Goal: Task Accomplishment & Management: Manage account settings

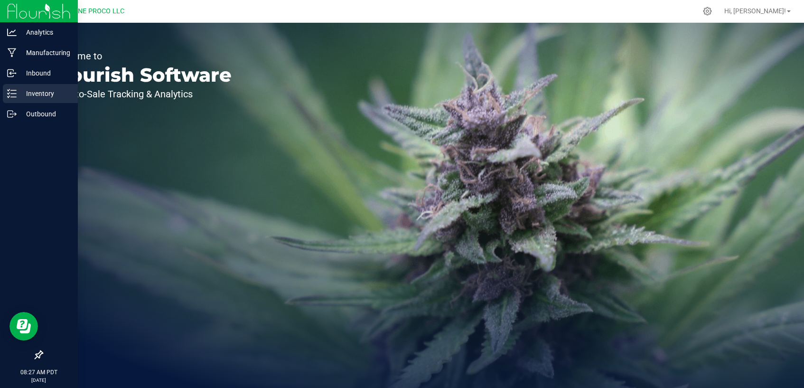
click at [28, 87] on div "Inventory" at bounding box center [40, 93] width 75 height 19
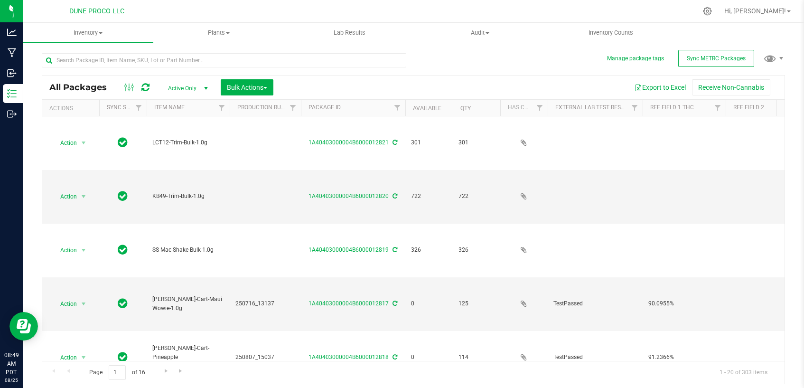
click at [429, 83] on div "Export to Excel Receive Non-Cannabis" at bounding box center [529, 87] width 497 height 16
click at [342, 63] on input "text" at bounding box center [224, 60] width 365 height 14
click at [205, 85] on span "select" at bounding box center [206, 89] width 8 height 8
click at [181, 148] on li "All" at bounding box center [185, 146] width 51 height 14
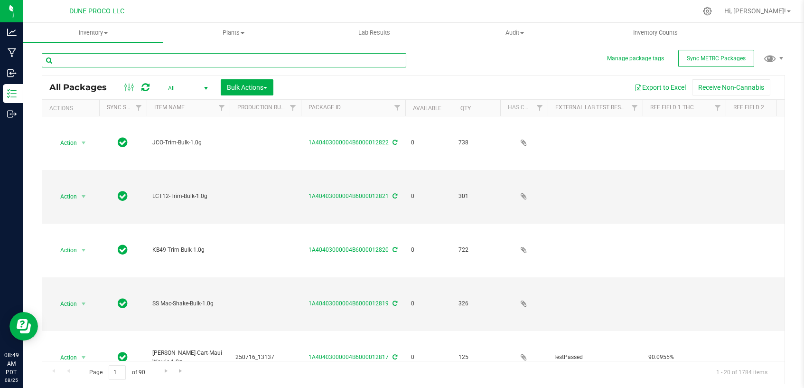
click at [232, 58] on input "text" at bounding box center [224, 60] width 365 height 14
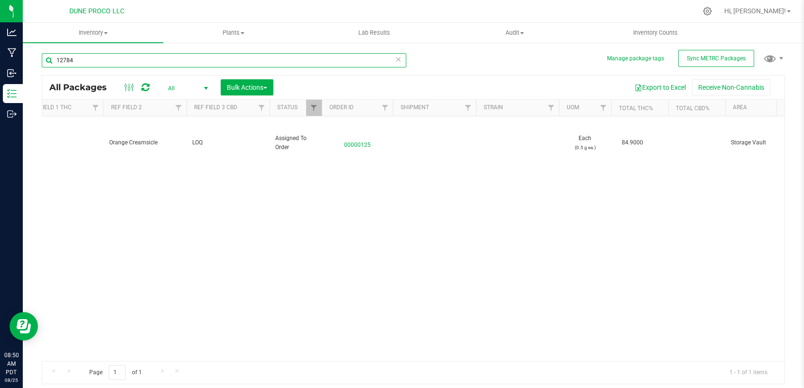
scroll to position [0, 738]
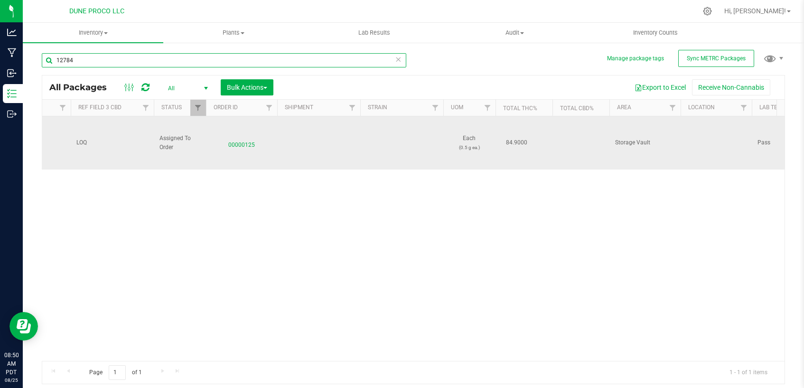
type input "12784"
click at [251, 142] on span "00000125" at bounding box center [242, 143] width 60 height 14
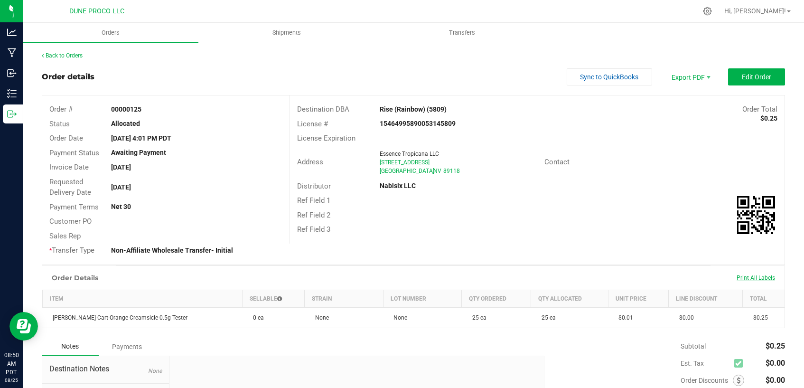
click at [759, 279] on span "Print All Labels" at bounding box center [756, 277] width 38 height 7
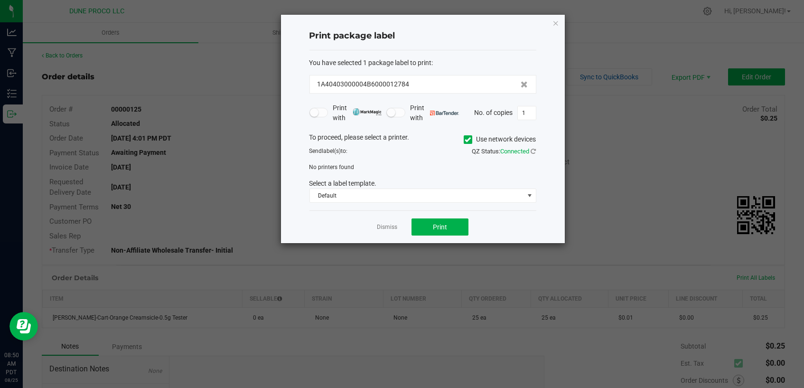
click at [465, 140] on icon at bounding box center [468, 140] width 6 height 0
click at [0, 0] on input "Use network devices" at bounding box center [0, 0] width 0 height 0
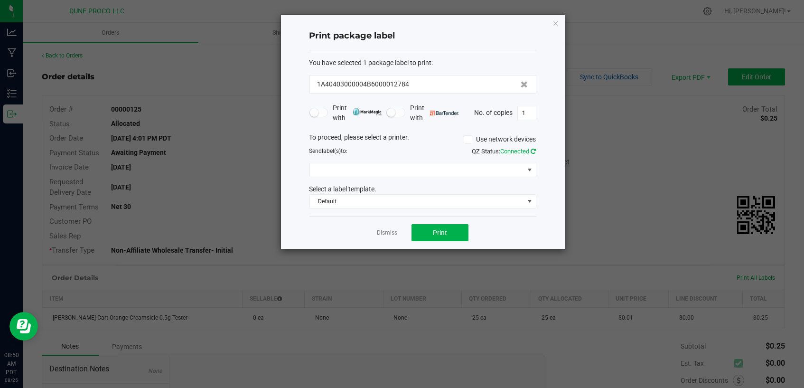
click at [533, 152] on icon at bounding box center [533, 151] width 5 height 6
click at [525, 175] on span at bounding box center [530, 169] width 12 height 13
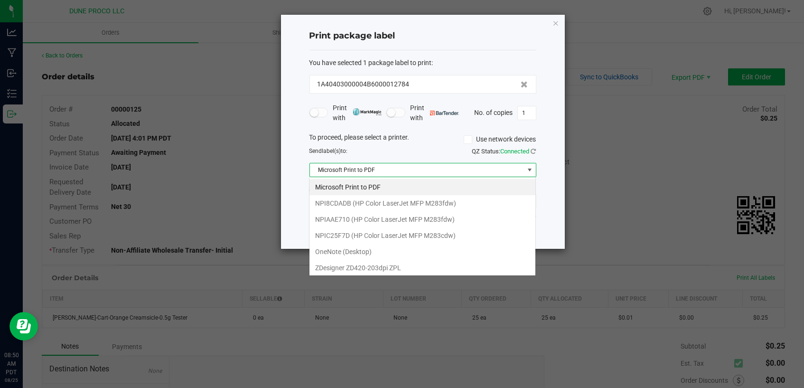
scroll to position [14, 227]
click at [423, 263] on ZPL "ZDesigner ZD420-203dpi ZPL" at bounding box center [423, 268] width 226 height 16
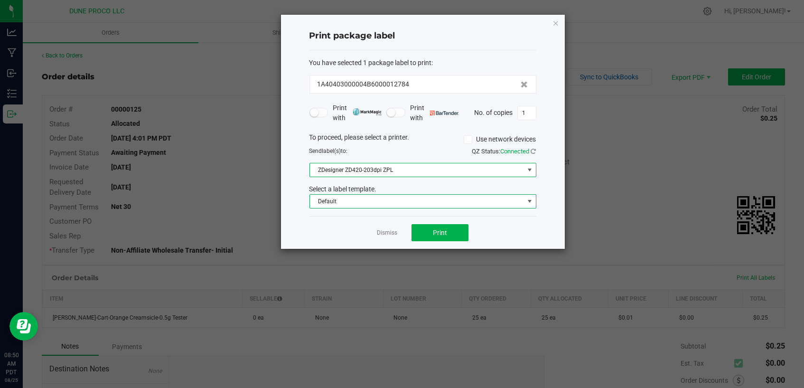
click at [530, 200] on span at bounding box center [530, 201] width 8 height 8
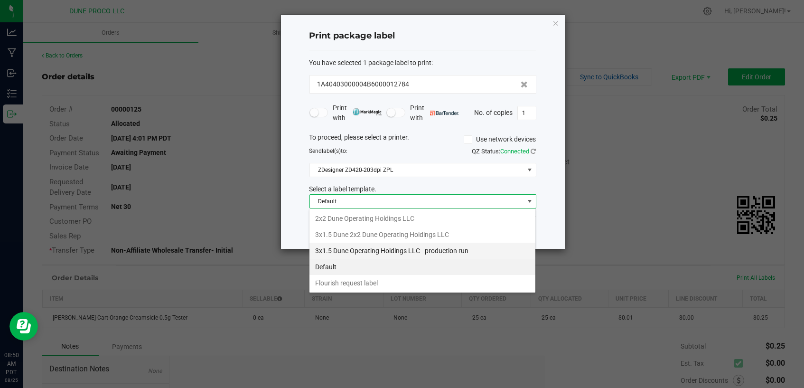
click at [453, 255] on li "3x1.5 Dune Operating Holdings LLC - production run" at bounding box center [423, 251] width 226 height 16
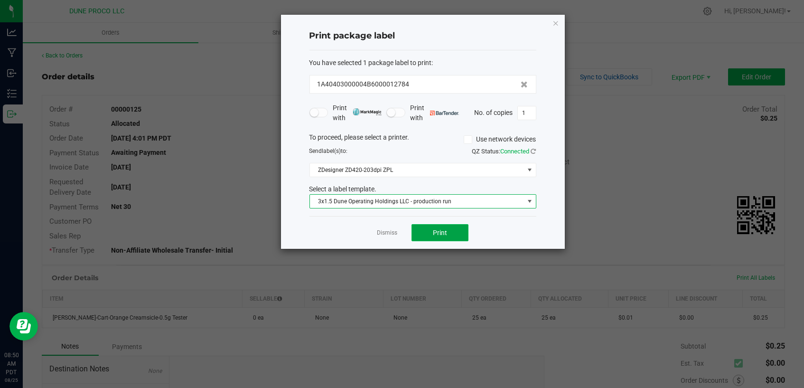
click at [452, 230] on button "Print" at bounding box center [440, 232] width 57 height 17
click at [557, 23] on icon "button" at bounding box center [556, 22] width 7 height 11
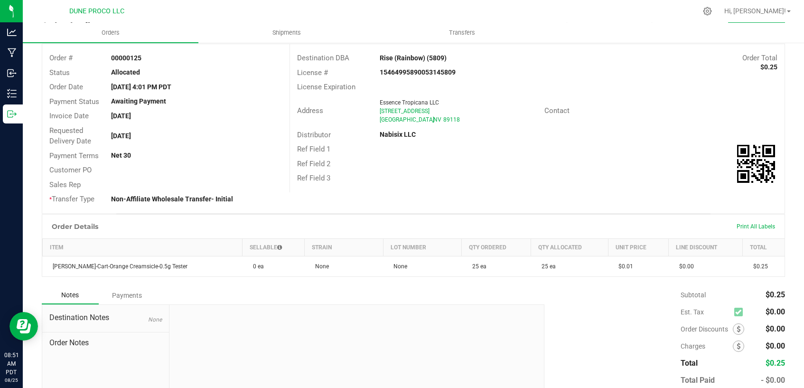
scroll to position [0, 0]
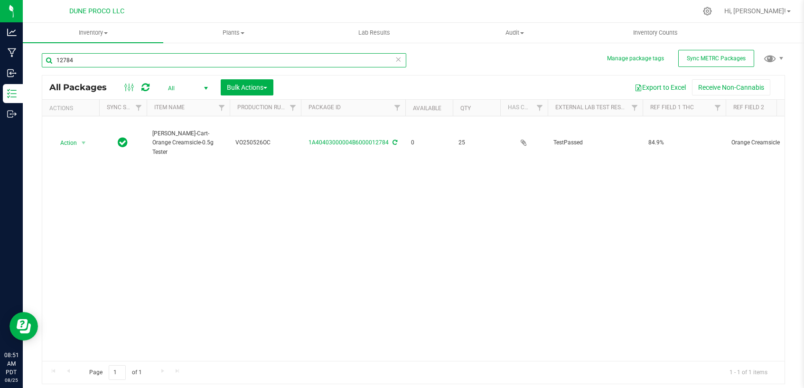
click at [277, 56] on input "12784" at bounding box center [224, 60] width 365 height 14
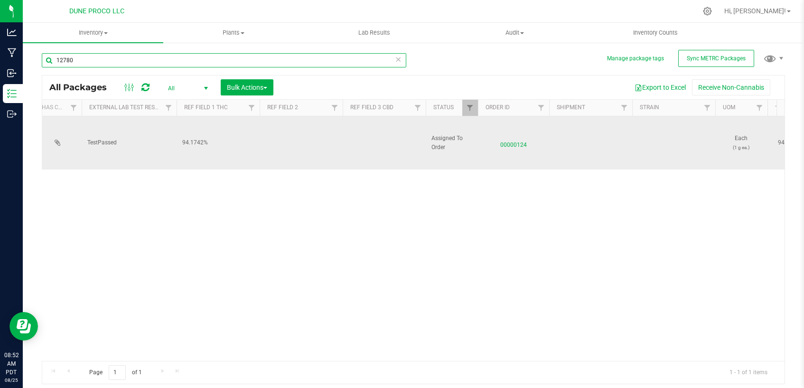
scroll to position [0, 633]
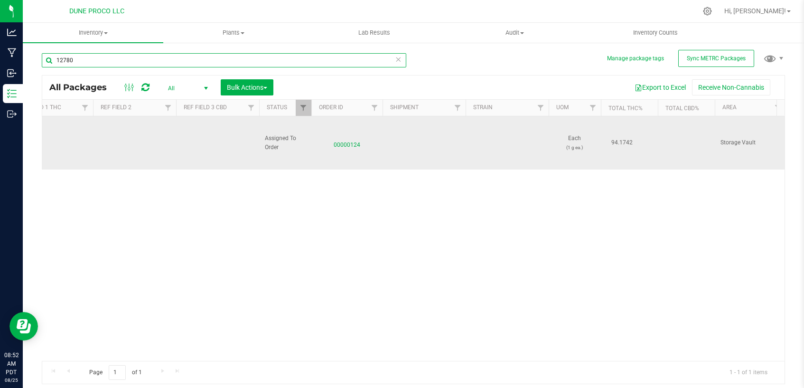
type input "12780"
click at [349, 142] on span "00000124" at bounding box center [347, 143] width 60 height 14
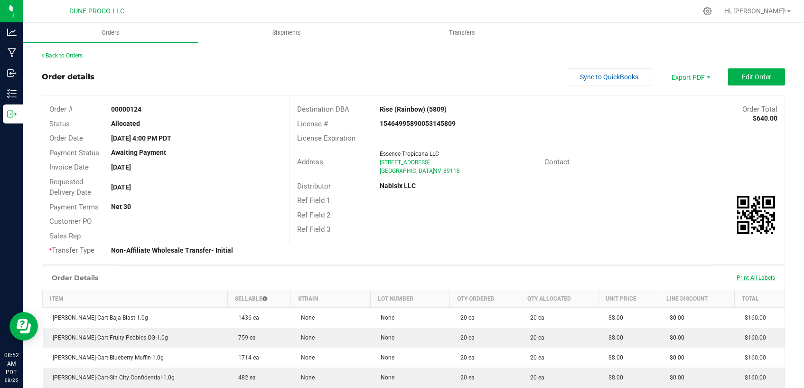
click at [764, 276] on span "Print All Labels" at bounding box center [756, 277] width 38 height 7
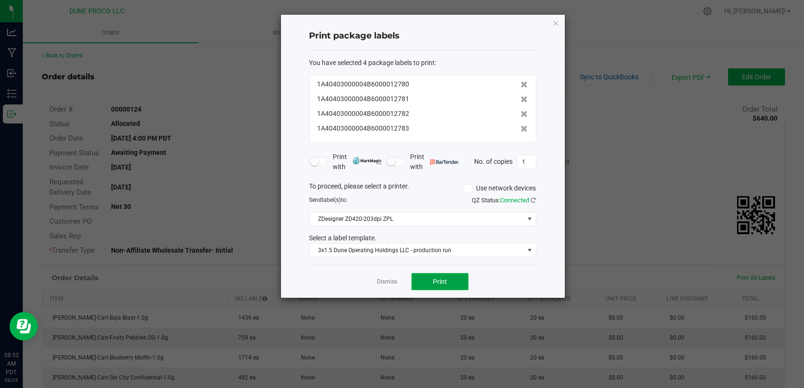
click at [449, 282] on button "Print" at bounding box center [440, 281] width 57 height 17
click at [555, 25] on icon "button" at bounding box center [556, 22] width 7 height 11
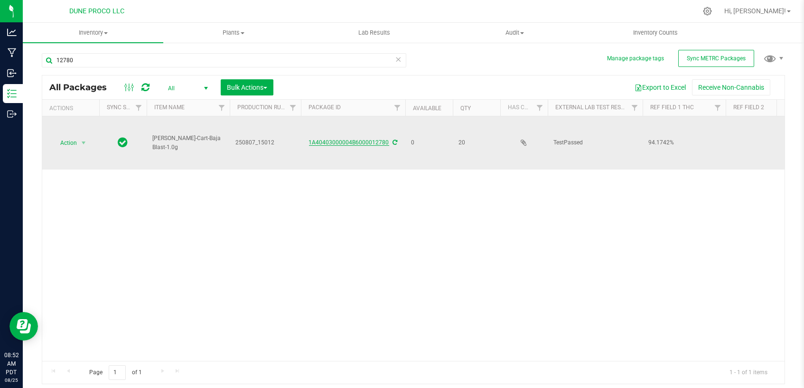
click at [368, 142] on link "1A40403000004B6000012780" at bounding box center [349, 142] width 80 height 7
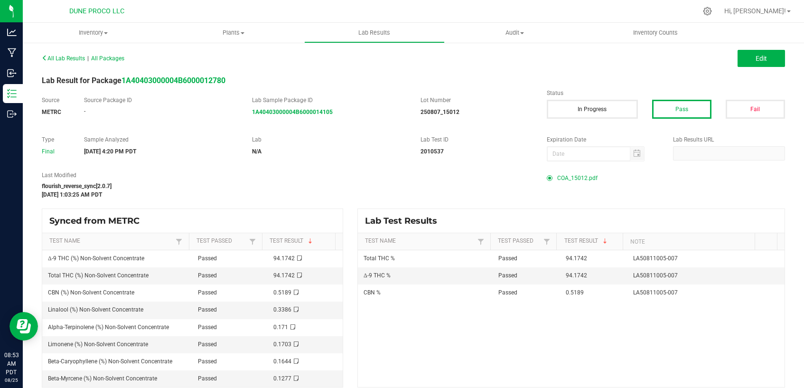
click at [564, 179] on span "COA_15012.pdf" at bounding box center [577, 178] width 40 height 14
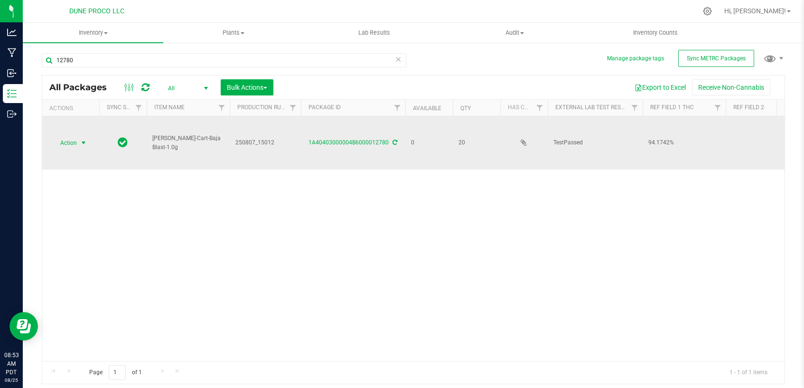
click at [78, 140] on span "select" at bounding box center [84, 142] width 12 height 13
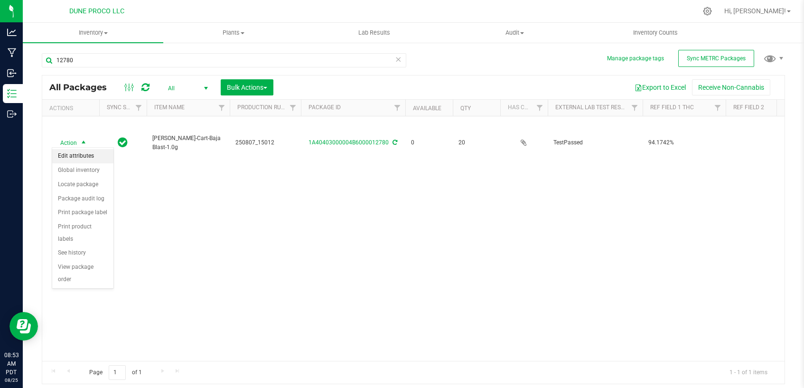
click at [87, 161] on li "Edit attributes" at bounding box center [82, 156] width 61 height 14
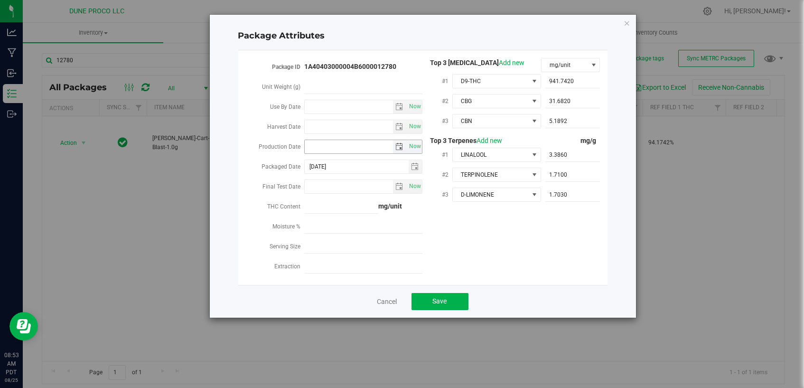
click at [396, 144] on span "select" at bounding box center [399, 147] width 8 height 8
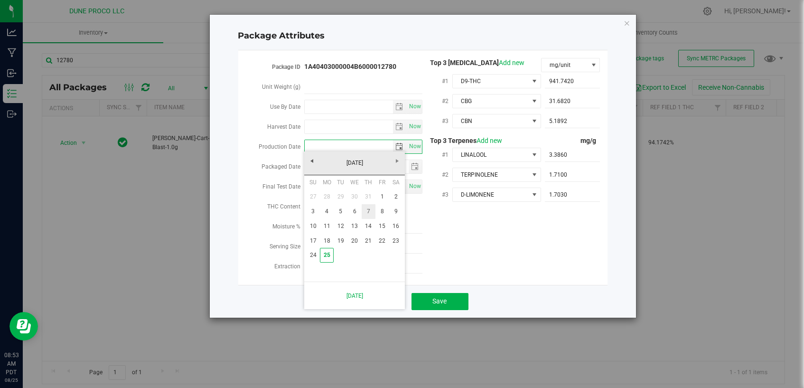
click at [370, 212] on link "7" at bounding box center [369, 211] width 14 height 15
type input "2025-08-07"
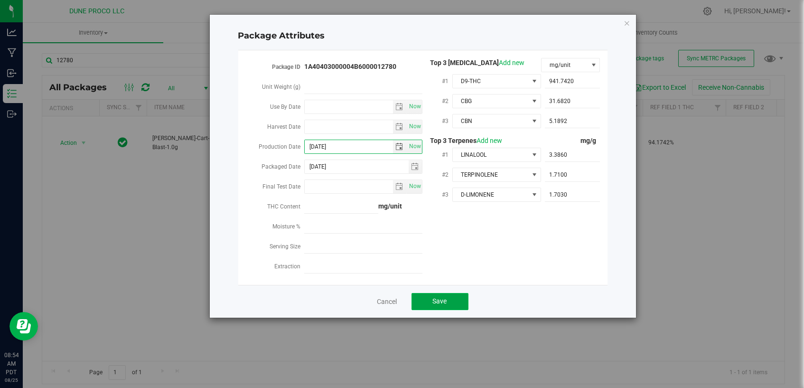
click at [452, 299] on button "Save" at bounding box center [440, 301] width 57 height 17
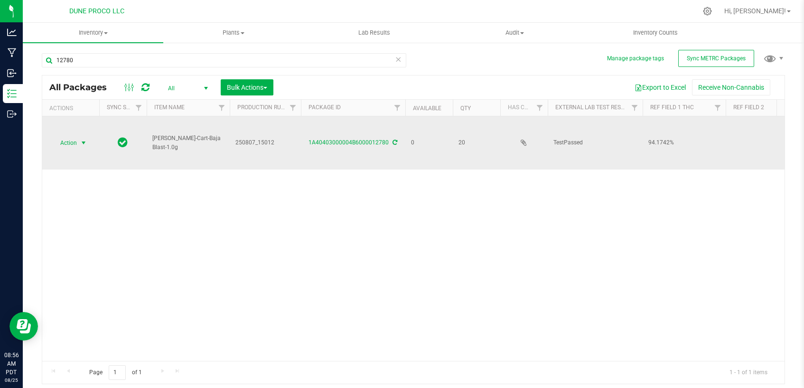
click at [85, 139] on span "select" at bounding box center [84, 143] width 8 height 8
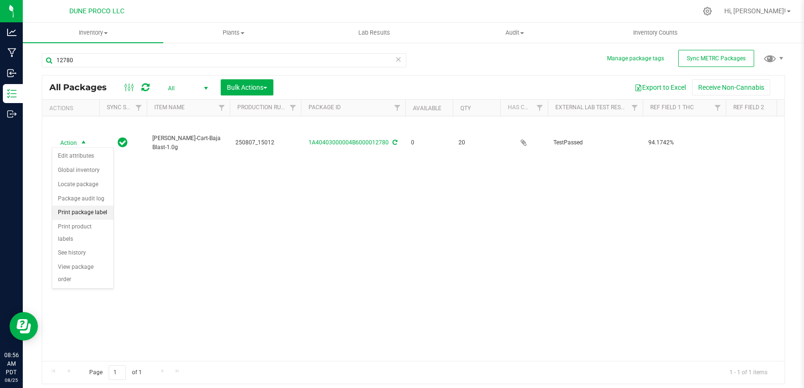
click at [96, 211] on li "Print package label" at bounding box center [82, 213] width 61 height 14
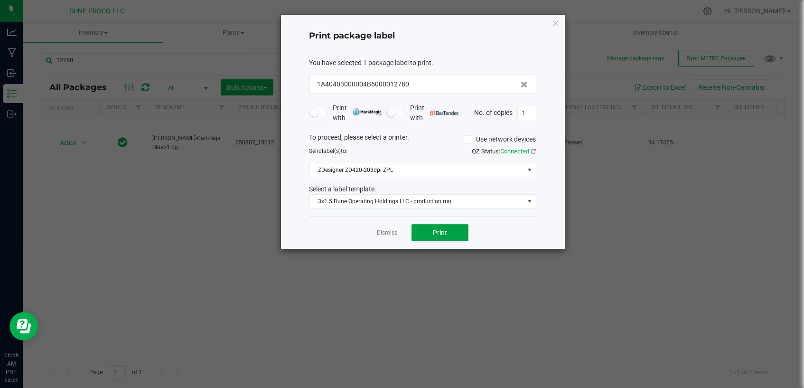
click at [434, 229] on span "Print" at bounding box center [440, 233] width 14 height 8
click at [391, 236] on link "Dismiss" at bounding box center [387, 233] width 20 height 8
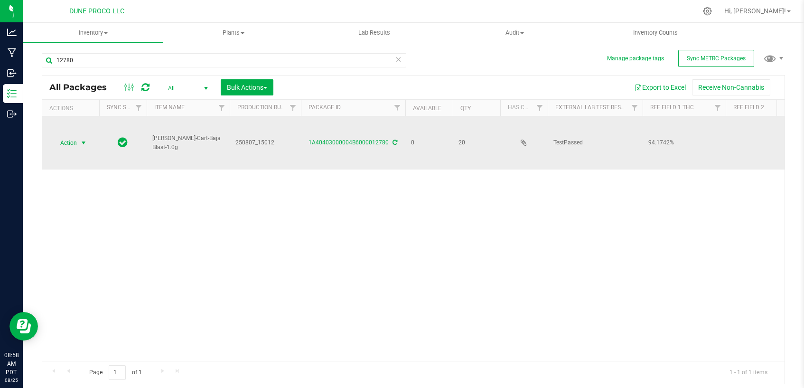
click at [80, 139] on span "select" at bounding box center [84, 143] width 8 height 8
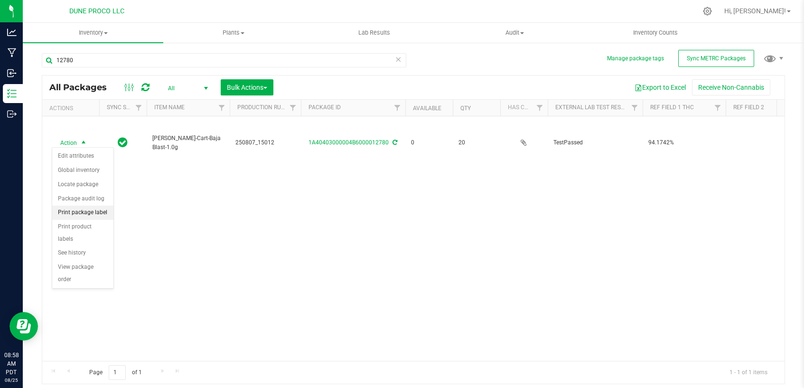
click at [71, 213] on li "Print package label" at bounding box center [82, 213] width 61 height 14
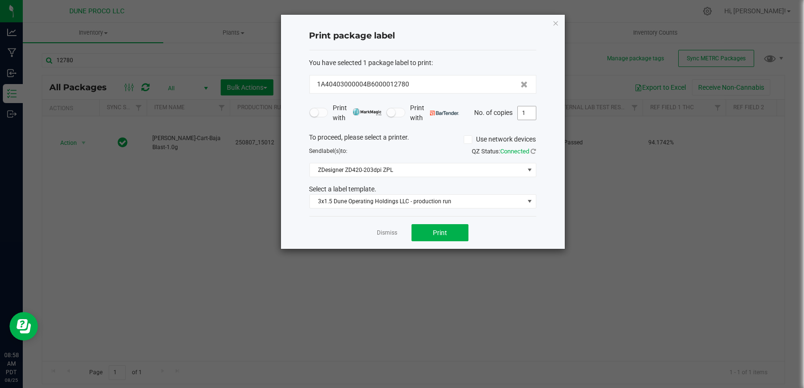
click at [526, 113] on input "1" at bounding box center [527, 112] width 18 height 13
type input "21"
click at [428, 234] on button "Print" at bounding box center [440, 232] width 57 height 17
click at [381, 231] on link "Dismiss" at bounding box center [387, 233] width 20 height 8
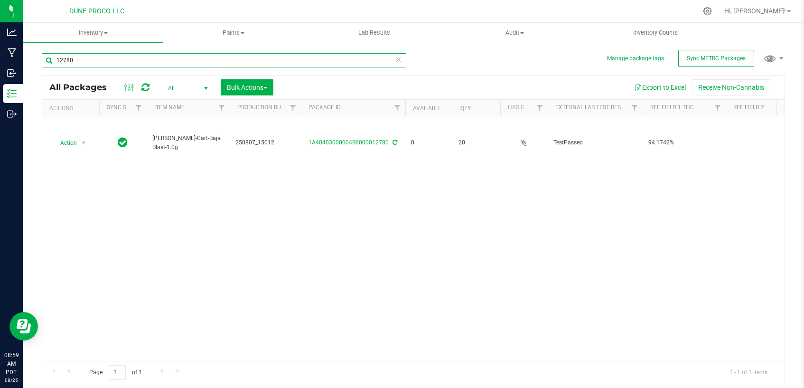
click at [175, 62] on input "12780" at bounding box center [224, 60] width 365 height 14
click at [303, 66] on input "12780" at bounding box center [224, 60] width 365 height 14
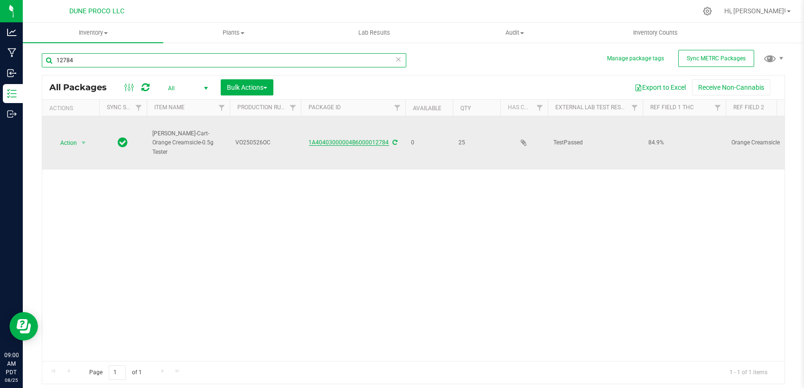
type input "12784"
click at [345, 141] on link "1A40403000004B6000012784" at bounding box center [349, 142] width 80 height 7
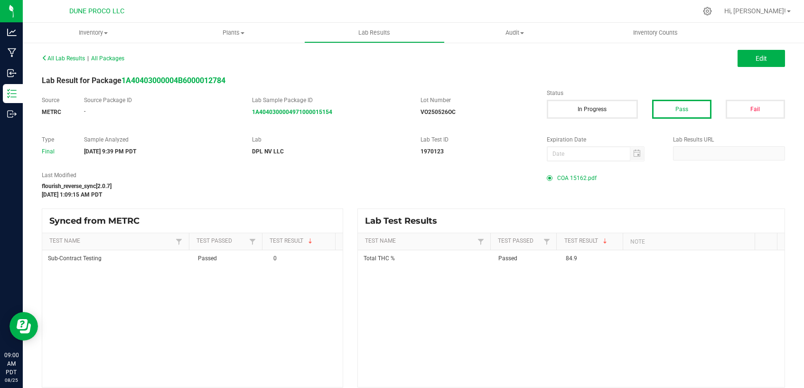
click at [564, 178] on span "COA 15162.pdf" at bounding box center [576, 178] width 39 height 14
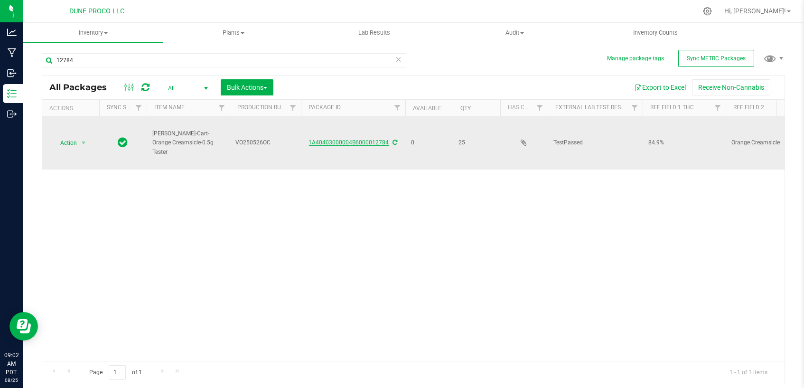
click at [375, 140] on link "1A40403000004B6000012784" at bounding box center [349, 142] width 80 height 7
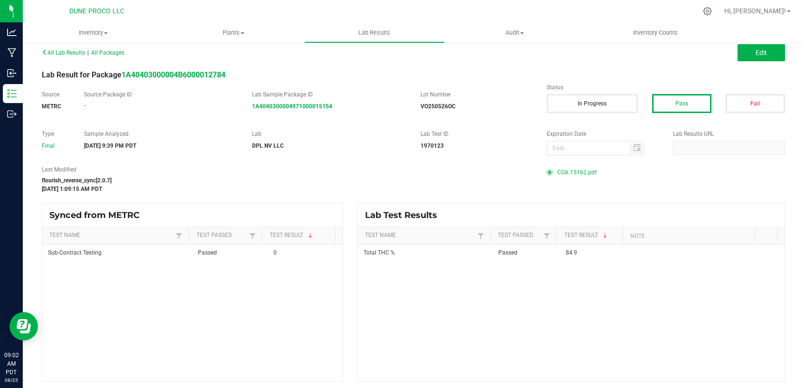
scroll to position [8, 0]
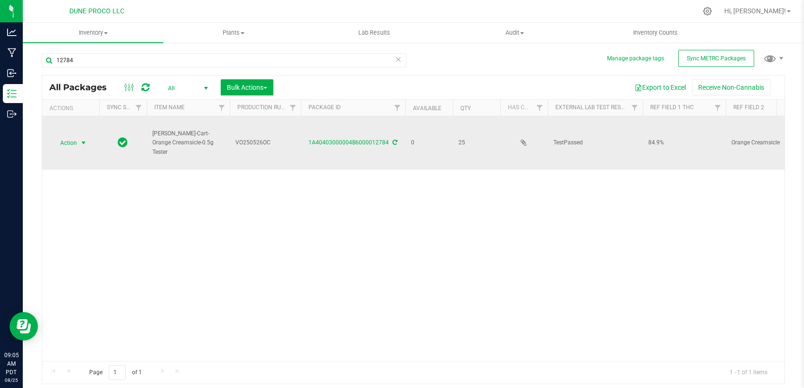
click at [80, 140] on span "select" at bounding box center [84, 143] width 8 height 8
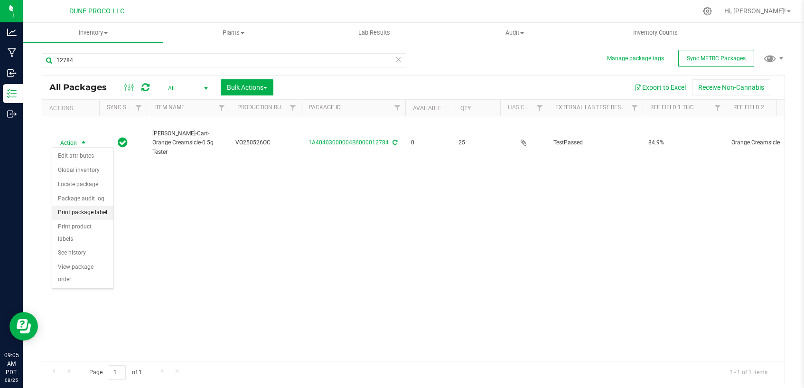
click at [98, 211] on li "Print package label" at bounding box center [82, 213] width 61 height 14
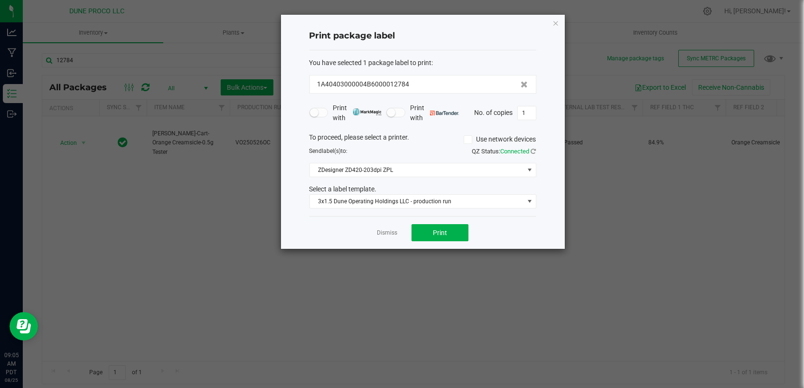
drag, startPoint x: 383, startPoint y: 229, endPoint x: 382, endPoint y: 240, distance: 11.0
click at [382, 234] on link "Dismiss" at bounding box center [387, 233] width 20 height 8
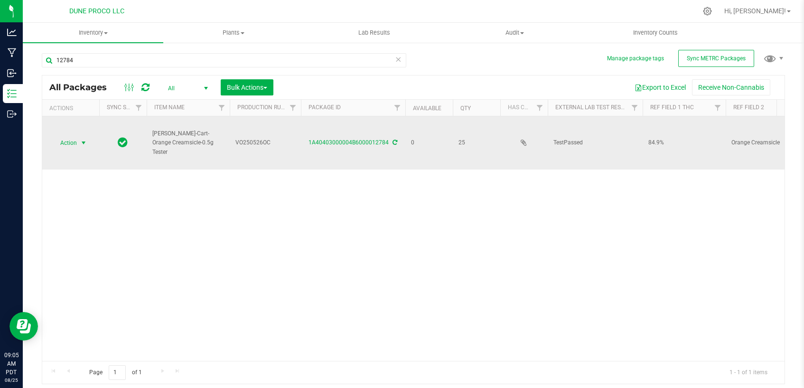
click at [71, 140] on span "Action" at bounding box center [65, 142] width 26 height 13
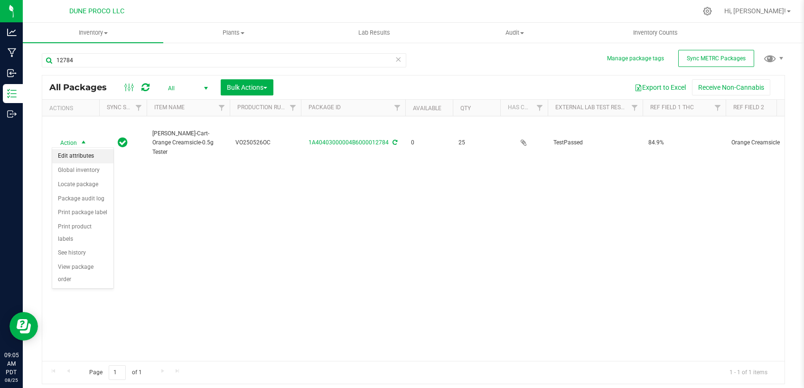
click at [70, 159] on li "Edit attributes" at bounding box center [82, 156] width 61 height 14
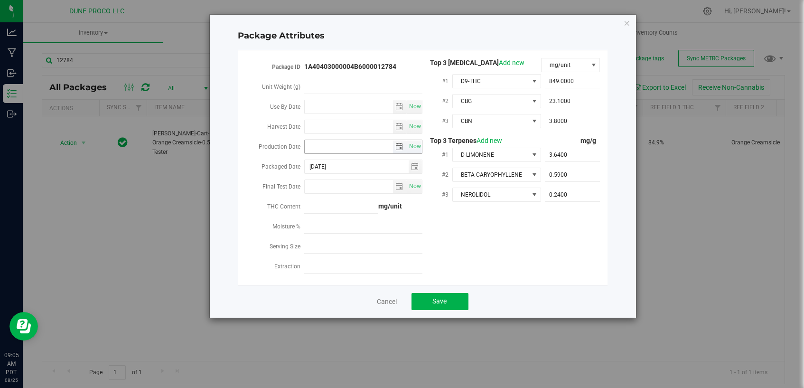
click at [400, 145] on span "select" at bounding box center [399, 147] width 8 height 8
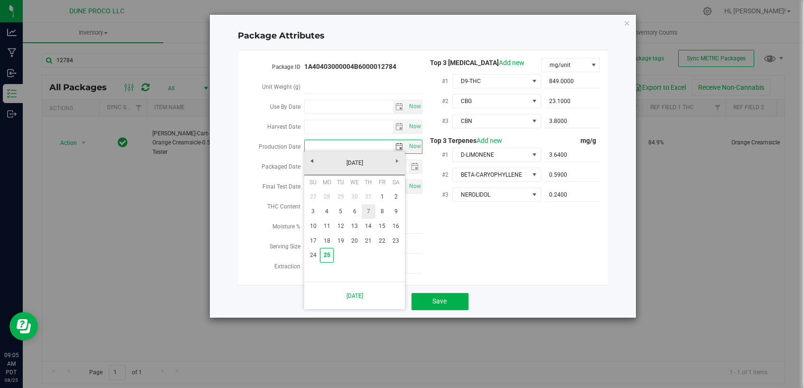
click at [373, 207] on link "7" at bounding box center [369, 211] width 14 height 15
type input "2025-08-07"
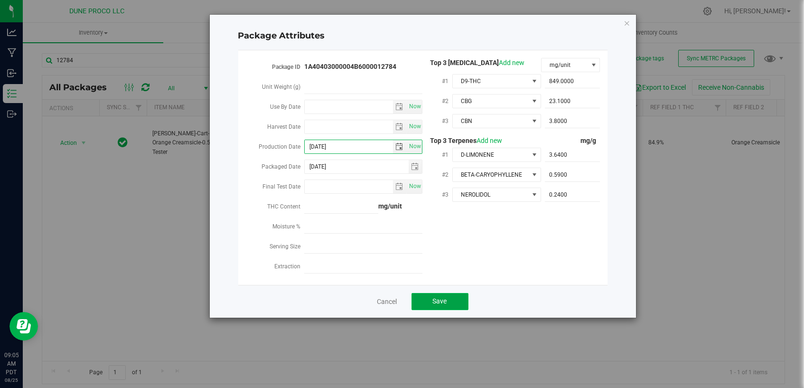
click at [421, 298] on button "Save" at bounding box center [440, 301] width 57 height 17
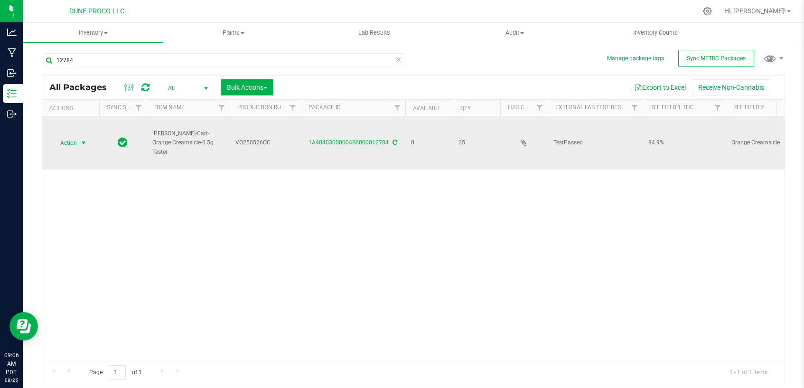
click at [82, 143] on span "select" at bounding box center [84, 143] width 8 height 8
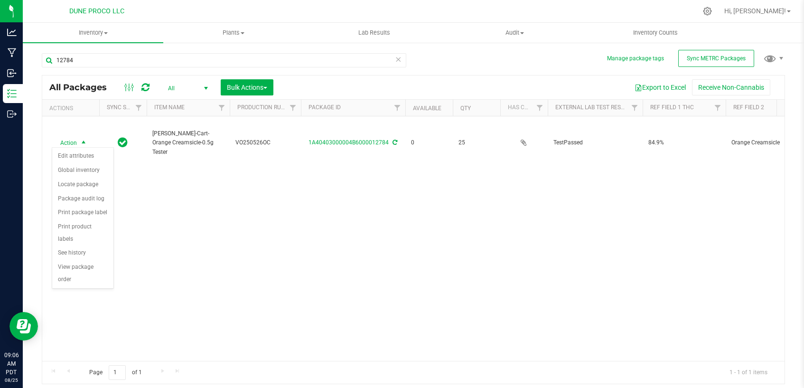
click at [277, 223] on div "Action Action Edit attributes Global inventory Locate package Package audit log…" at bounding box center [413, 238] width 742 height 244
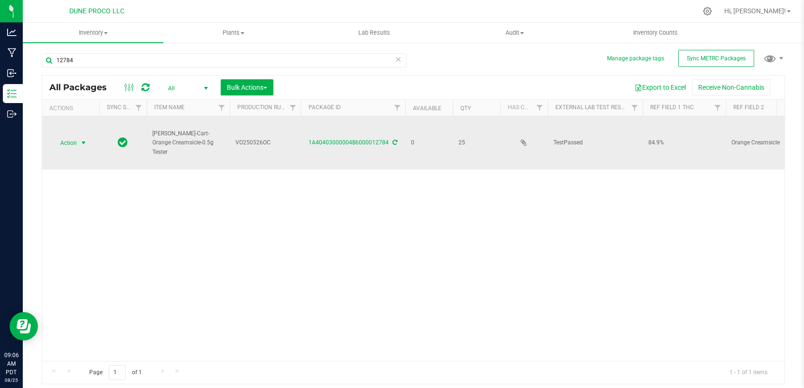
click at [85, 141] on span "select" at bounding box center [84, 143] width 8 height 8
click at [349, 142] on link "1A40403000004B6000012784" at bounding box center [349, 142] width 80 height 7
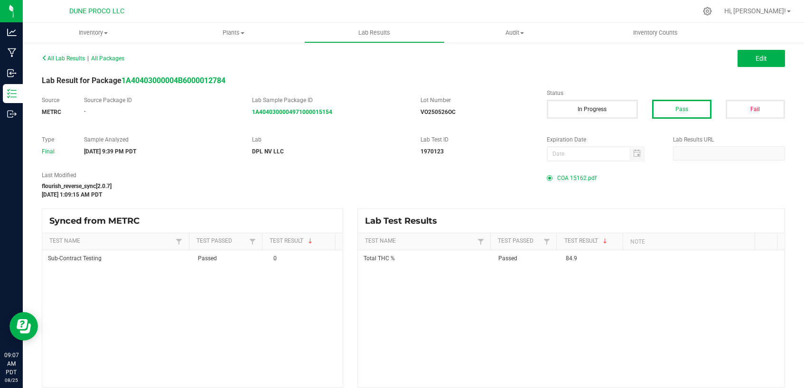
click at [573, 180] on span "COA 15162.pdf" at bounding box center [576, 178] width 39 height 14
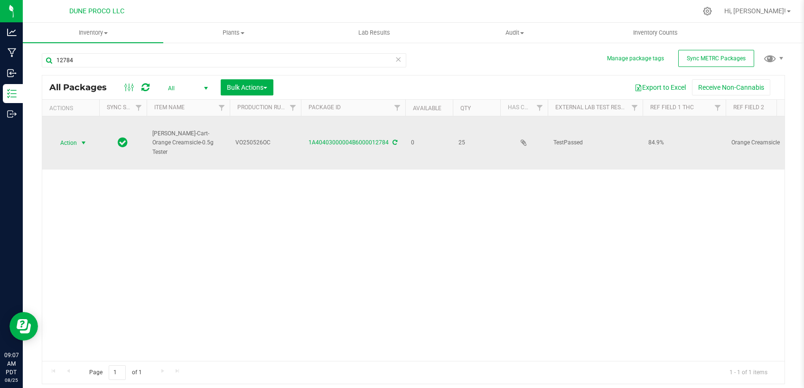
click at [80, 142] on span "select" at bounding box center [84, 143] width 8 height 8
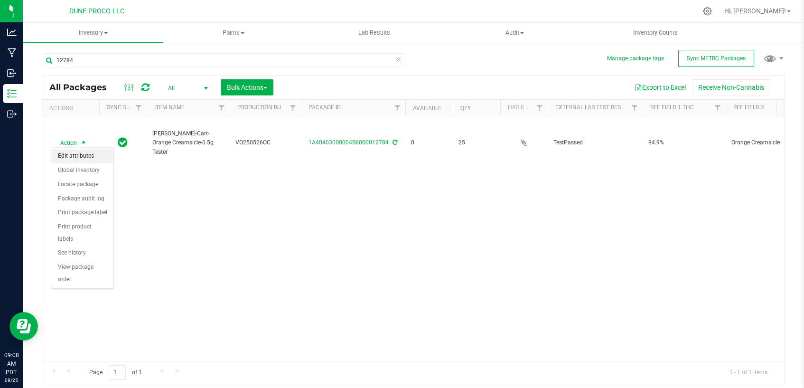
click at [84, 155] on li "Edit attributes" at bounding box center [82, 156] width 61 height 14
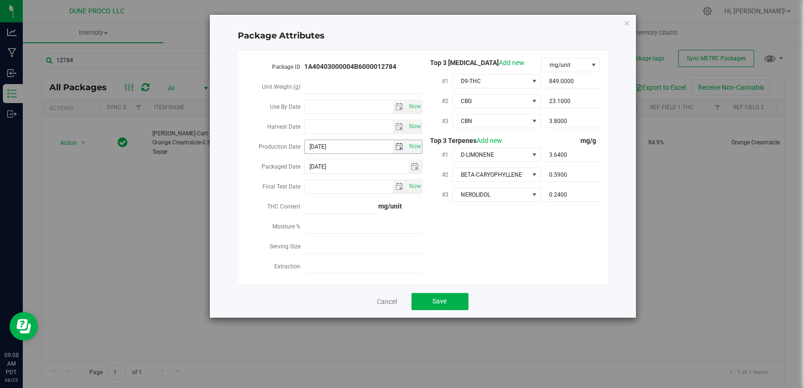
click at [396, 144] on span "select" at bounding box center [399, 147] width 8 height 8
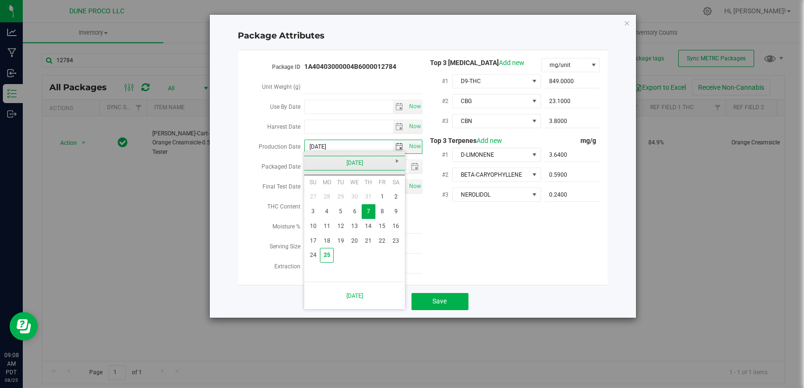
click at [310, 161] on link "August 2025" at bounding box center [355, 163] width 102 height 15
click at [396, 158] on link "2025" at bounding box center [355, 163] width 102 height 15
click at [375, 217] on link "2025" at bounding box center [367, 215] width 24 height 24
click at [323, 214] on link "May" at bounding box center [318, 215] width 24 height 24
click at [330, 253] on link "26" at bounding box center [327, 255] width 14 height 15
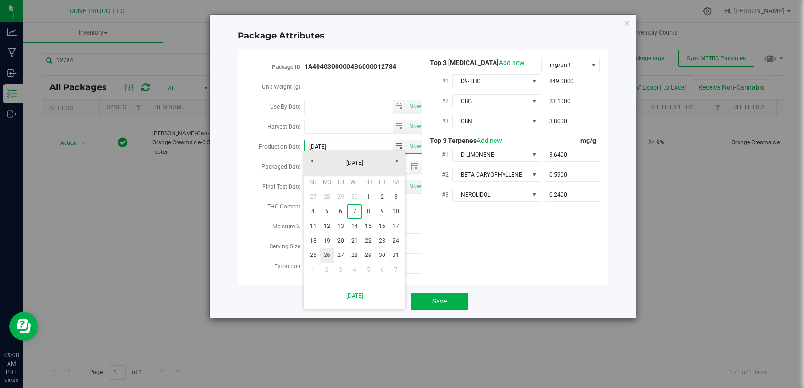
type input "2025-05-26"
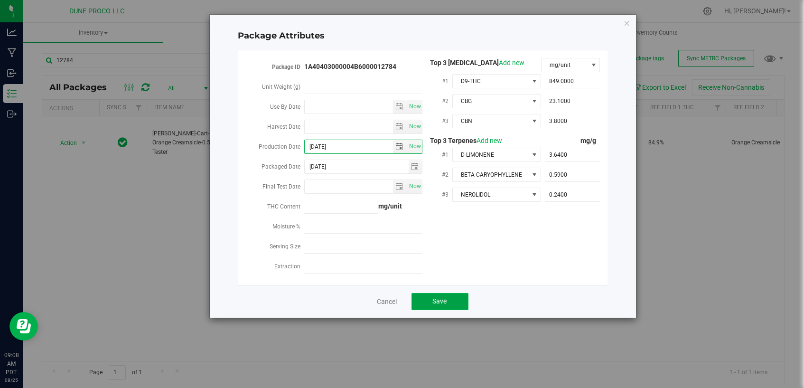
click at [443, 297] on span "Save" at bounding box center [440, 301] width 14 height 8
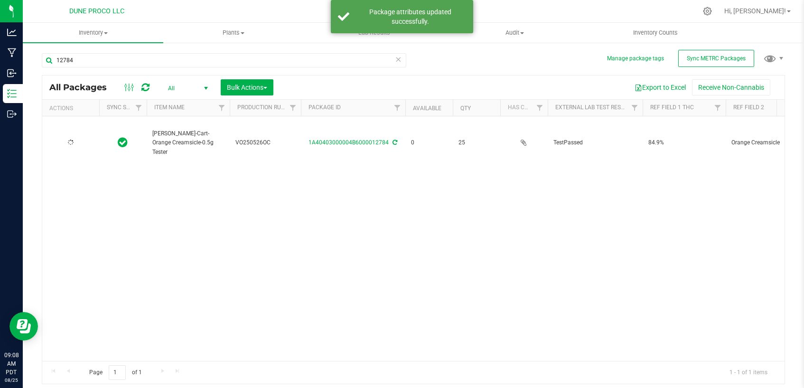
type input "2025-05-26"
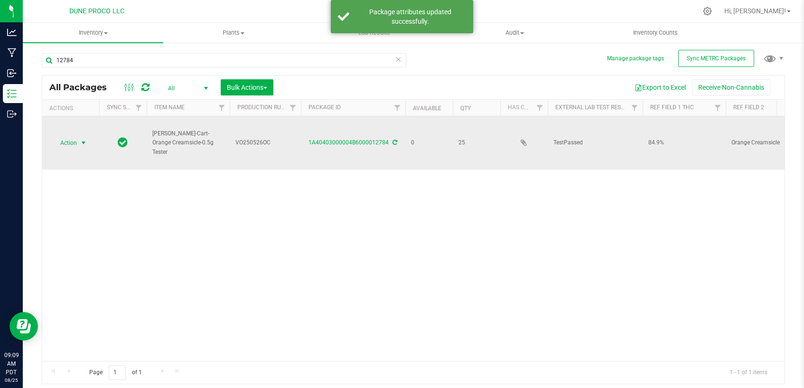
click at [84, 142] on span "select" at bounding box center [84, 143] width 8 height 8
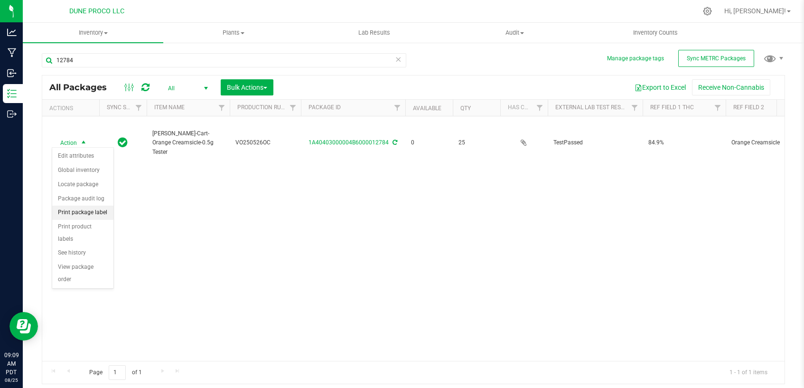
click at [78, 210] on li "Print package label" at bounding box center [82, 213] width 61 height 14
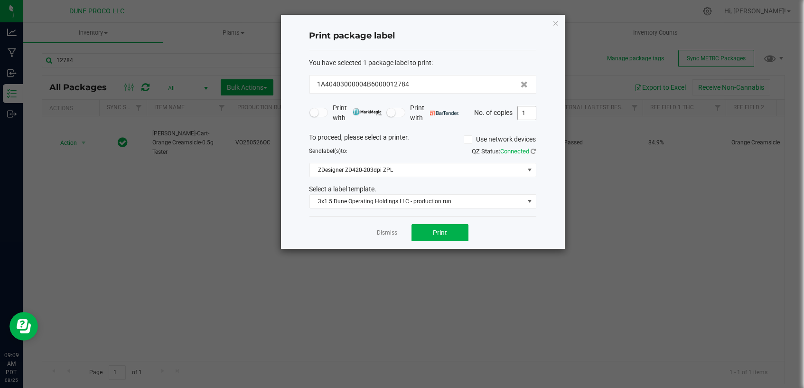
click at [527, 111] on input "1" at bounding box center [527, 112] width 18 height 13
type input "26"
click at [460, 236] on button "Print" at bounding box center [440, 232] width 57 height 17
click at [393, 234] on link "Dismiss" at bounding box center [387, 233] width 20 height 8
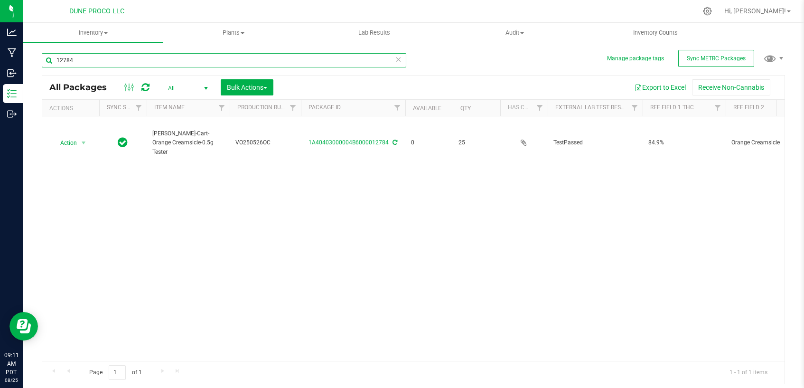
click at [149, 57] on input "12784" at bounding box center [224, 60] width 365 height 14
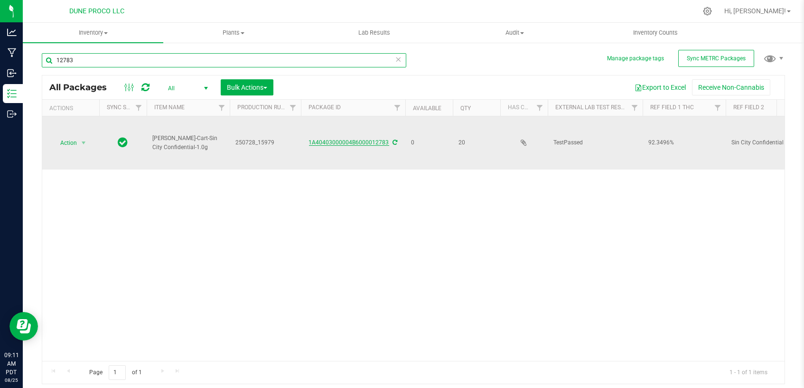
type input "12783"
click at [339, 139] on link "1A40403000004B6000012783" at bounding box center [349, 142] width 80 height 7
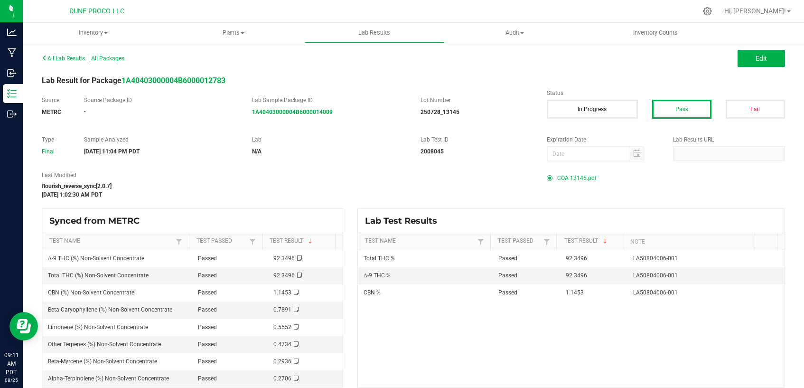
click at [571, 176] on span "COA 13145.pdf" at bounding box center [576, 178] width 39 height 14
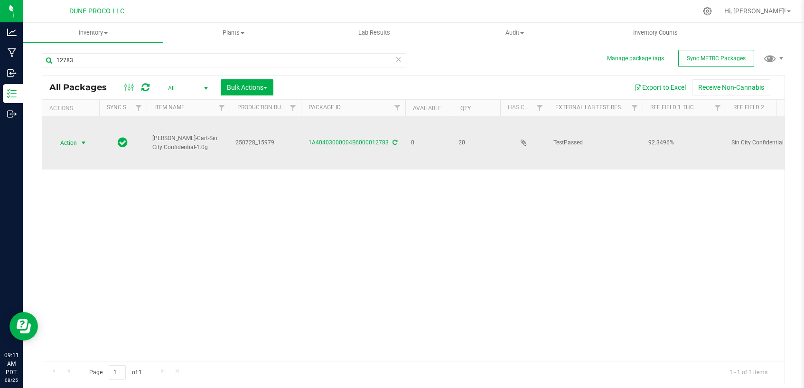
click at [84, 140] on span "select" at bounding box center [84, 143] width 8 height 8
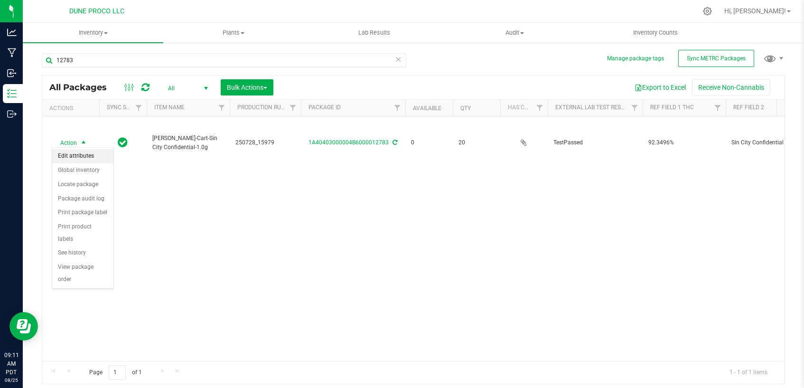
click at [82, 157] on li "Edit attributes" at bounding box center [82, 156] width 61 height 14
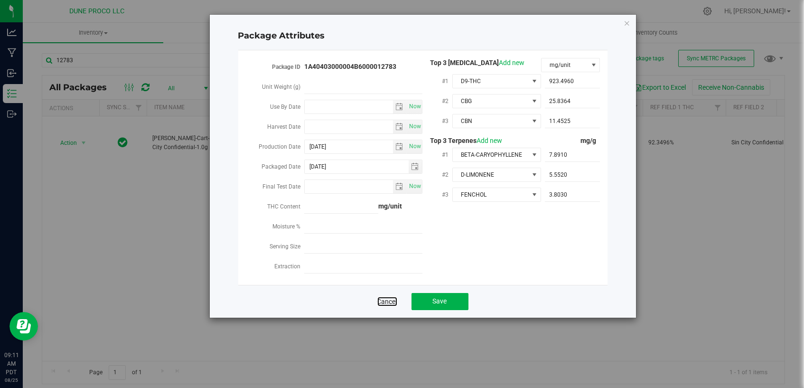
click at [395, 297] on link "Cancel" at bounding box center [387, 301] width 20 height 9
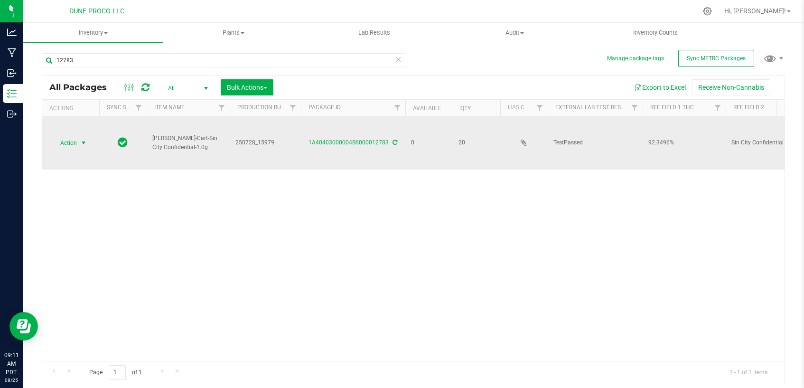
click at [81, 140] on span "select" at bounding box center [84, 143] width 8 height 8
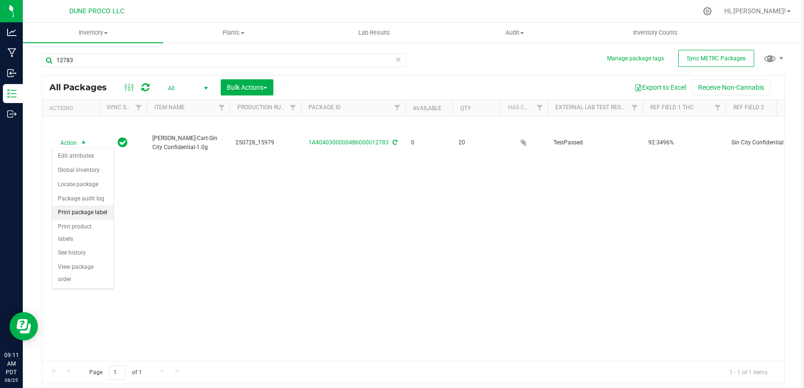
click at [98, 212] on li "Print package label" at bounding box center [82, 213] width 61 height 14
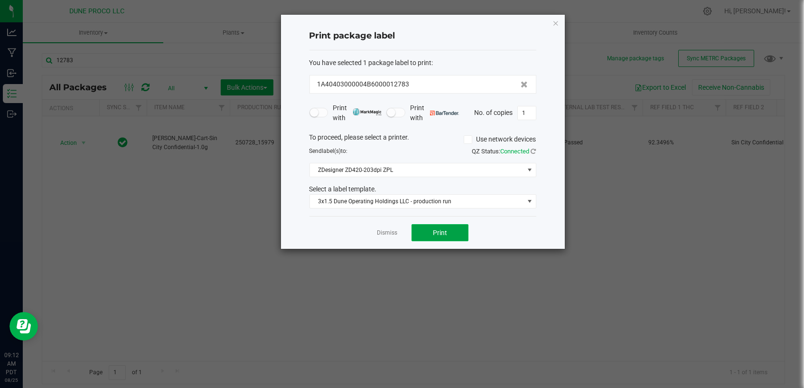
click at [433, 237] on button "Print" at bounding box center [440, 232] width 57 height 17
click at [386, 236] on link "Dismiss" at bounding box center [387, 233] width 20 height 8
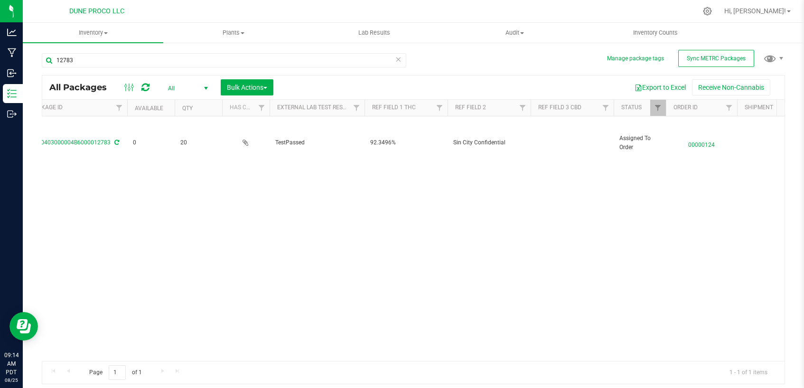
scroll to position [0, 316]
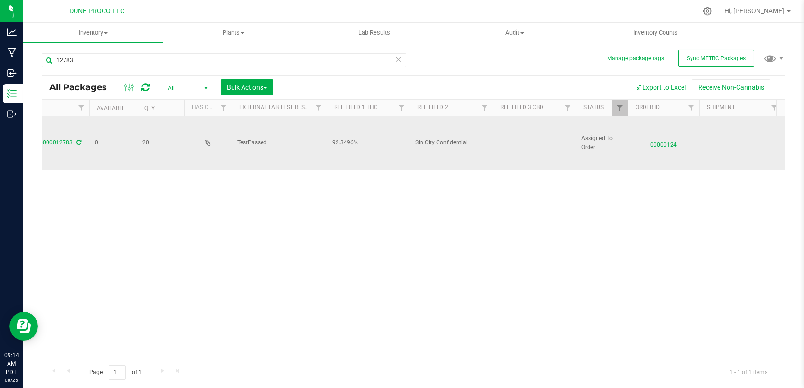
click at [517, 139] on td at bounding box center [534, 142] width 83 height 53
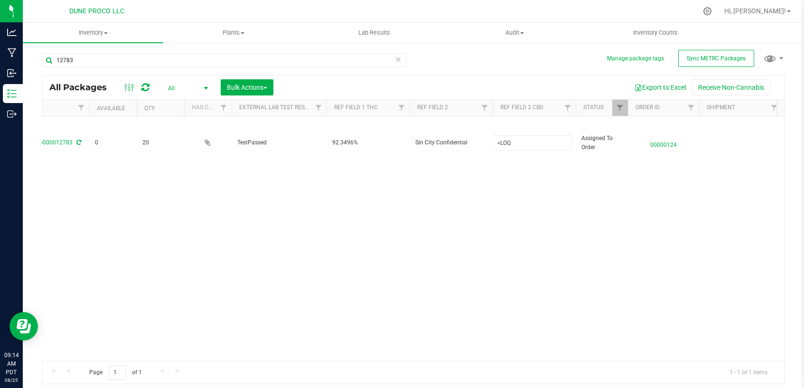
click at [515, 218] on div "Action Action Edit attributes Global inventory Locate package Package audit log…" at bounding box center [413, 238] width 742 height 244
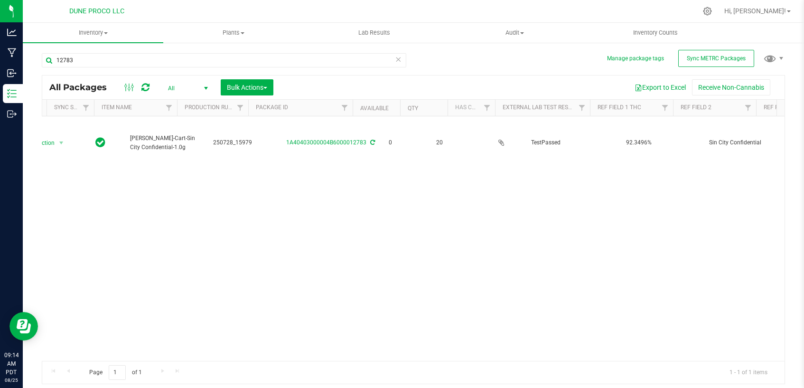
scroll to position [0, 0]
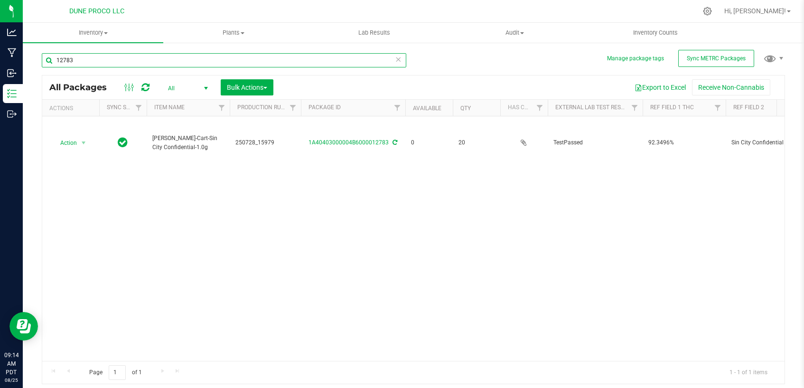
click at [322, 59] on input "12783" at bounding box center [224, 60] width 365 height 14
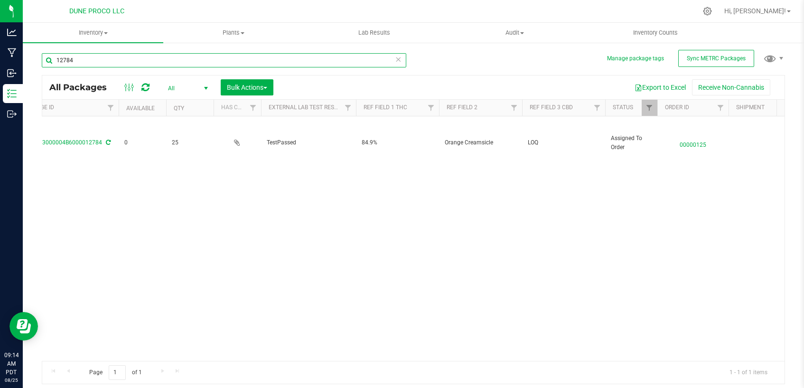
scroll to position [0, 316]
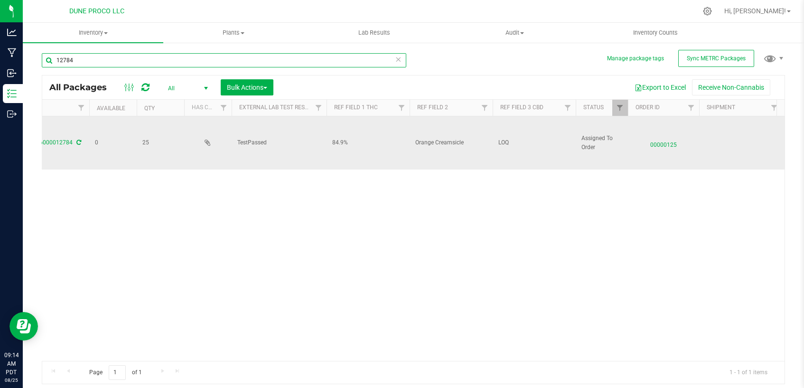
type input "12784"
click at [492, 140] on td "Orange Creamsicle" at bounding box center [451, 142] width 83 height 53
click at [498, 139] on span "LOQ" at bounding box center [534, 142] width 72 height 9
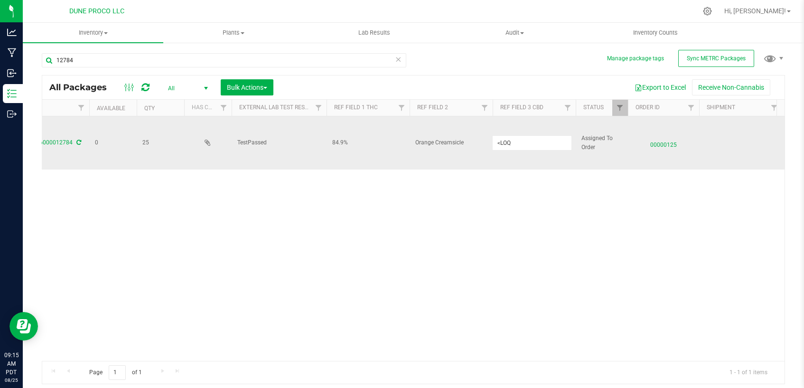
type input "<LOQ"
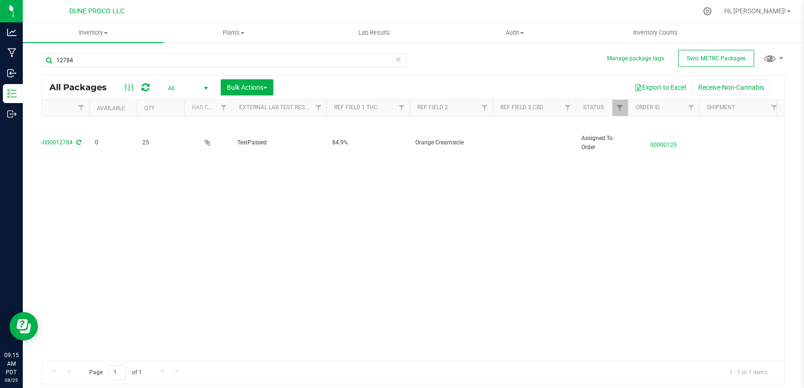
click at [521, 179] on div "Action Action Edit attributes Global inventory Locate package Package audit log…" at bounding box center [413, 238] width 742 height 244
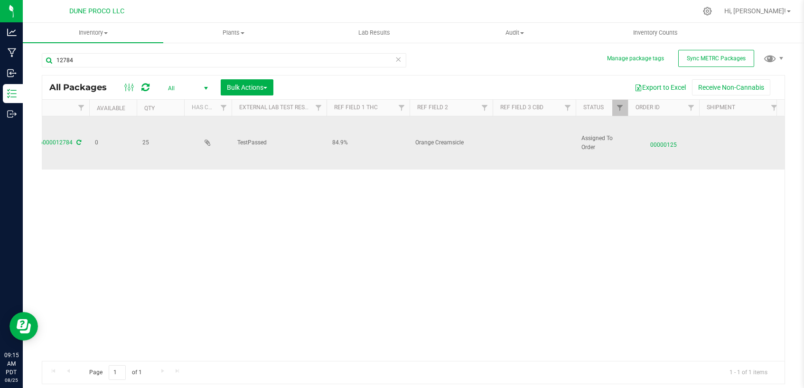
click at [514, 143] on td at bounding box center [534, 142] width 83 height 53
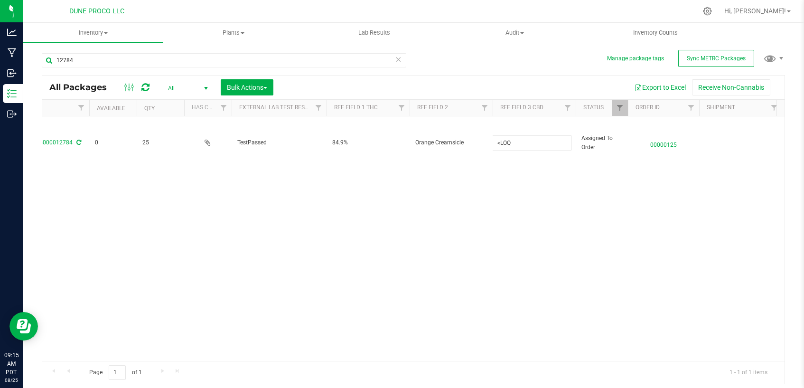
click at [507, 212] on div "Action Action Edit attributes Global inventory Locate package Package audit log…" at bounding box center [413, 238] width 742 height 244
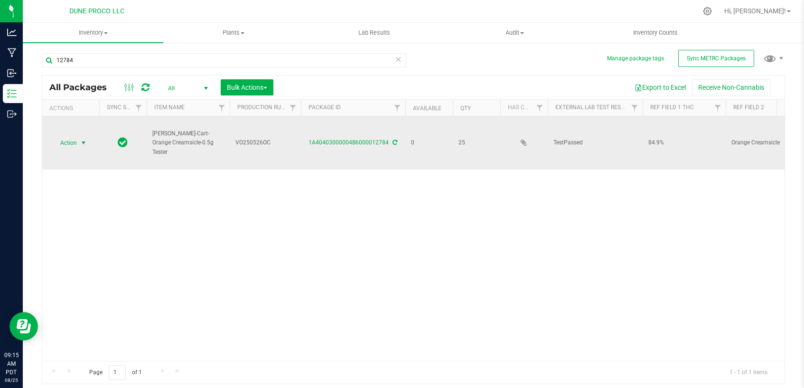
click at [83, 140] on span "select" at bounding box center [84, 143] width 8 height 8
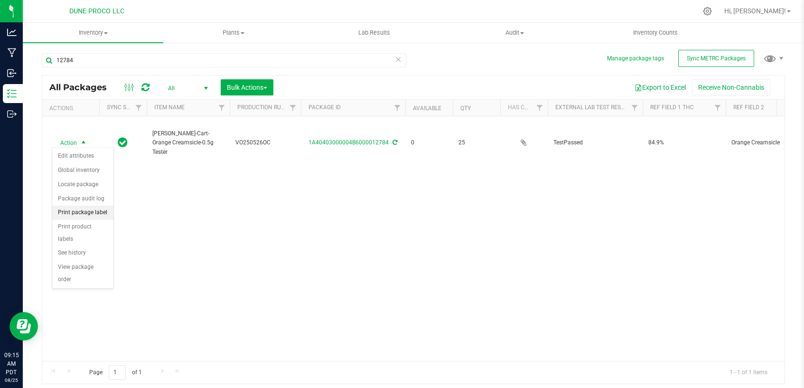
click at [106, 214] on li "Print package label" at bounding box center [82, 213] width 61 height 14
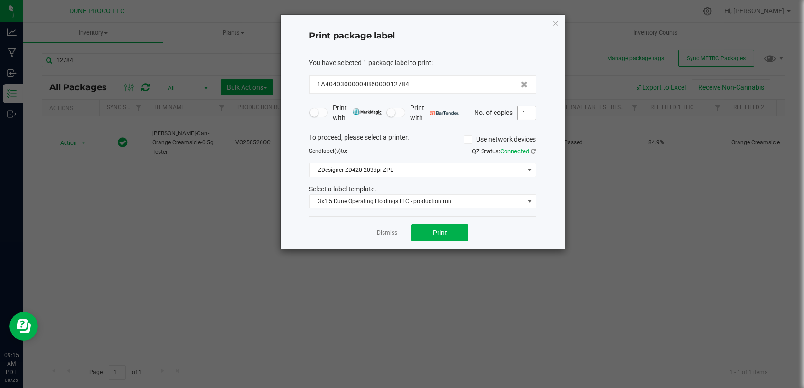
click at [529, 114] on input "1" at bounding box center [527, 112] width 18 height 13
type input "26"
click at [459, 235] on button "Print" at bounding box center [440, 232] width 57 height 17
click at [384, 235] on link "Dismiss" at bounding box center [387, 233] width 20 height 8
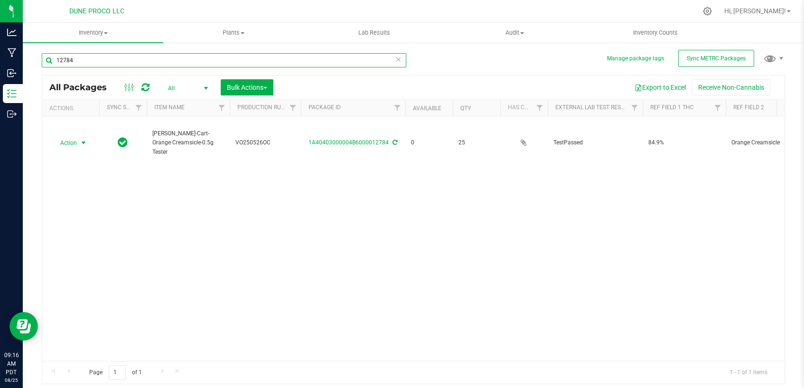
click at [201, 60] on input "12784" at bounding box center [224, 60] width 365 height 14
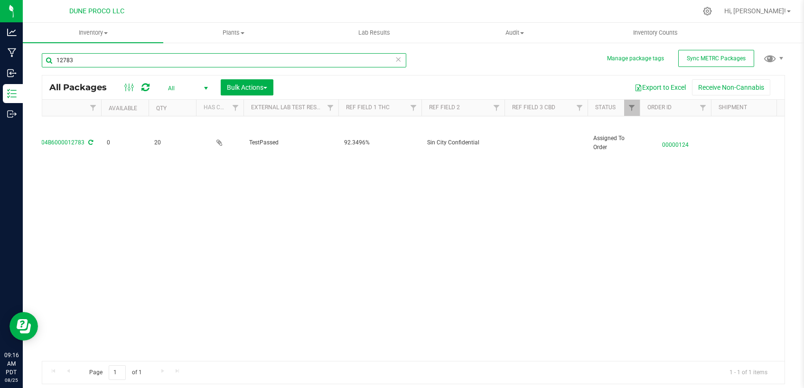
scroll to position [0, 316]
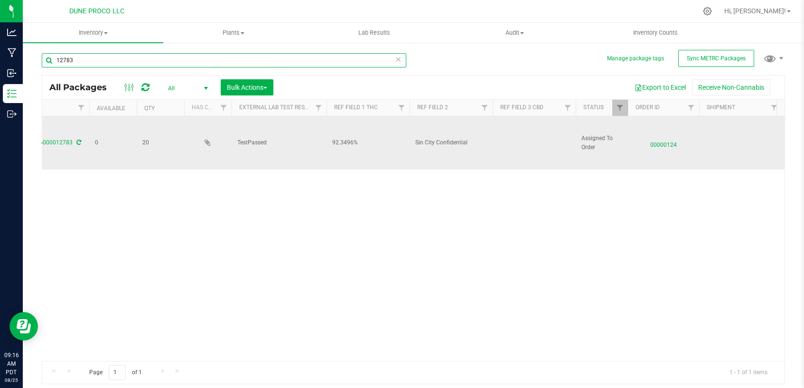
type input "12783"
click at [519, 138] on td at bounding box center [534, 142] width 83 height 53
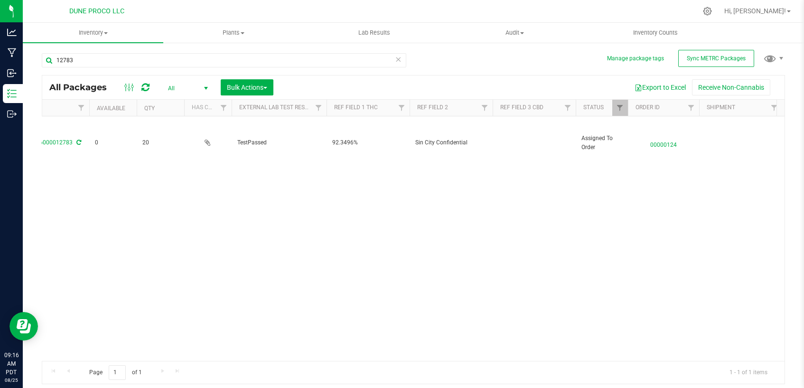
click at [516, 216] on div "Action Action Edit attributes Global inventory Locate package Package audit log…" at bounding box center [413, 238] width 742 height 244
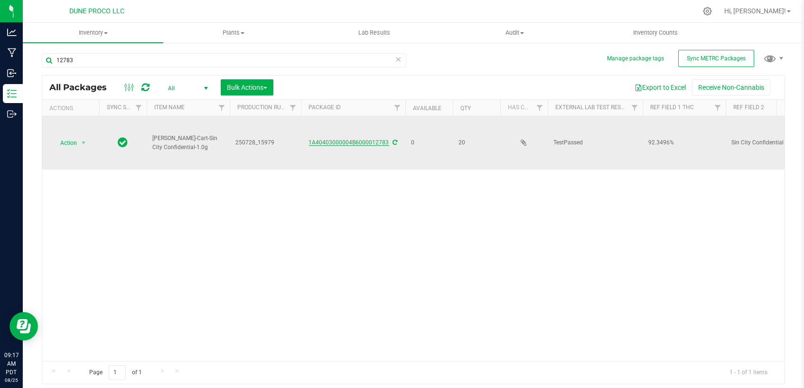
click at [346, 139] on link "1A40403000004B6000012783" at bounding box center [349, 142] width 80 height 7
click at [84, 142] on span "select" at bounding box center [84, 143] width 8 height 8
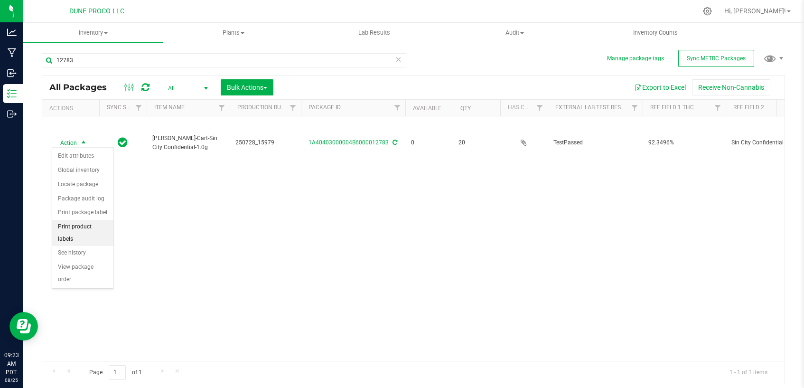
click at [71, 227] on li "Print product labels" at bounding box center [82, 233] width 61 height 26
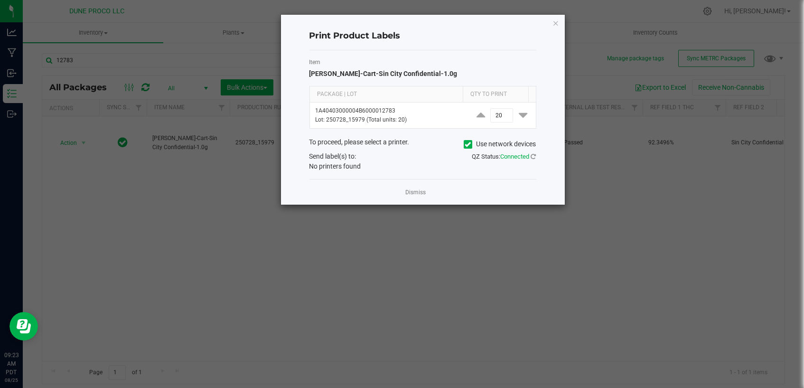
click at [470, 143] on span at bounding box center [468, 144] width 9 height 9
click at [0, 0] on input "Use network devices" at bounding box center [0, 0] width 0 height 0
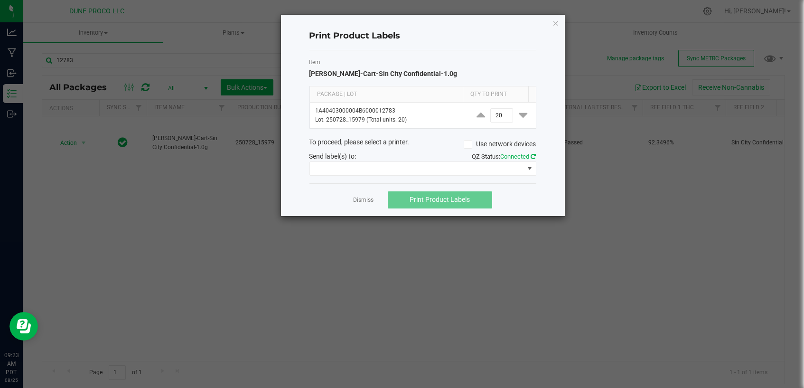
click at [533, 155] on icon at bounding box center [533, 156] width 5 height 6
click at [531, 165] on span at bounding box center [530, 169] width 8 height 8
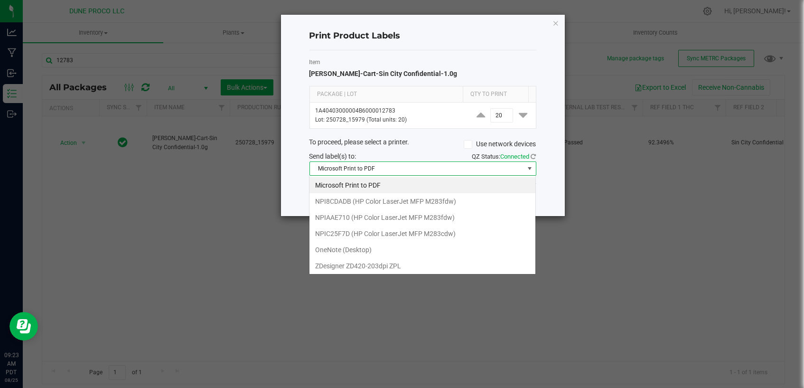
scroll to position [14, 227]
click at [409, 263] on ZPL "ZDesigner ZD420-203dpi ZPL" at bounding box center [423, 266] width 226 height 16
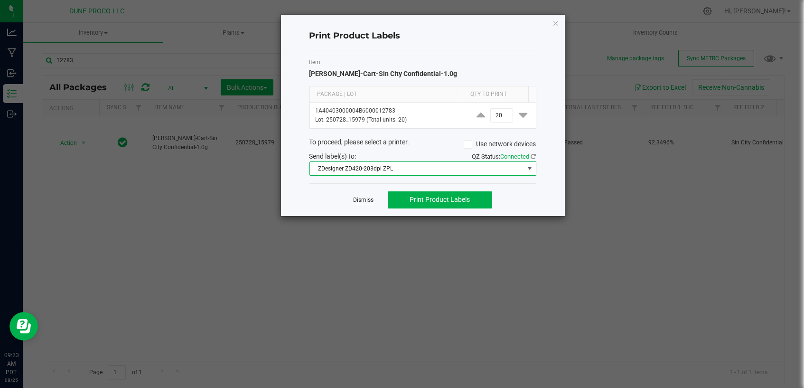
click at [360, 198] on link "Dismiss" at bounding box center [363, 200] width 20 height 8
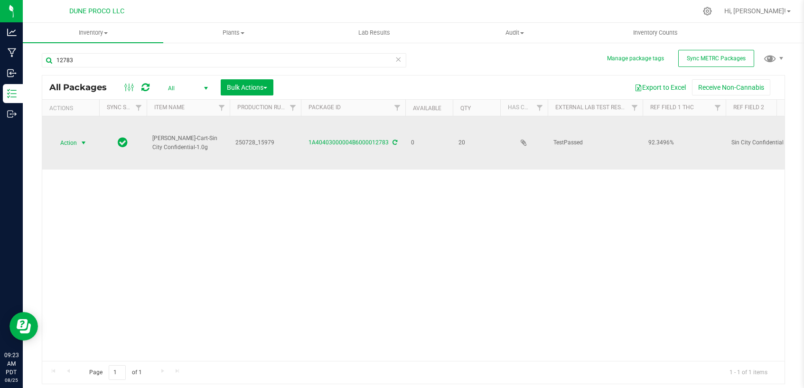
click at [83, 140] on span "select" at bounding box center [84, 143] width 8 height 8
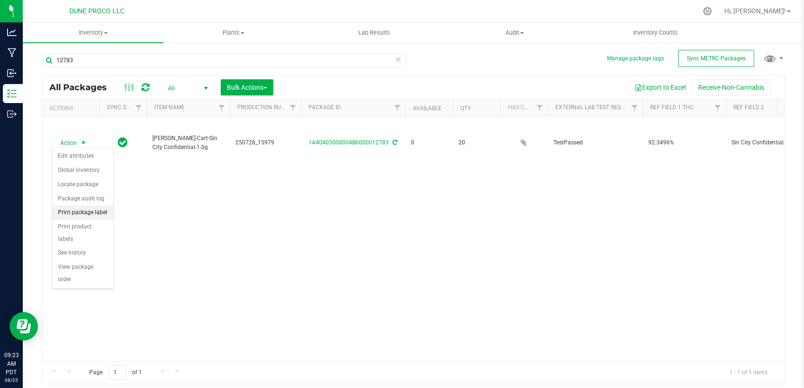
click at [71, 209] on li "Print package label" at bounding box center [82, 213] width 61 height 14
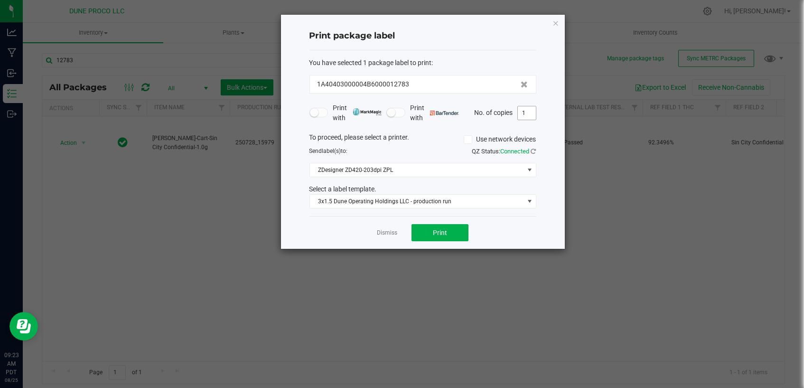
click at [526, 112] on input "1" at bounding box center [527, 112] width 18 height 13
click at [378, 233] on link "Dismiss" at bounding box center [387, 233] width 20 height 8
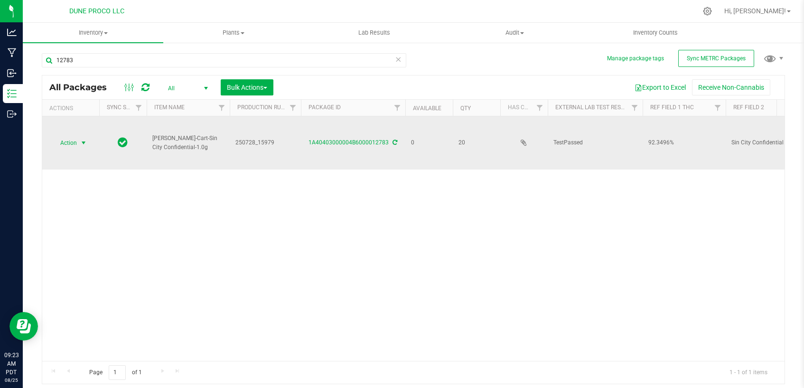
click at [83, 140] on span "select" at bounding box center [84, 143] width 8 height 8
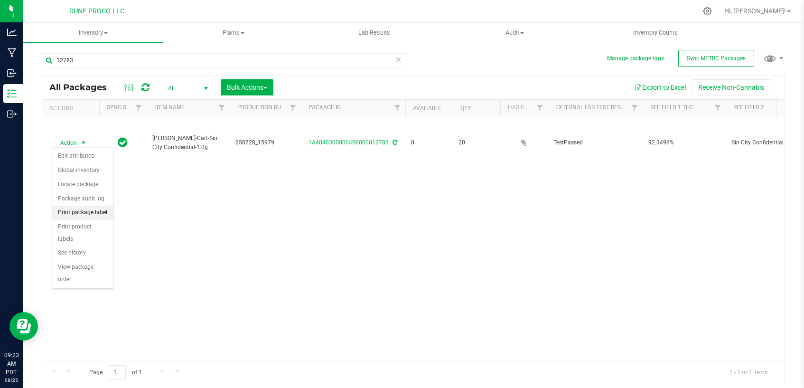
click at [102, 208] on li "Print package label" at bounding box center [82, 213] width 61 height 14
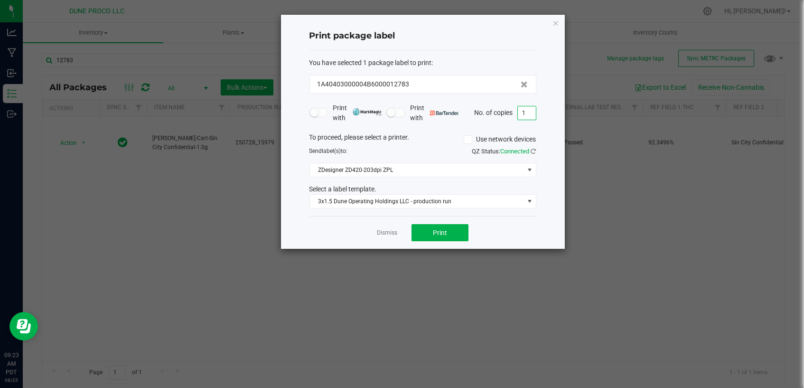
click at [528, 112] on input "1" at bounding box center [527, 112] width 18 height 13
type input "20"
click at [432, 235] on button "Print" at bounding box center [440, 232] width 57 height 17
drag, startPoint x: 383, startPoint y: 229, endPoint x: 393, endPoint y: 235, distance: 11.3
click at [389, 233] on link "Dismiss" at bounding box center [387, 233] width 20 height 8
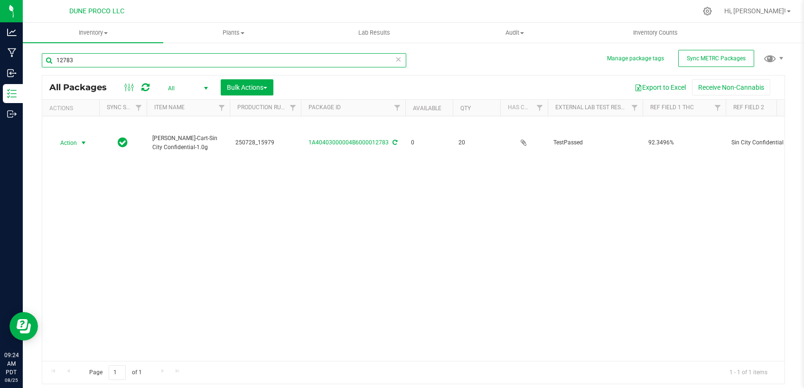
click at [280, 63] on input "12783" at bounding box center [224, 60] width 365 height 14
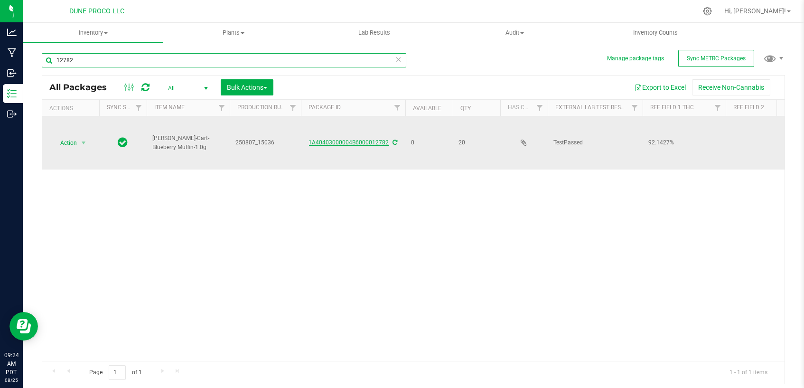
type input "12782"
click at [367, 141] on link "1A40403000004B6000012782" at bounding box center [349, 142] width 80 height 7
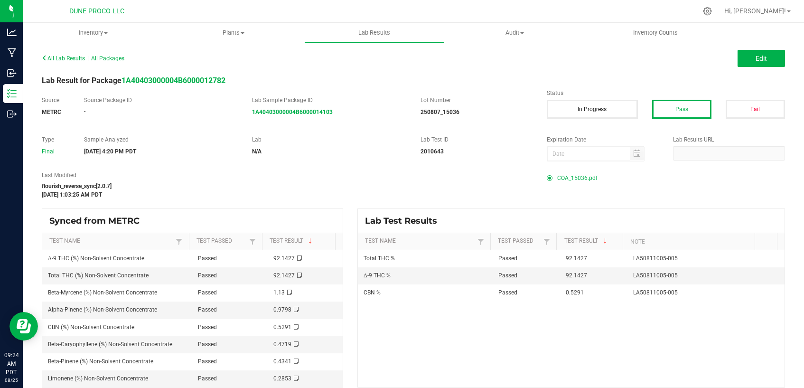
click at [568, 177] on span "COA_15036.pdf" at bounding box center [577, 178] width 40 height 14
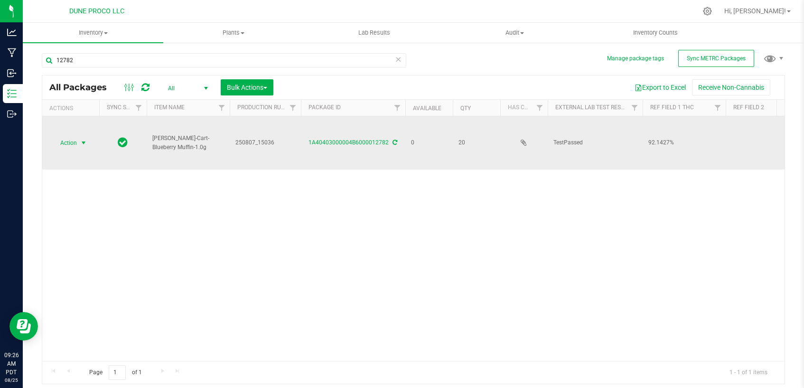
click at [82, 139] on span "select" at bounding box center [84, 143] width 8 height 8
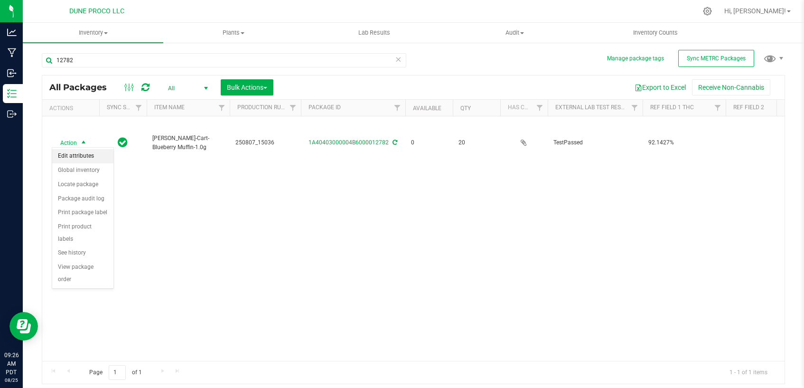
click at [85, 159] on li "Edit attributes" at bounding box center [82, 156] width 61 height 14
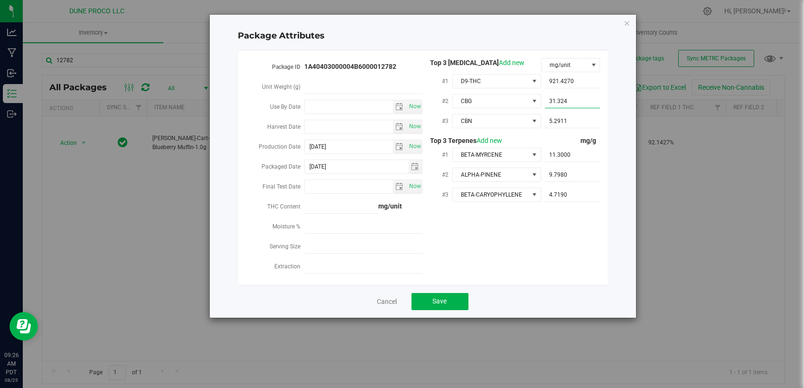
click at [581, 103] on span "31.3240 31.324" at bounding box center [573, 101] width 56 height 14
type input "31.3324"
click at [613, 108] on div "Package Attributes Package ID 1A40403000004B6000012782 Unit Weight (g) Use By D…" at bounding box center [423, 166] width 426 height 303
click at [585, 101] on span "31.3324 31.3324" at bounding box center [573, 101] width 56 height 14
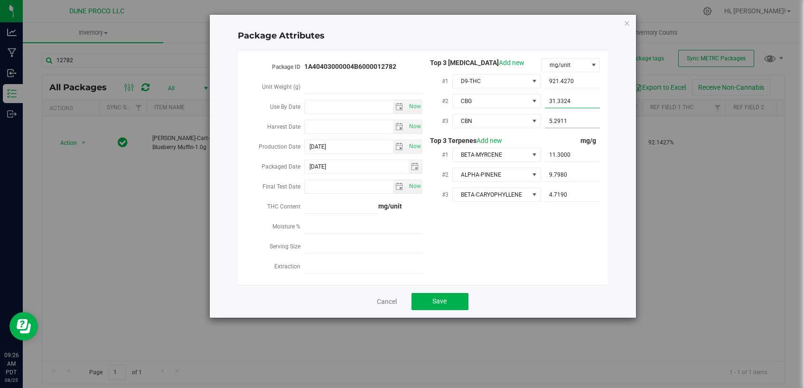
type input "31.33240"
click at [612, 141] on div "Package Attributes Package ID 1A40403000004B6000012782 Unit Weight (g) Use By D…" at bounding box center [423, 166] width 426 height 303
click at [579, 118] on span "5.2911 5.2911" at bounding box center [573, 121] width 56 height 14
click at [579, 118] on input "5.2911" at bounding box center [573, 120] width 56 height 13
paste input "7"
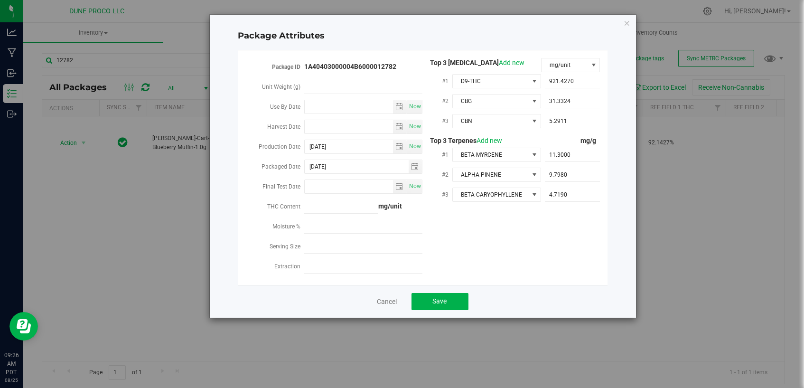
type input "5.29117"
type input "5.2912"
click at [609, 139] on div "Package Attributes Package ID 1A40403000004B6000012782 Unit Weight (g) Use By D…" at bounding box center [423, 166] width 426 height 303
click at [573, 119] on span "5.2912 5.2912" at bounding box center [573, 121] width 56 height 14
type input "5.29127"
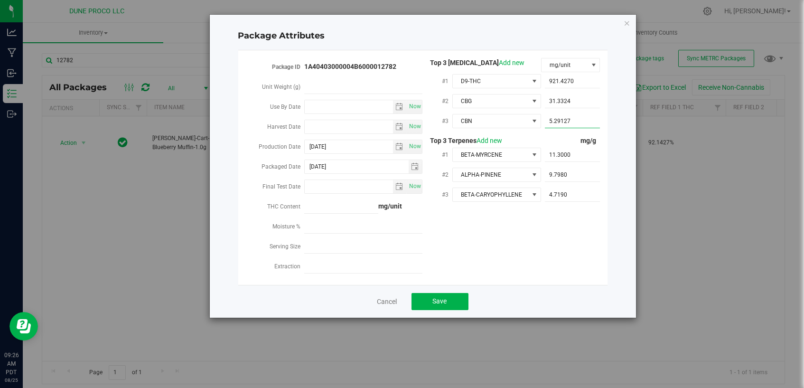
type input "5.2913"
click at [565, 229] on div "Package ID 1A40403000004B6000012782 Unit Weight (g) Use By Date Now Harvest Dat…" at bounding box center [422, 167] width 355 height 219
click at [577, 122] on span "5.2913 5.2913" at bounding box center [573, 121] width 56 height 14
type input "5.291"
type input "5.2910"
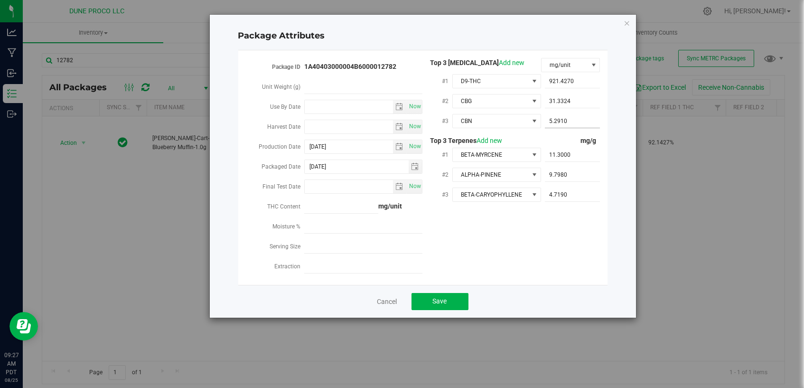
click at [579, 121] on span "5.2910 5.291" at bounding box center [573, 121] width 56 height 14
type input "5.29117"
type input "5.2912"
click at [582, 243] on div "Package ID 1A40403000004B6000012782 Unit Weight (g) Use By Date Now Harvest Dat…" at bounding box center [422, 167] width 355 height 219
drag, startPoint x: 574, startPoint y: 119, endPoint x: 524, endPoint y: 120, distance: 50.3
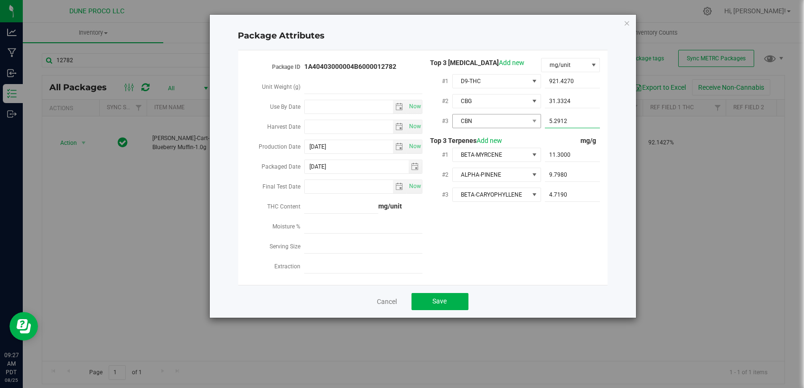
click at [524, 120] on div "#3 CBN 5.2912 5.2912" at bounding box center [512, 122] width 178 height 20
click at [560, 236] on div "Package ID 1A40403000004B6000012782 Unit Weight (g) Use By Date Now Harvest Dat…" at bounding box center [422, 167] width 355 height 219
click at [574, 122] on span "5.2912 5.2912" at bounding box center [573, 121] width 56 height 14
type input "5.29117"
click at [531, 231] on div "Package ID 1A40403000004B6000012782 Unit Weight (g) Use By Date Now Harvest Dat…" at bounding box center [422, 167] width 355 height 219
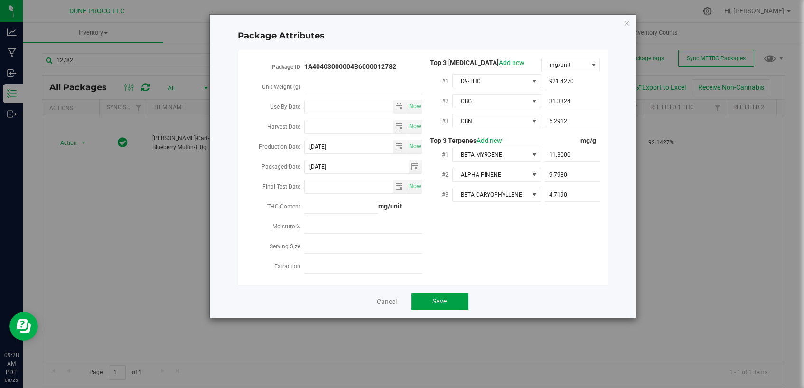
click at [452, 296] on button "Save" at bounding box center [440, 301] width 57 height 17
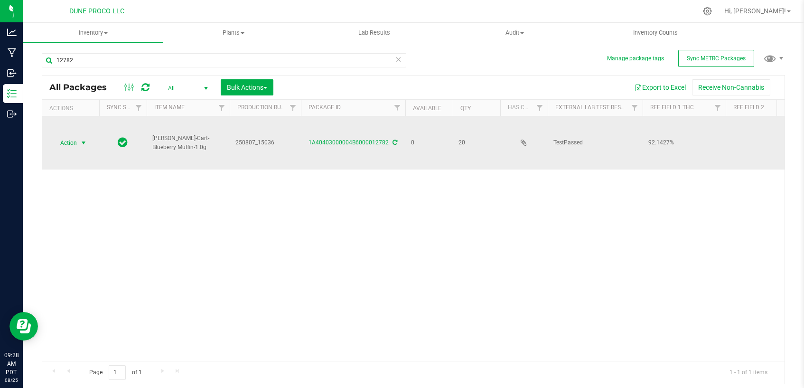
click at [83, 139] on span "select" at bounding box center [84, 143] width 8 height 8
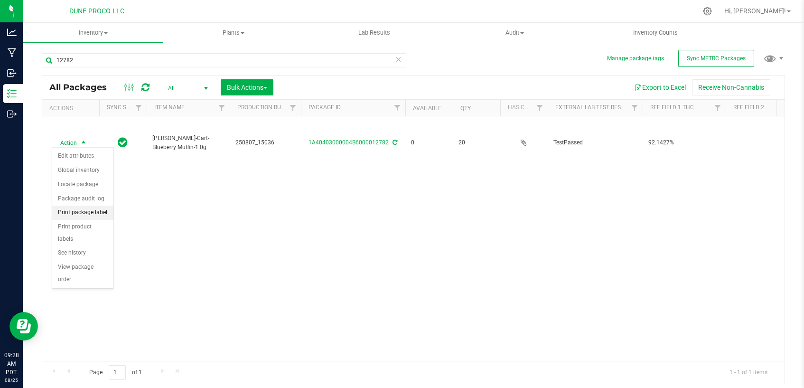
click at [96, 214] on li "Print package label" at bounding box center [82, 213] width 61 height 14
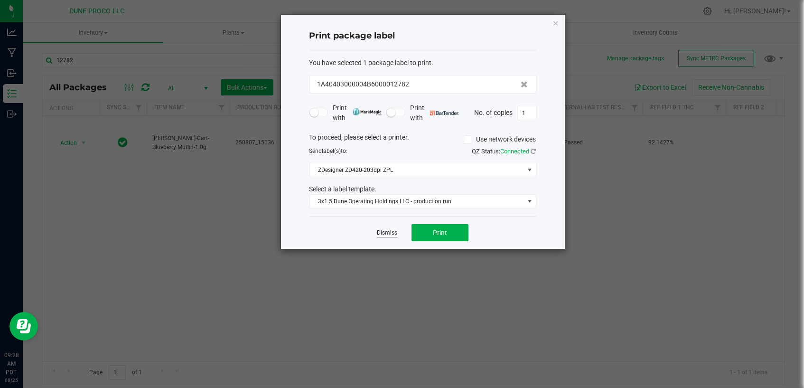
click at [387, 232] on link "Dismiss" at bounding box center [387, 233] width 20 height 8
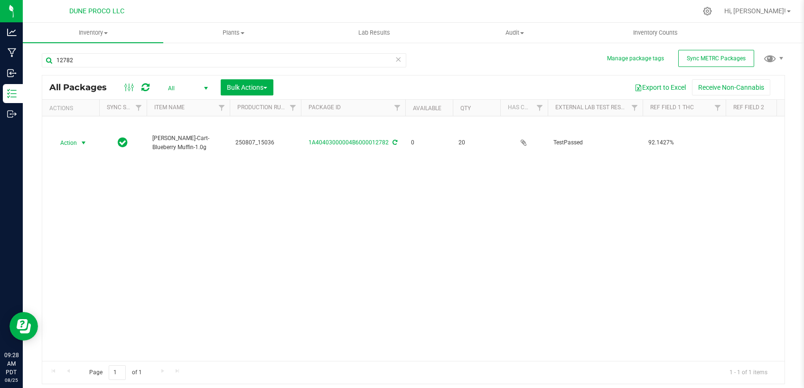
click at [80, 144] on span "select" at bounding box center [84, 142] width 12 height 13
click at [92, 212] on li "Print package label" at bounding box center [82, 213] width 61 height 14
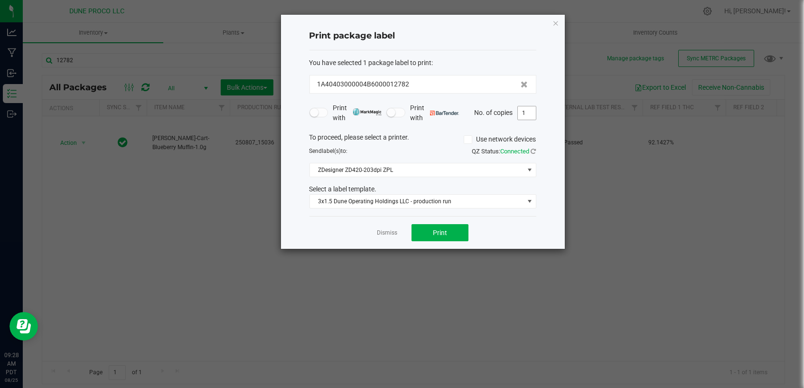
click at [529, 114] on input "1" at bounding box center [527, 112] width 18 height 13
type input "21"
click at [454, 235] on button "Print" at bounding box center [440, 232] width 57 height 17
click at [393, 234] on link "Dismiss" at bounding box center [387, 233] width 20 height 8
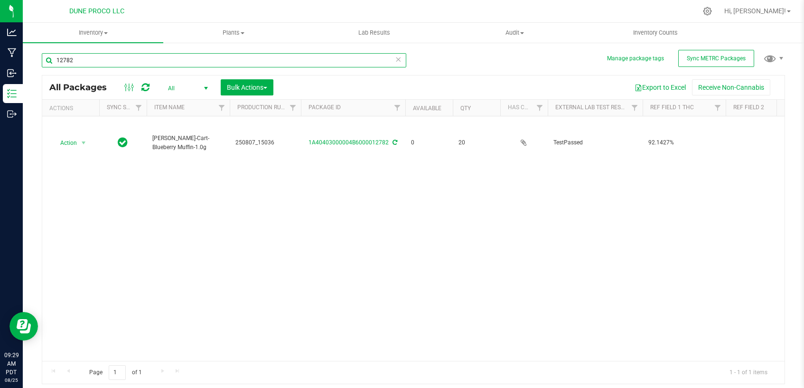
click at [260, 61] on input "12782" at bounding box center [224, 60] width 365 height 14
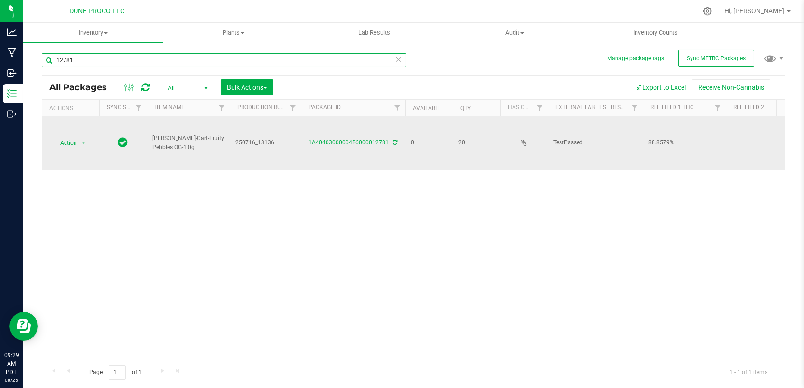
type input "12781"
click at [742, 138] on td at bounding box center [767, 142] width 83 height 53
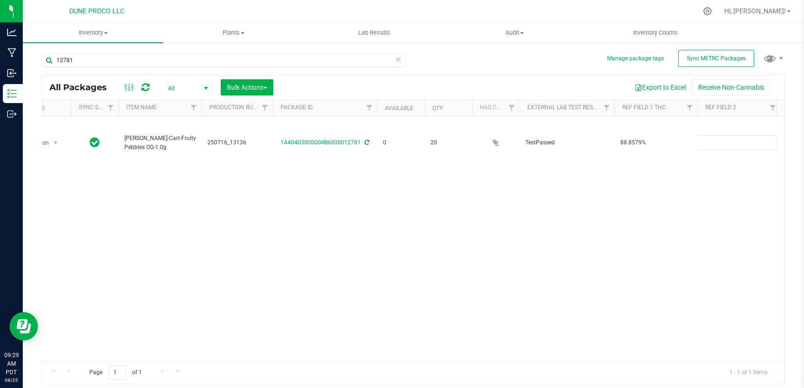
click at [726, 188] on div "Action Action Edit attributes Global inventory Locate package Package audit log…" at bounding box center [413, 238] width 742 height 244
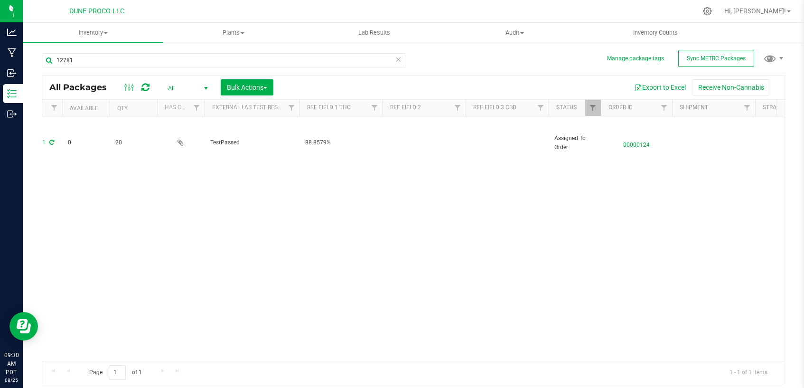
scroll to position [0, 344]
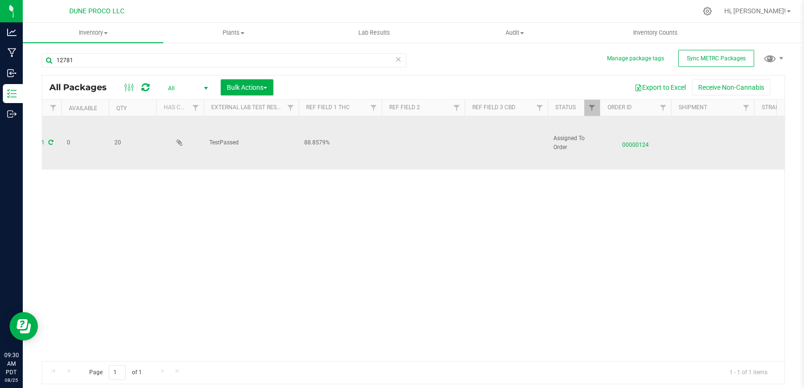
click at [491, 141] on td at bounding box center [506, 142] width 83 height 53
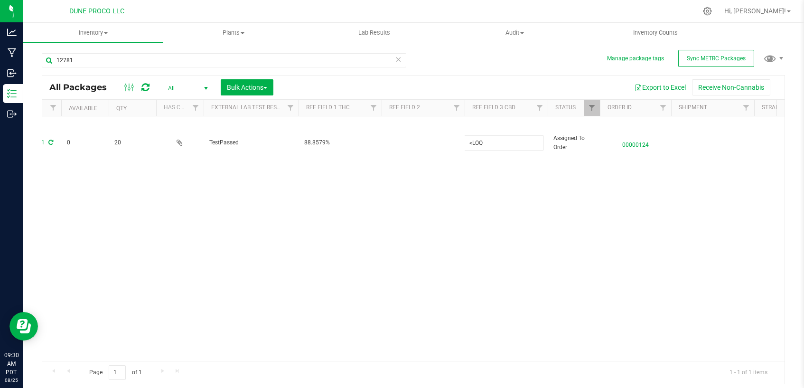
click at [479, 239] on div "Action Action Edit attributes Global inventory Locate package Package audit log…" at bounding box center [413, 238] width 742 height 244
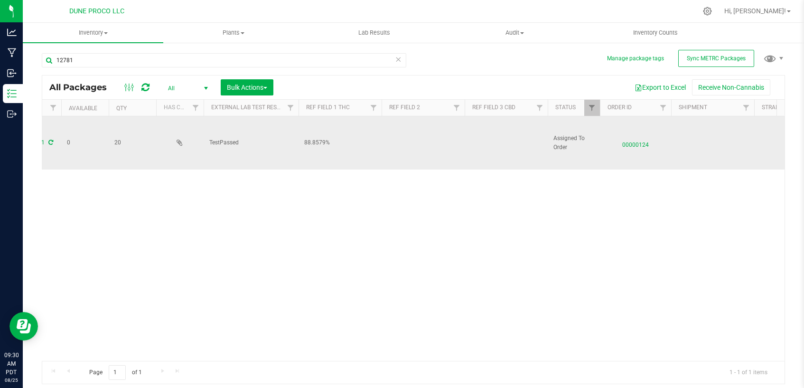
click at [403, 141] on td at bounding box center [423, 142] width 83 height 53
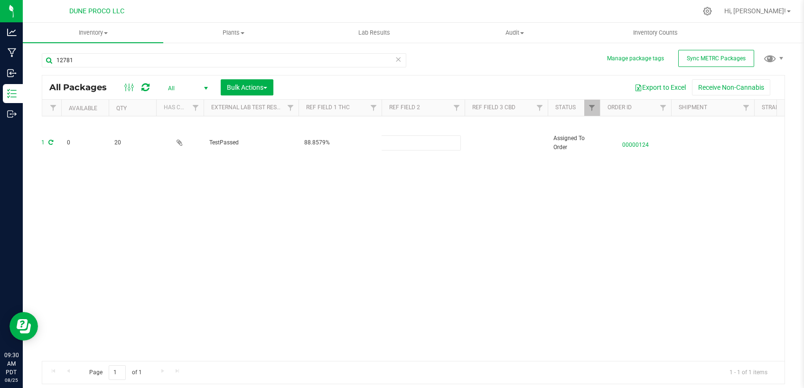
click at [404, 227] on div "Action Action Edit attributes Global inventory Locate package Package audit log…" at bounding box center [413, 238] width 742 height 244
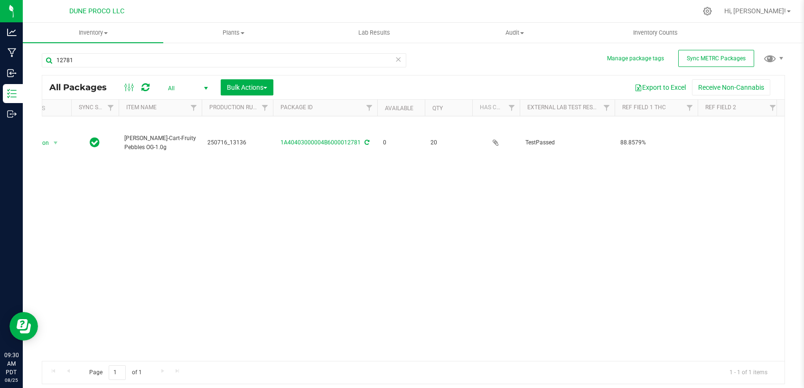
scroll to position [0, 0]
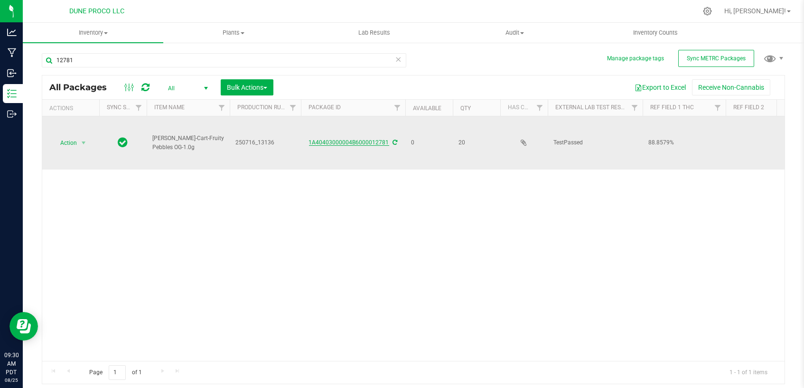
click at [349, 141] on link "1A40403000004B6000012781" at bounding box center [349, 142] width 80 height 7
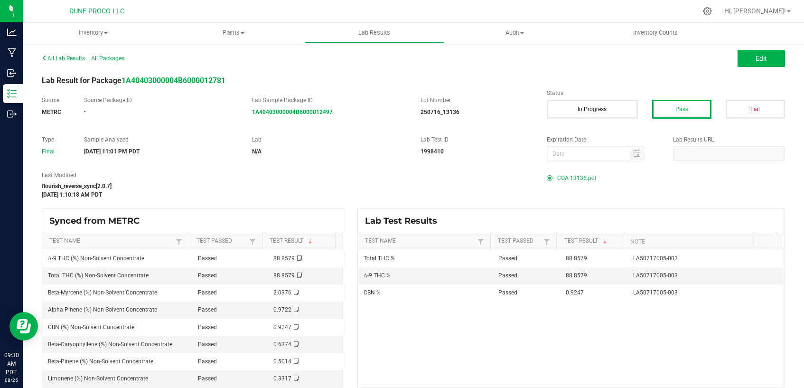
click at [574, 179] on span "COA 13136.pdf" at bounding box center [576, 178] width 39 height 14
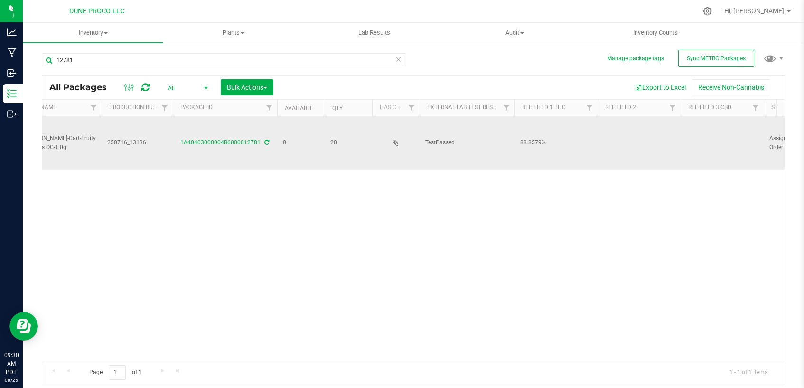
scroll to position [0, 263]
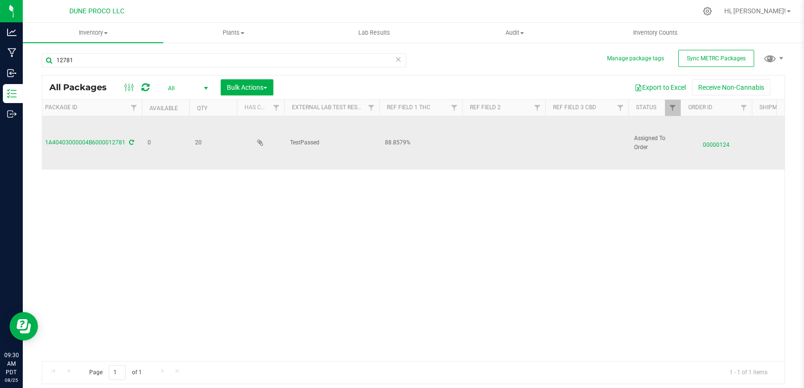
click at [494, 140] on td at bounding box center [503, 142] width 83 height 53
type input "Fruity Pebbles OG"
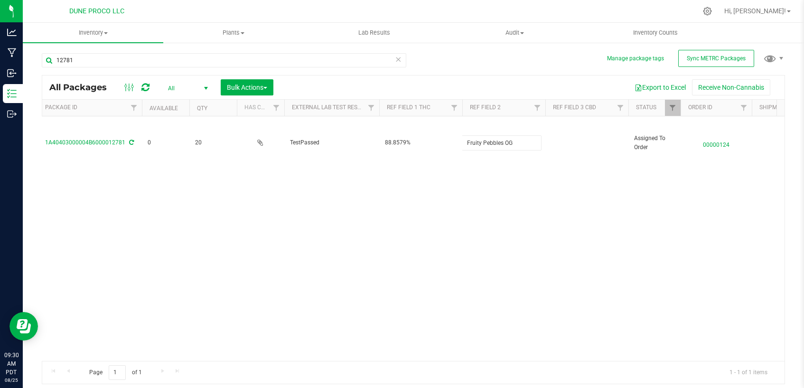
click at [491, 232] on div "All Packages All Active Only Lab Samples Locked All External Internal Bulk Acti…" at bounding box center [413, 229] width 743 height 309
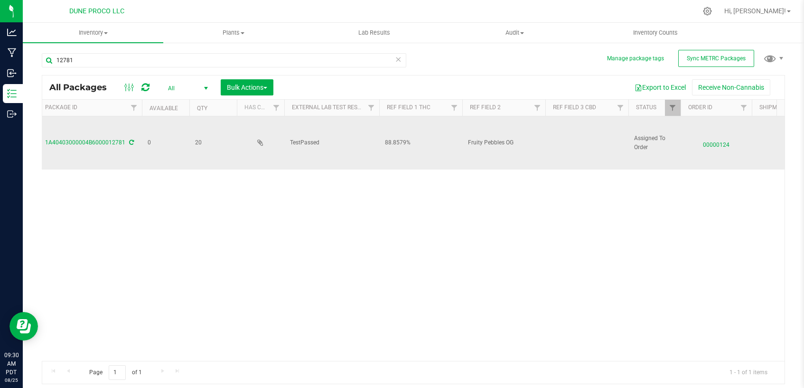
click at [568, 139] on td at bounding box center [586, 142] width 83 height 53
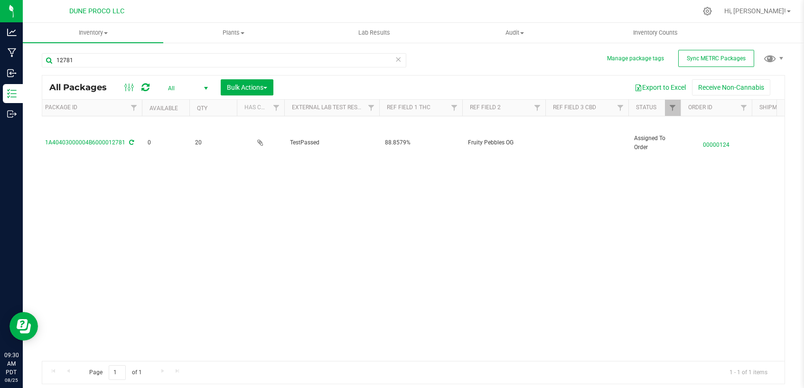
click at [562, 243] on div "Action Action Edit attributes Global inventory Locate package Package audit log…" at bounding box center [413, 238] width 742 height 244
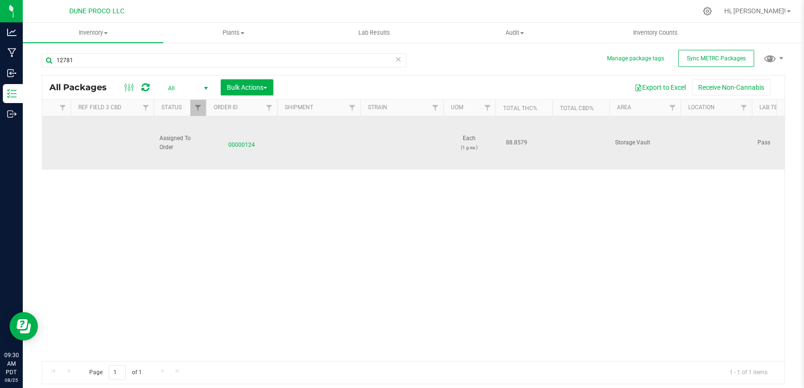
click at [528, 138] on span "88.8579" at bounding box center [516, 143] width 31 height 14
click at [525, 141] on span "88.8579" at bounding box center [516, 143] width 31 height 14
click at [522, 141] on span "88.8579" at bounding box center [516, 143] width 31 height 14
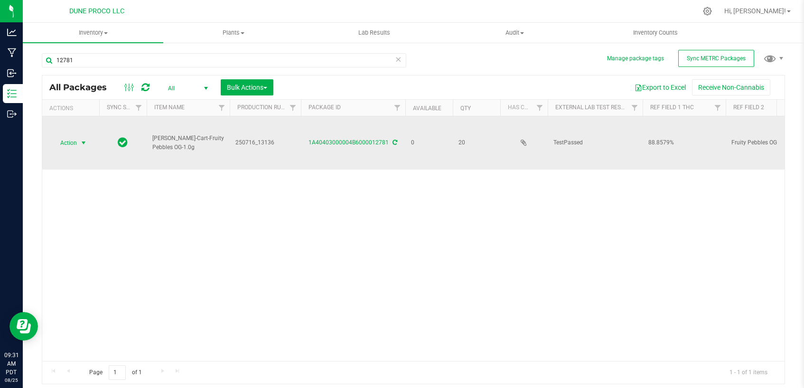
click at [83, 140] on span "select" at bounding box center [84, 143] width 8 height 8
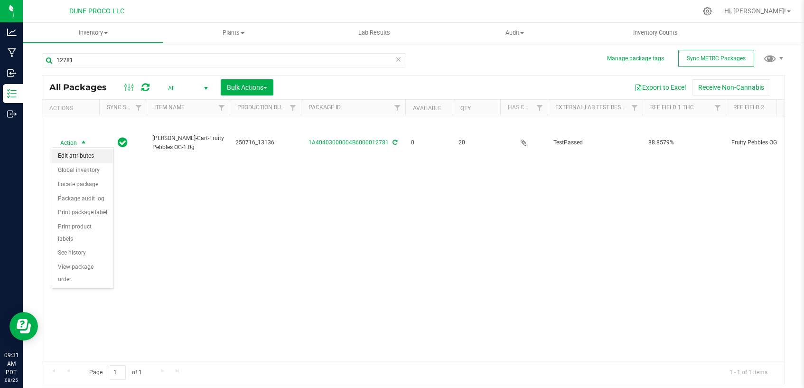
click at [94, 155] on li "Edit attributes" at bounding box center [82, 156] width 61 height 14
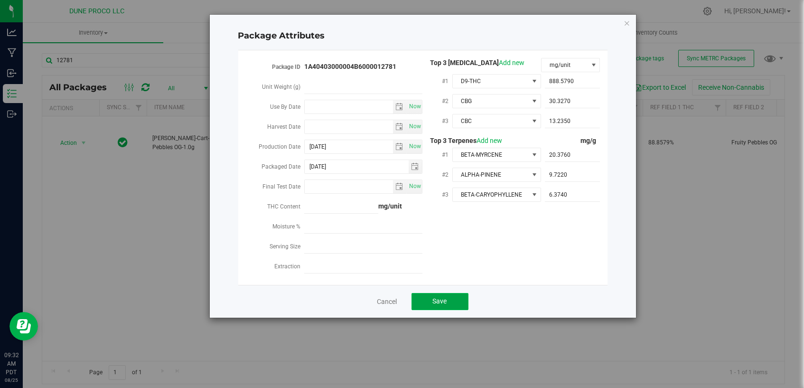
click at [443, 293] on button "Save" at bounding box center [440, 301] width 57 height 17
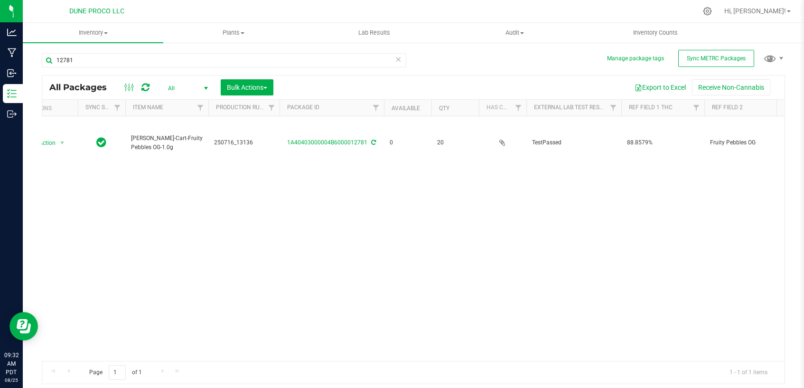
scroll to position [0, 0]
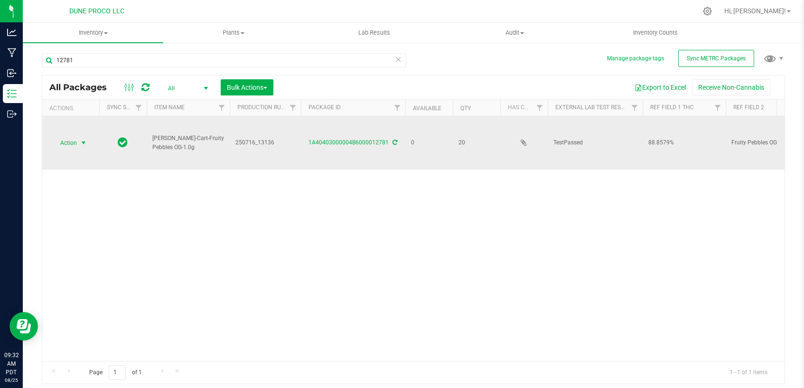
click at [75, 141] on span "Action" at bounding box center [65, 142] width 26 height 13
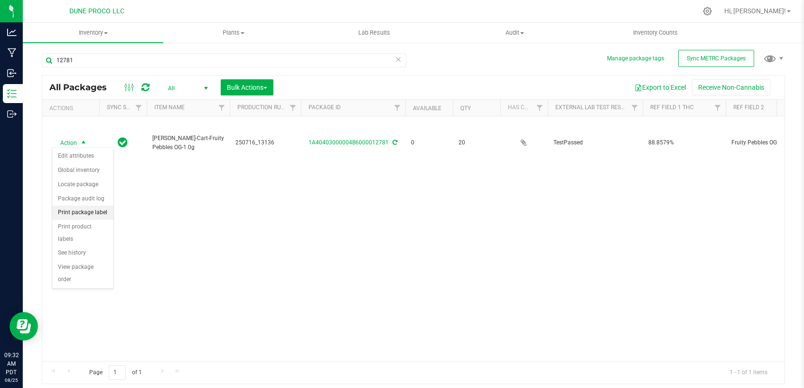
click at [64, 213] on li "Print package label" at bounding box center [82, 213] width 61 height 14
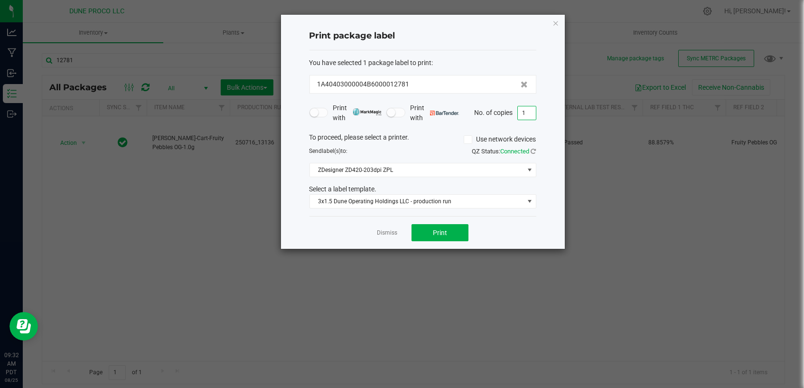
click at [531, 115] on input "1" at bounding box center [527, 112] width 18 height 13
type input "20"
click at [440, 231] on span "Print" at bounding box center [440, 233] width 14 height 8
click at [387, 233] on link "Dismiss" at bounding box center [387, 233] width 20 height 8
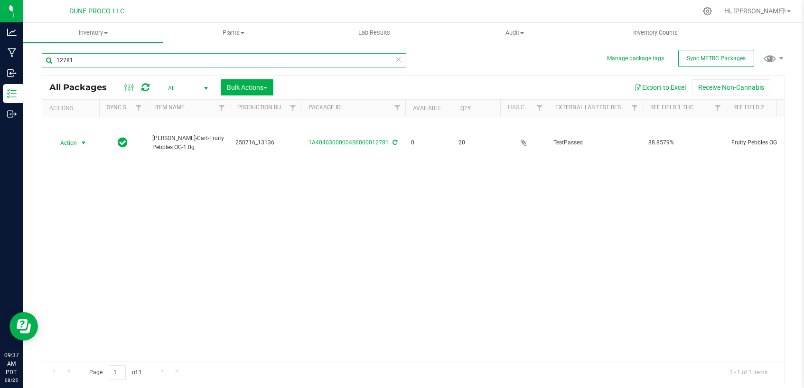
click at [115, 65] on input "12781" at bounding box center [224, 60] width 365 height 14
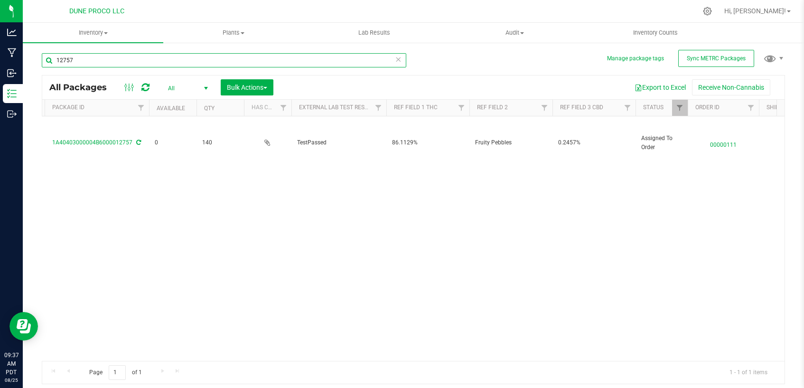
scroll to position [0, 263]
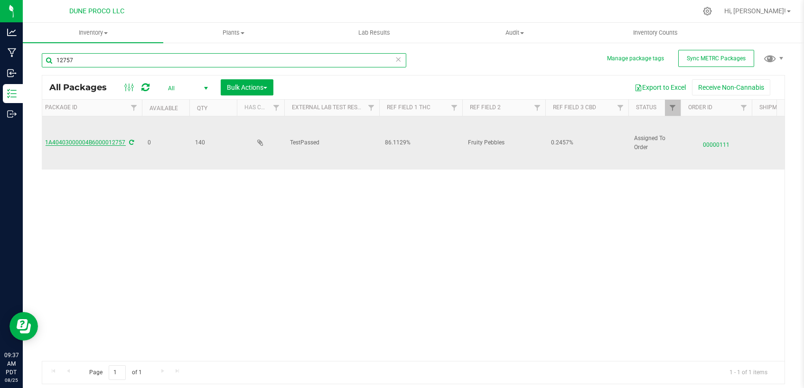
type input "12757"
click at [116, 139] on link "1A40403000004B6000012757" at bounding box center [86, 142] width 80 height 7
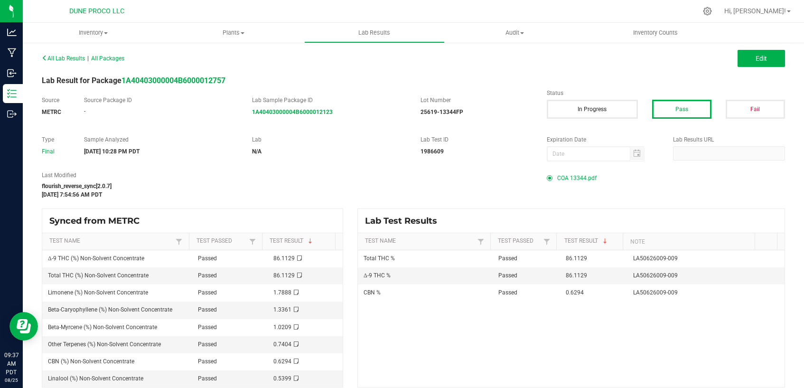
click at [579, 179] on span "COA 13344.pdf" at bounding box center [576, 178] width 39 height 14
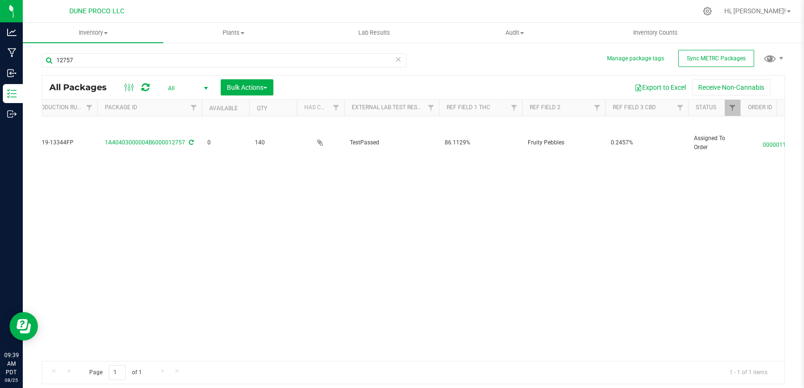
scroll to position [0, 211]
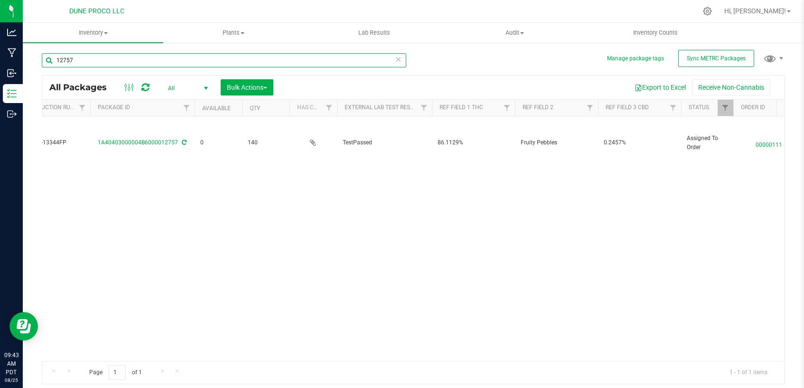
click at [284, 66] on input "12757" at bounding box center [224, 60] width 365 height 14
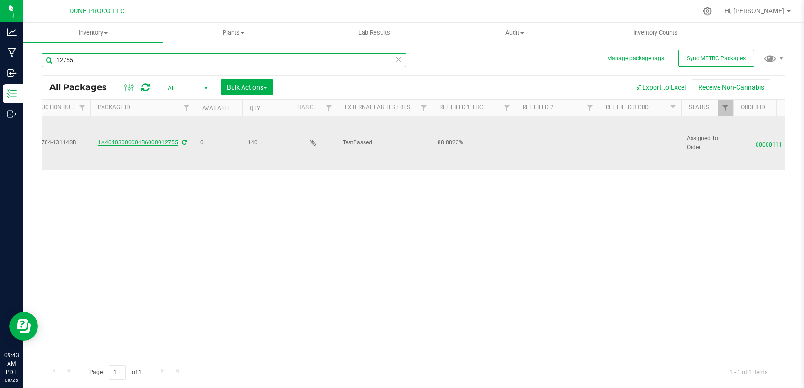
type input "12755"
click at [148, 141] on link "1A40403000004B6000012755" at bounding box center [138, 142] width 80 height 7
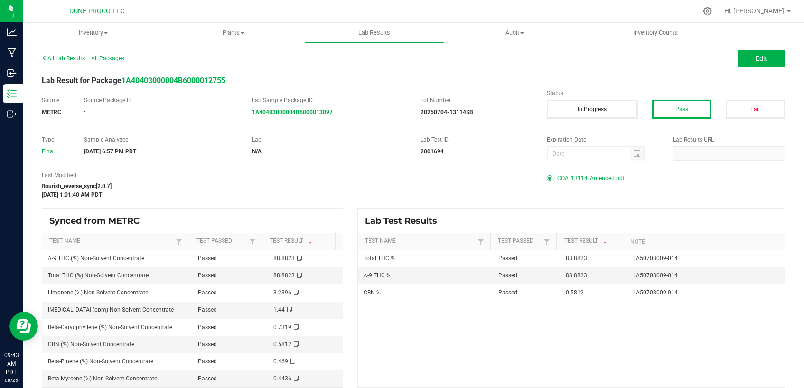
click at [583, 178] on span "COA_13114_Amended.pdf" at bounding box center [590, 178] width 67 height 14
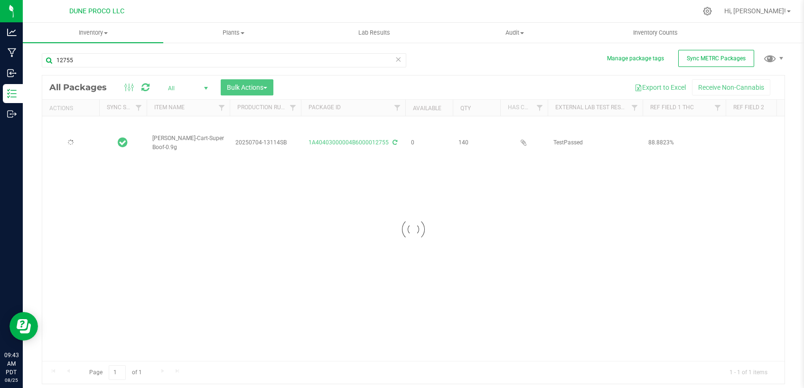
type input "2025-07-04"
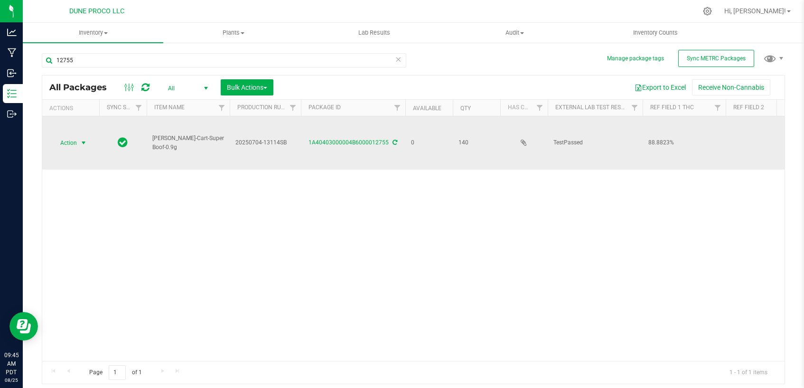
click at [79, 142] on span "select" at bounding box center [84, 142] width 12 height 13
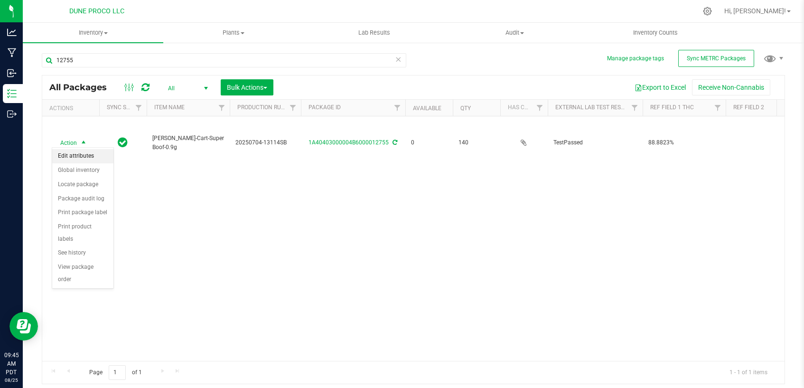
click at [80, 161] on li "Edit attributes" at bounding box center [82, 156] width 61 height 14
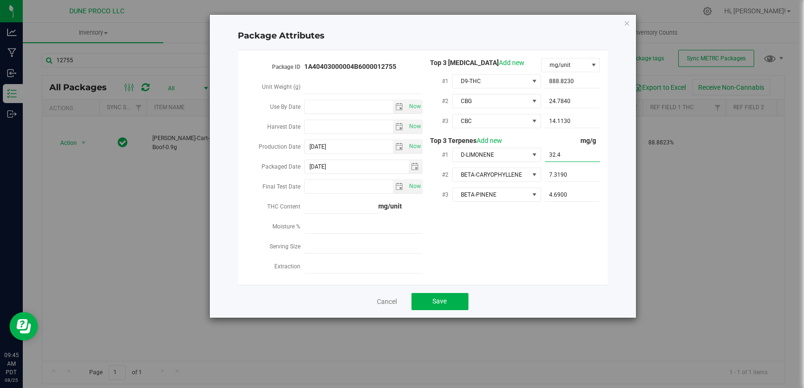
click at [589, 157] on span "32.4000 32.4" at bounding box center [573, 155] width 56 height 14
click at [585, 154] on span "32.4000 32.4" at bounding box center [573, 155] width 56 height 14
click at [585, 154] on input "32.4" at bounding box center [573, 154] width 56 height 13
paste input "text"
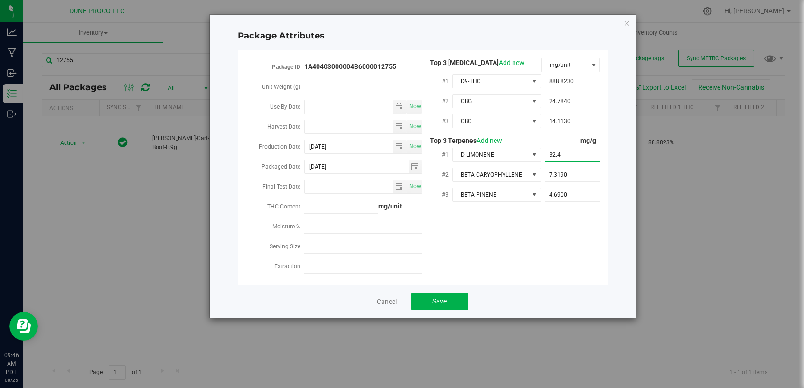
type input "32.4"
click at [564, 243] on div "Package ID 1A40403000004B6000012755 Unit Weight (g) Use By Date Now Harvest Dat…" at bounding box center [422, 167] width 355 height 219
click at [463, 300] on button "Save" at bounding box center [440, 301] width 57 height 17
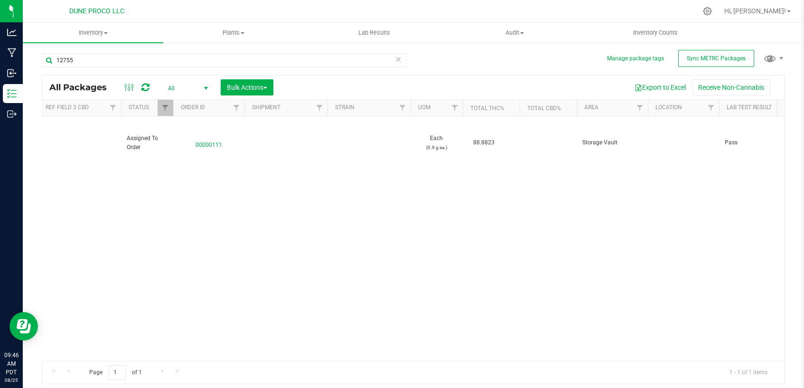
scroll to position [0, 844]
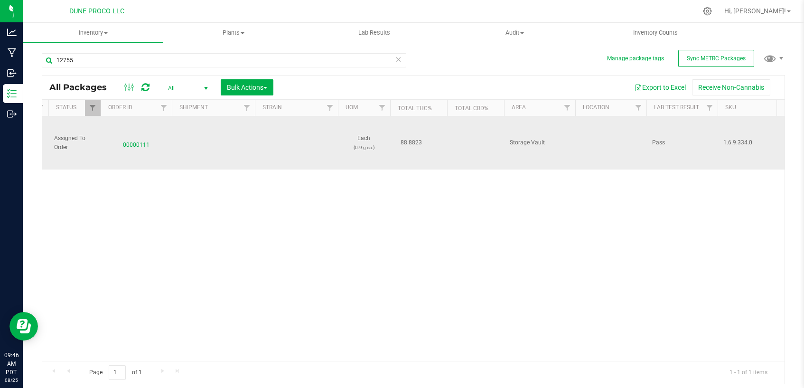
click at [132, 142] on span "00000111" at bounding box center [136, 143] width 60 height 14
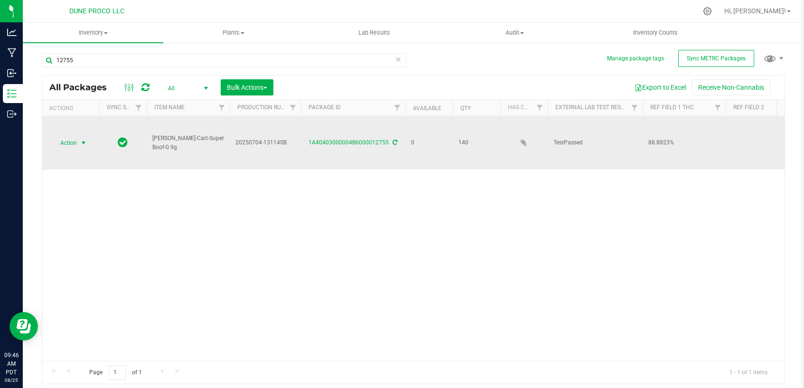
click at [81, 141] on span "select" at bounding box center [84, 143] width 8 height 8
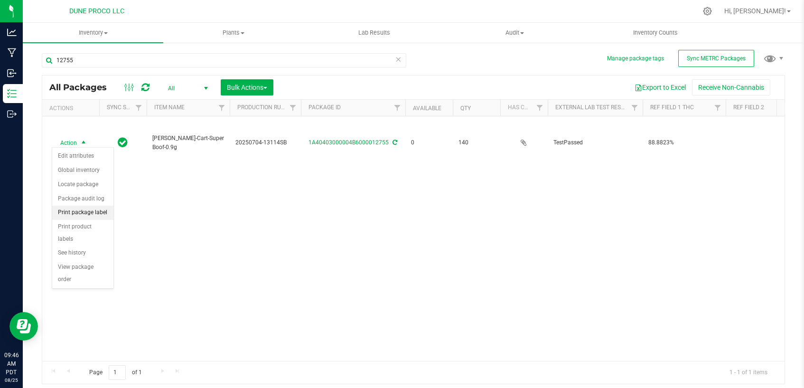
click at [75, 208] on li "Print package label" at bounding box center [82, 213] width 61 height 14
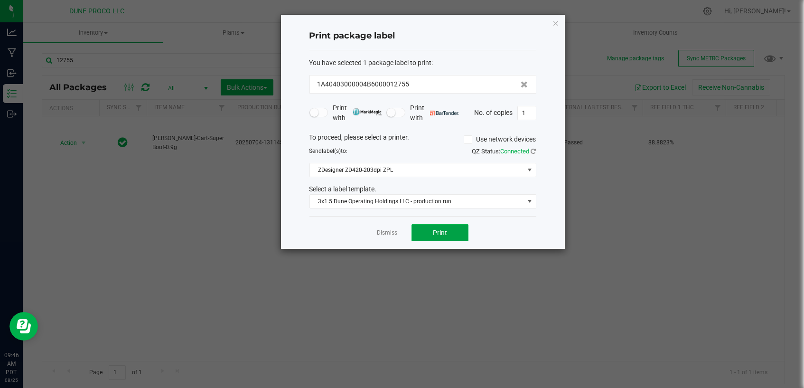
click at [431, 233] on button "Print" at bounding box center [440, 232] width 57 height 17
click at [379, 235] on link "Dismiss" at bounding box center [387, 233] width 20 height 8
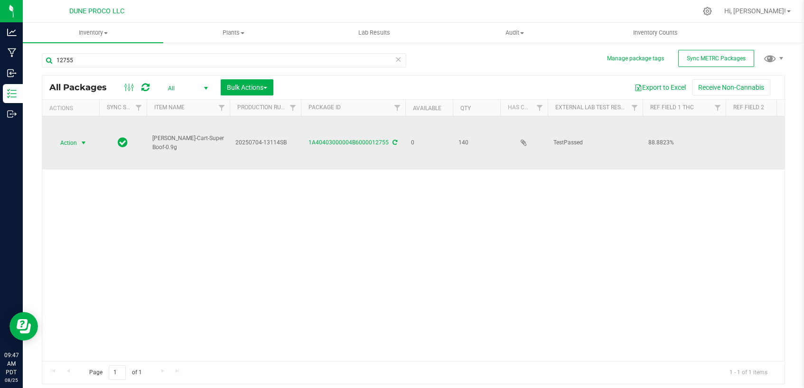
click at [84, 139] on span "select" at bounding box center [84, 143] width 8 height 8
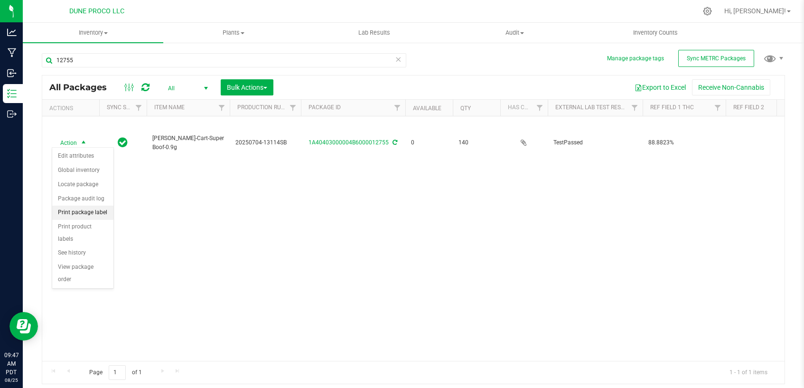
click at [84, 212] on li "Print package label" at bounding box center [82, 213] width 61 height 14
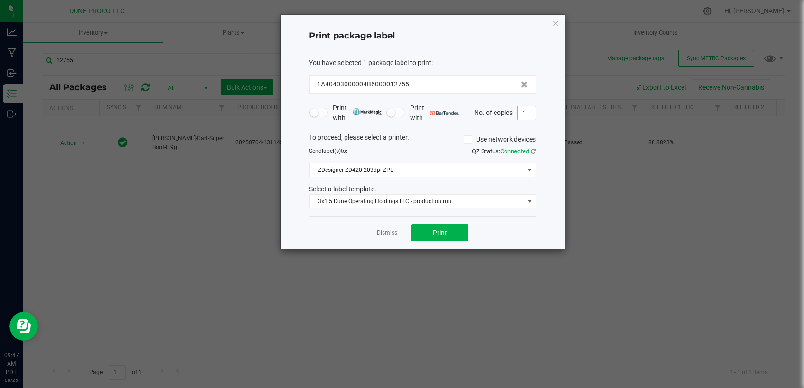
click at [527, 114] on input "1" at bounding box center [527, 112] width 18 height 13
type input "140"
click at [438, 233] on span "Print" at bounding box center [440, 233] width 14 height 8
click at [389, 229] on link "Dismiss" at bounding box center [387, 233] width 20 height 8
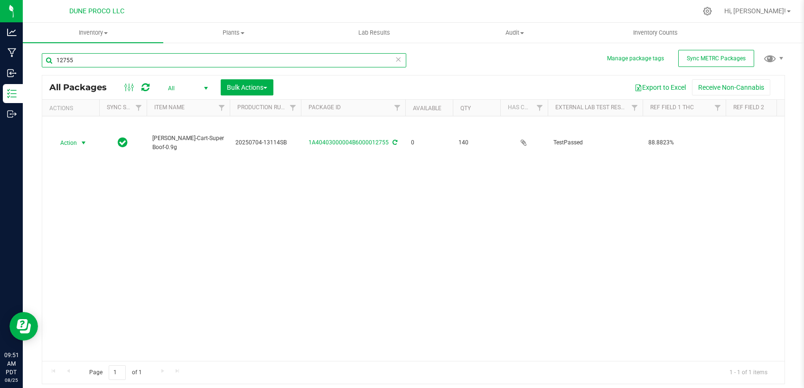
click at [260, 60] on input "12755" at bounding box center [224, 60] width 365 height 14
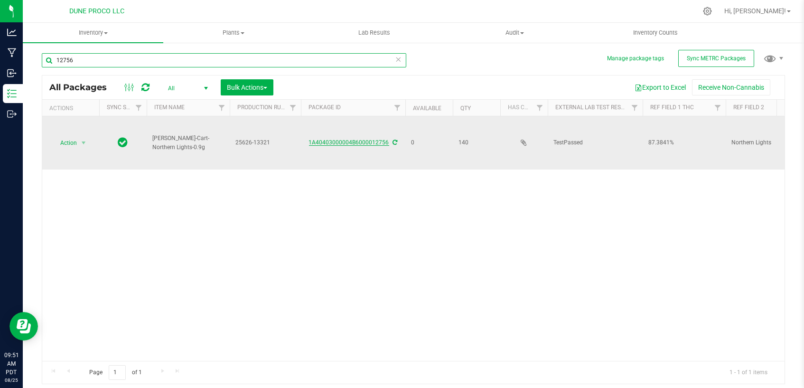
type input "12756"
click at [350, 139] on link "1A40403000004B6000012756" at bounding box center [349, 142] width 80 height 7
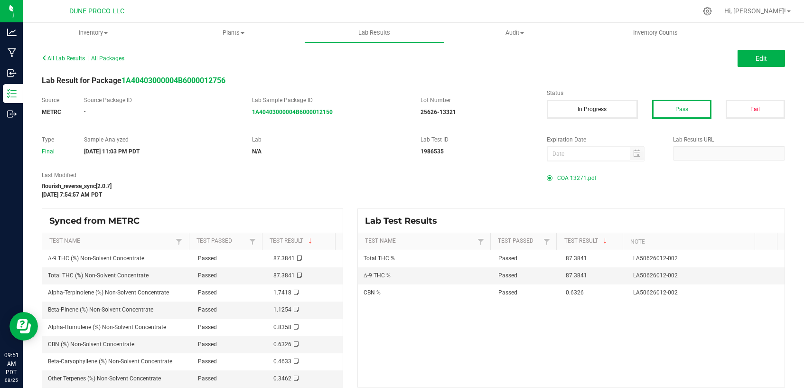
click at [573, 179] on span "COA 13271.pdf" at bounding box center [576, 178] width 39 height 14
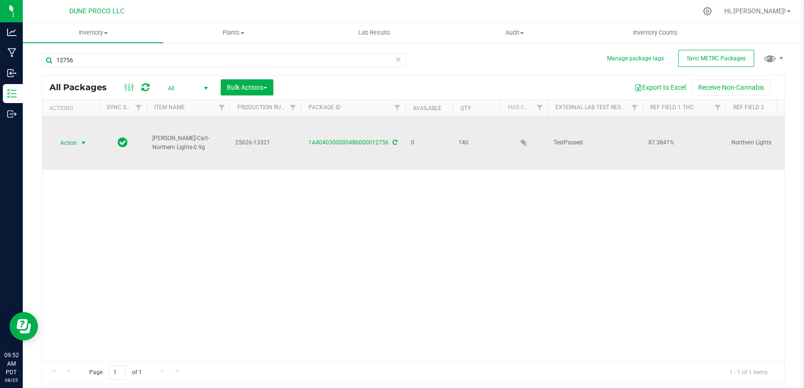
click at [85, 139] on span "select" at bounding box center [84, 143] width 8 height 8
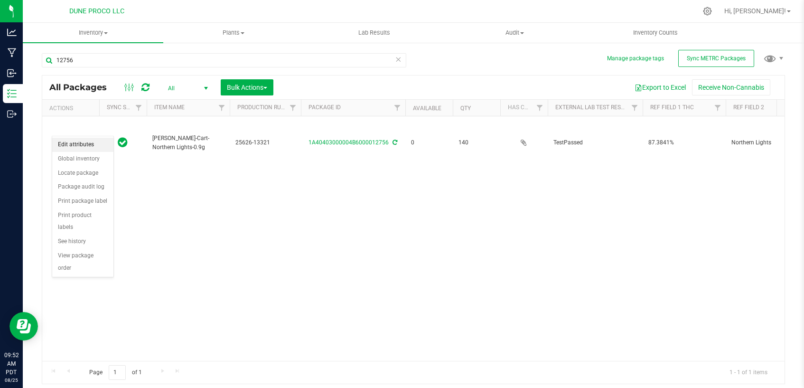
click at [96, 146] on li "Edit attributes" at bounding box center [82, 145] width 61 height 14
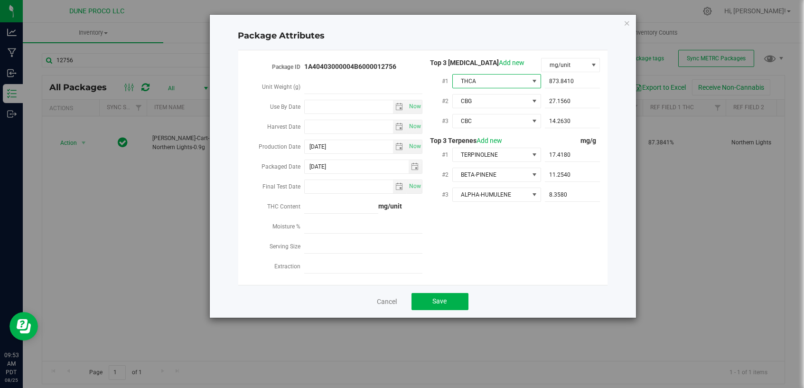
click at [517, 85] on span "THCA" at bounding box center [491, 81] width 76 height 13
click at [507, 182] on li "D9-THC" at bounding box center [497, 185] width 89 height 16
click at [435, 293] on button "Save" at bounding box center [440, 301] width 57 height 17
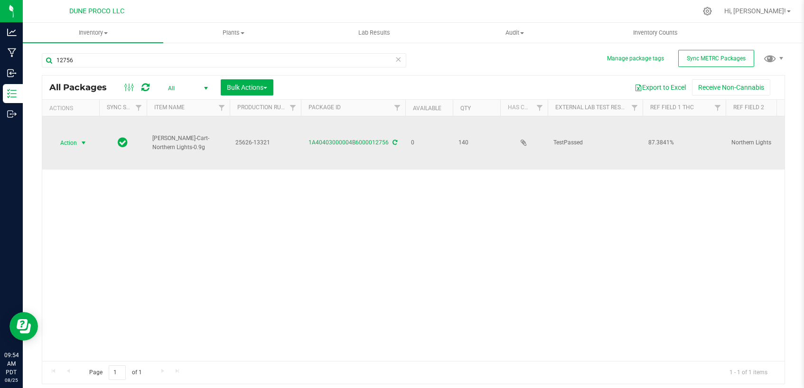
click at [82, 139] on span "select" at bounding box center [84, 143] width 8 height 8
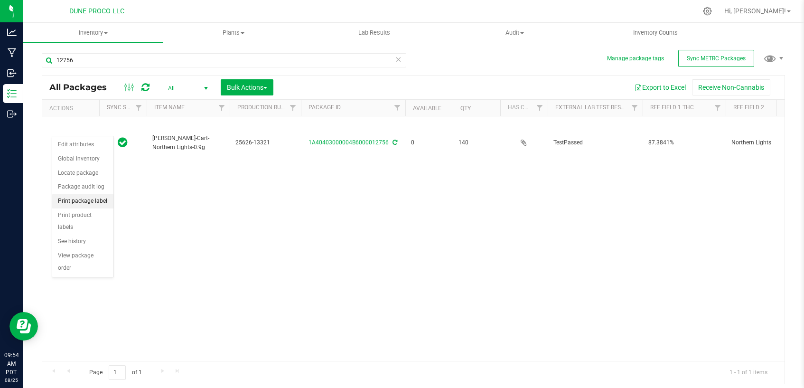
click at [93, 201] on li "Print package label" at bounding box center [82, 201] width 61 height 14
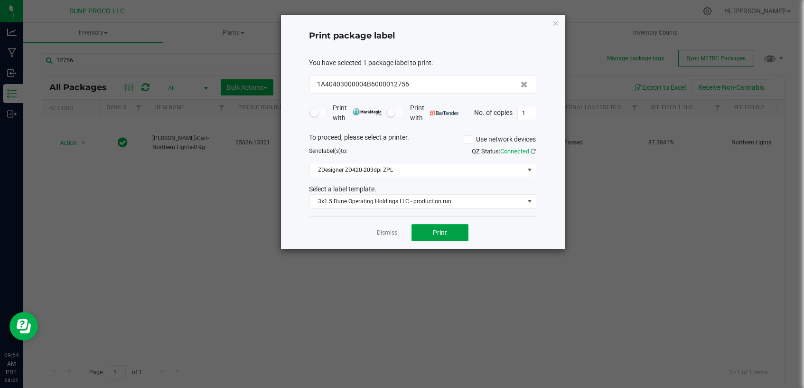
click at [443, 227] on button "Print" at bounding box center [440, 232] width 57 height 17
click at [396, 234] on link "Dismiss" at bounding box center [387, 233] width 20 height 8
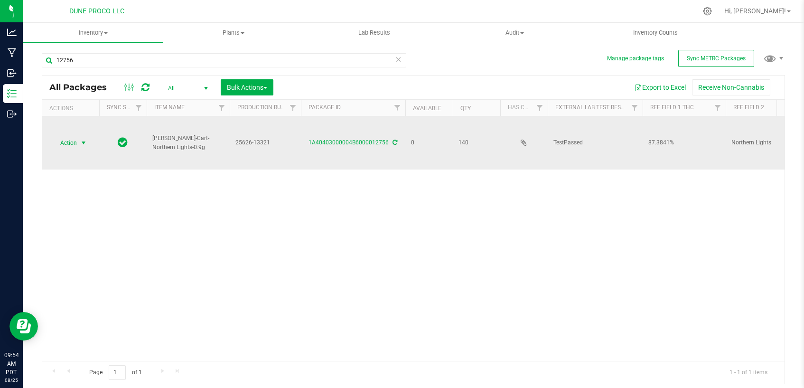
click at [82, 139] on span "select" at bounding box center [84, 143] width 8 height 8
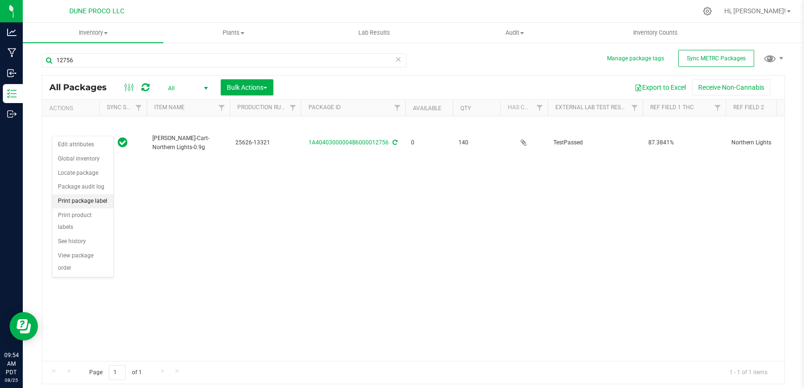
click at [75, 202] on li "Print package label" at bounding box center [82, 201] width 61 height 14
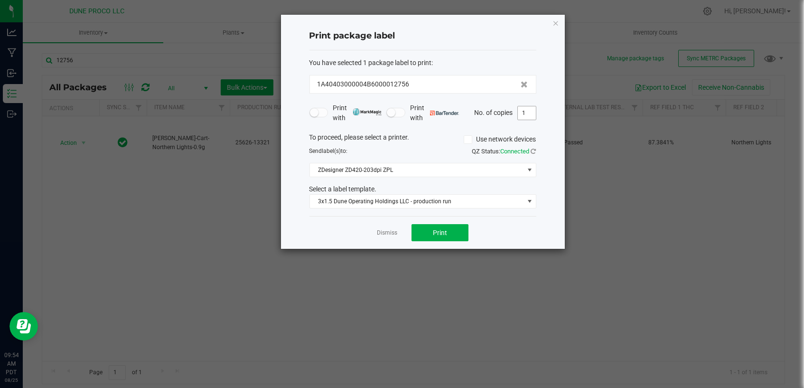
click at [527, 113] on input "1" at bounding box center [527, 112] width 18 height 13
type input "140"
drag, startPoint x: 449, startPoint y: 19, endPoint x: 449, endPoint y: 32, distance: 12.3
click at [428, 40] on div "Print package label You have selected 1 package label to print : 1A40403000004B…" at bounding box center [423, 132] width 284 height 234
click at [451, 235] on button "Print" at bounding box center [440, 232] width 57 height 17
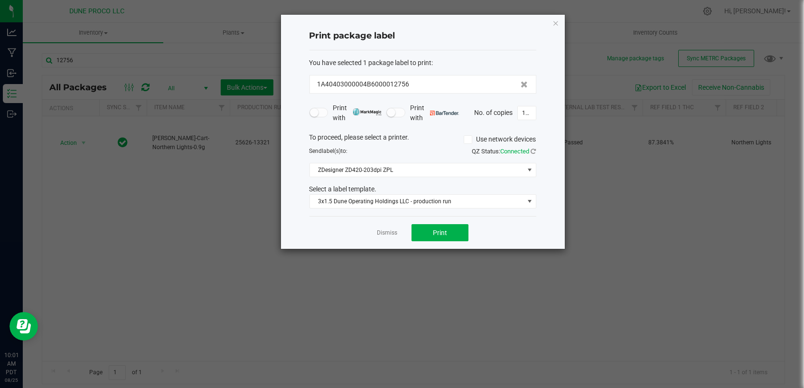
click at [392, 235] on link "Dismiss" at bounding box center [387, 233] width 20 height 8
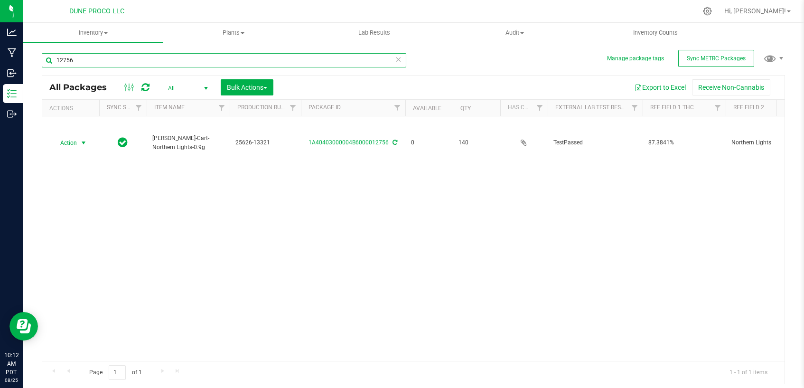
click at [260, 62] on input "12756" at bounding box center [224, 60] width 365 height 14
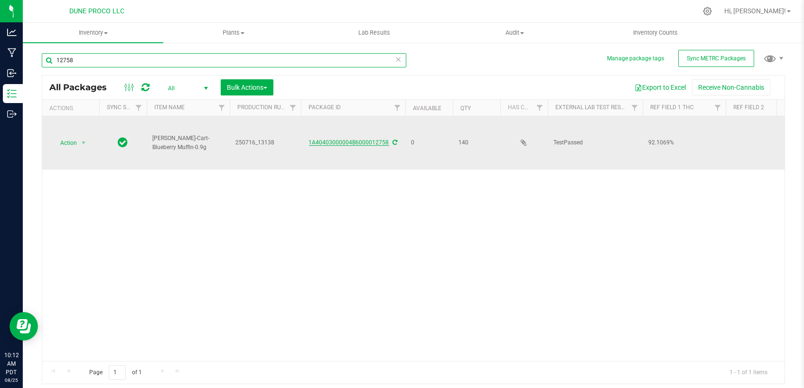
type input "12758"
click at [346, 141] on link "1A40403000004B6000012758" at bounding box center [349, 142] width 80 height 7
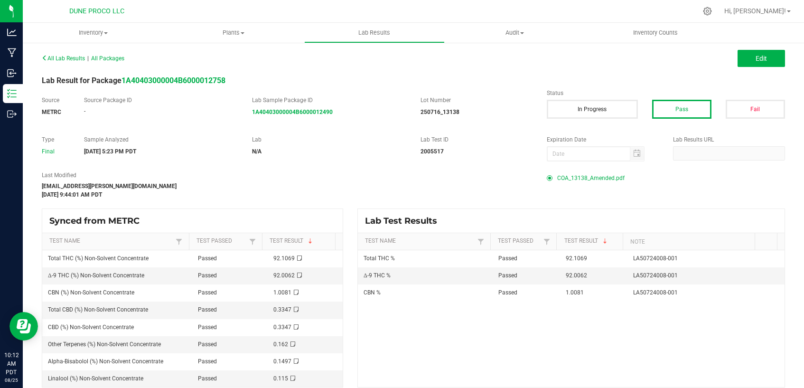
click at [577, 180] on span "COA_13138_Amended.pdf" at bounding box center [590, 178] width 67 height 14
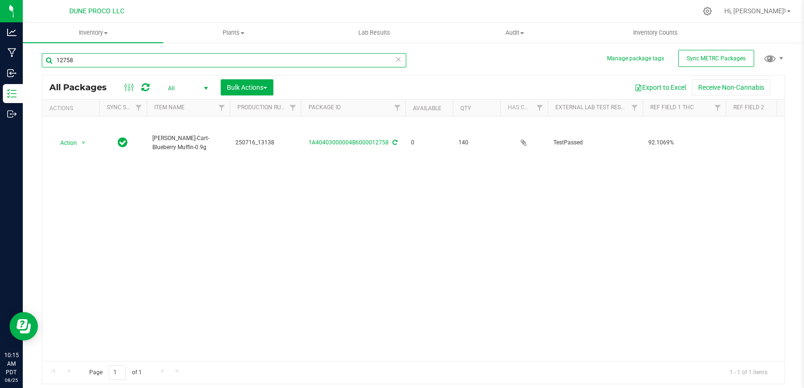
click at [138, 61] on input "12758" at bounding box center [224, 60] width 365 height 14
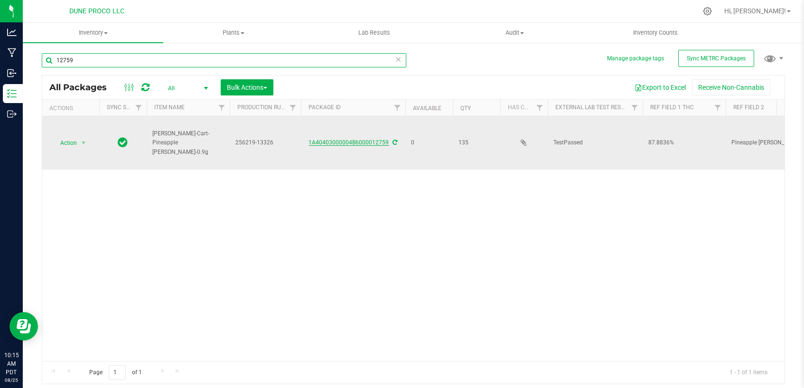
type input "12759"
click at [348, 139] on link "1A40403000004B6000012759" at bounding box center [349, 142] width 80 height 7
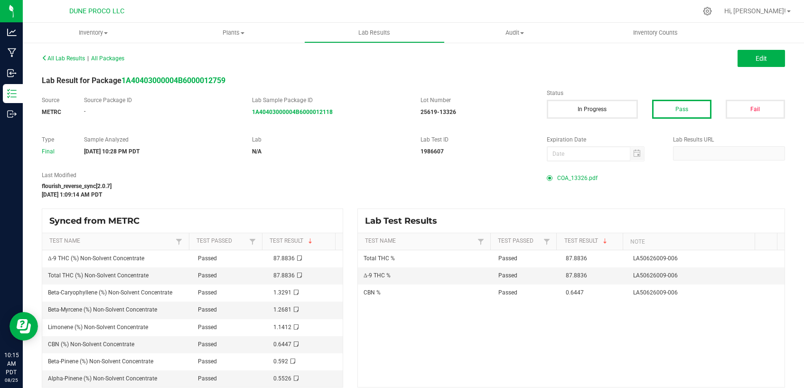
click at [573, 177] on span "COA_13326.pdf" at bounding box center [577, 178] width 40 height 14
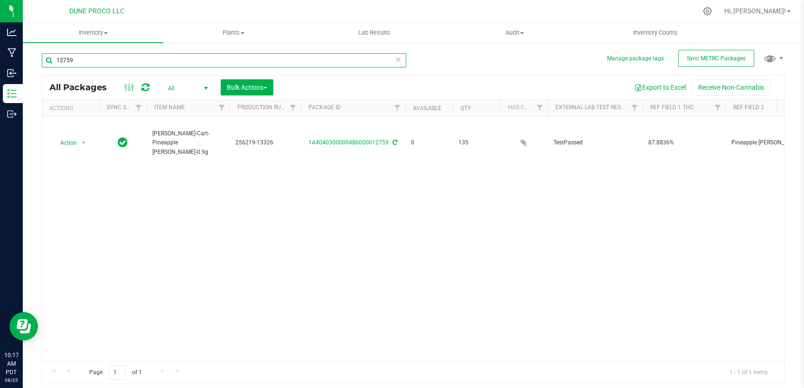
click at [123, 59] on input "12759" at bounding box center [224, 60] width 365 height 14
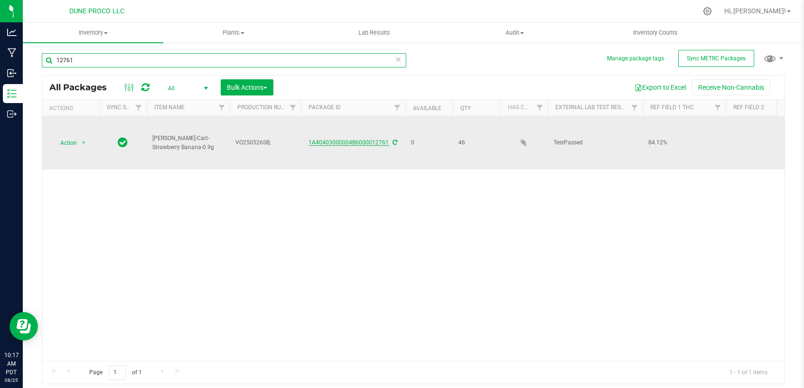
type input "12761"
click at [361, 140] on link "1A40403000004B6000012761" at bounding box center [349, 142] width 80 height 7
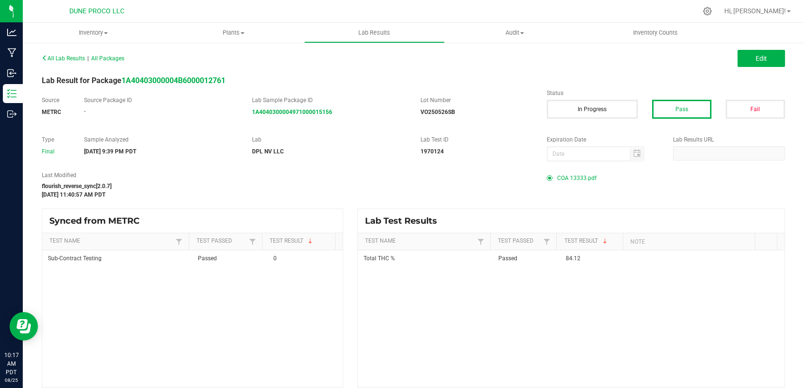
click at [583, 178] on span "COA 13333.pdf" at bounding box center [576, 178] width 39 height 14
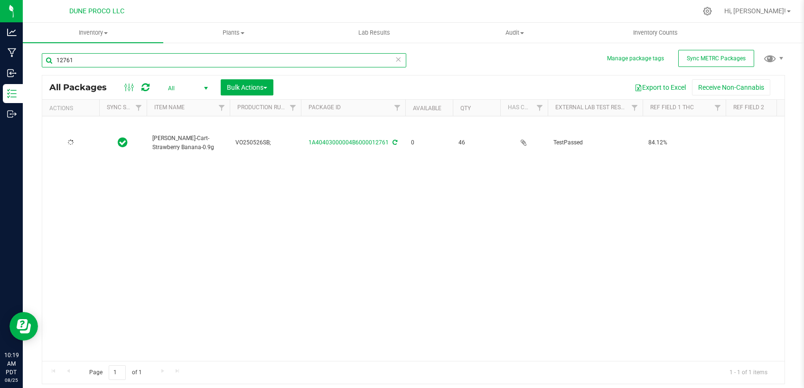
click at [214, 58] on input "12761" at bounding box center [224, 60] width 365 height 14
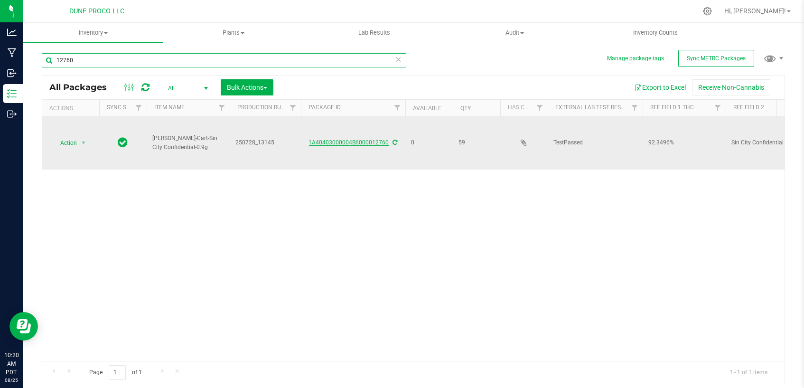
type input "12760"
click at [368, 141] on link "1A40403000004B6000012760" at bounding box center [349, 142] width 80 height 7
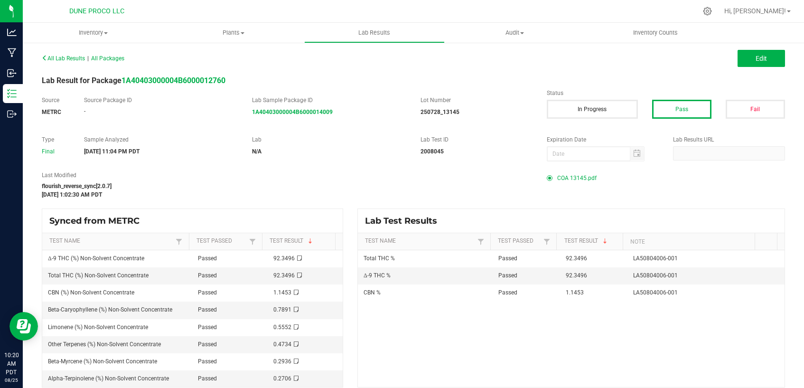
click at [572, 179] on span "COA 13145.pdf" at bounding box center [576, 178] width 39 height 14
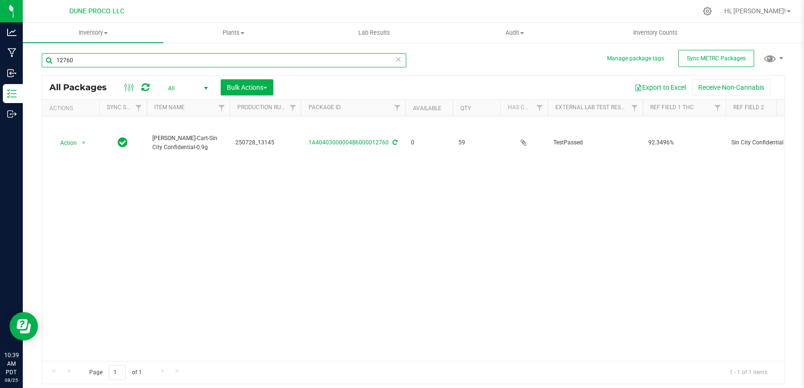
click at [134, 62] on input "12760" at bounding box center [224, 60] width 365 height 14
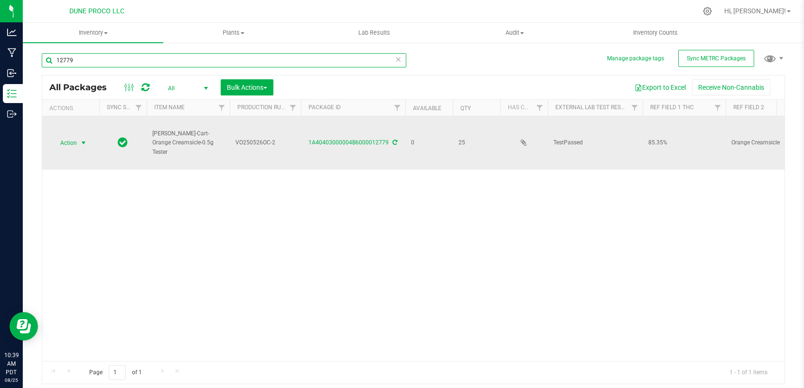
type input "12779"
click at [86, 139] on span "select" at bounding box center [84, 143] width 8 height 8
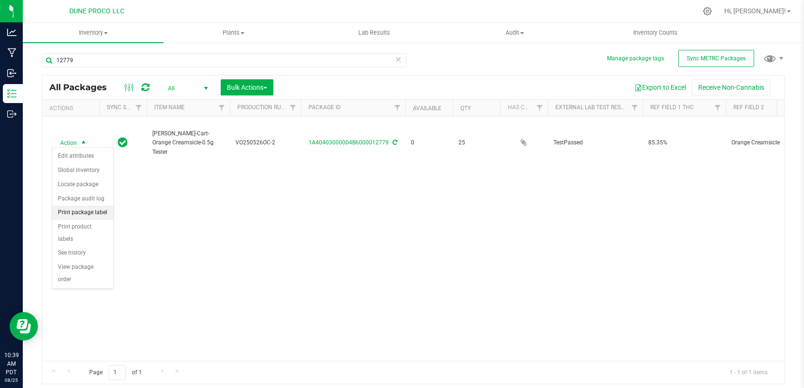
click at [80, 211] on li "Print package label" at bounding box center [82, 213] width 61 height 14
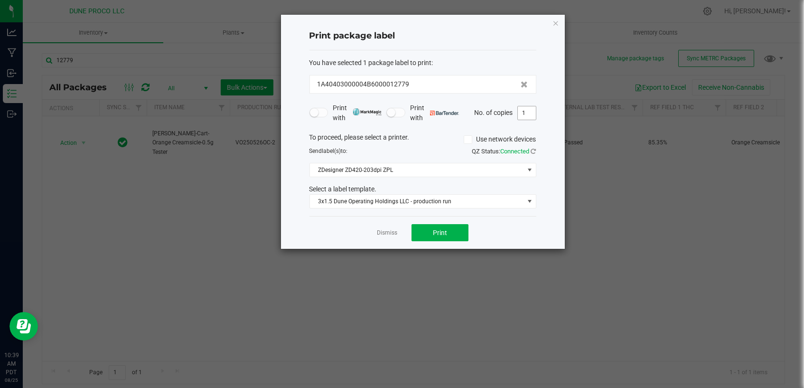
click at [529, 111] on input "1" at bounding box center [527, 112] width 18 height 13
type input "25"
click at [433, 232] on span "Print" at bounding box center [440, 233] width 14 height 8
click at [389, 233] on link "Dismiss" at bounding box center [387, 233] width 20 height 8
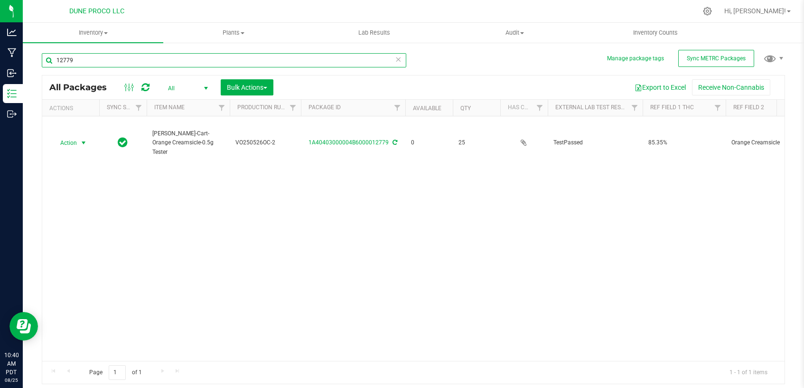
click at [92, 60] on input "12779" at bounding box center [224, 60] width 365 height 14
type input "12775"
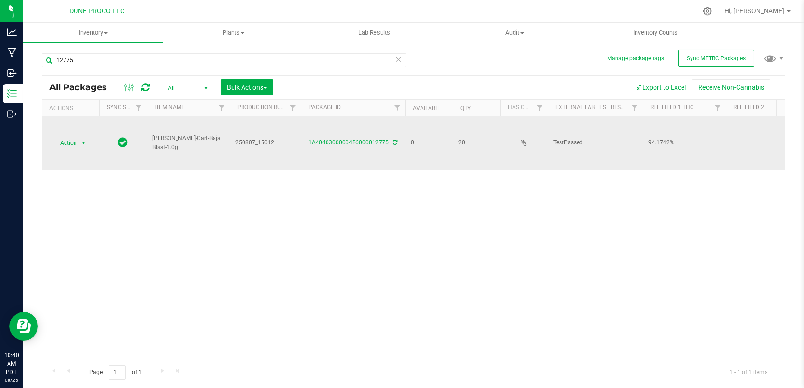
click at [82, 141] on span "select" at bounding box center [84, 143] width 8 height 8
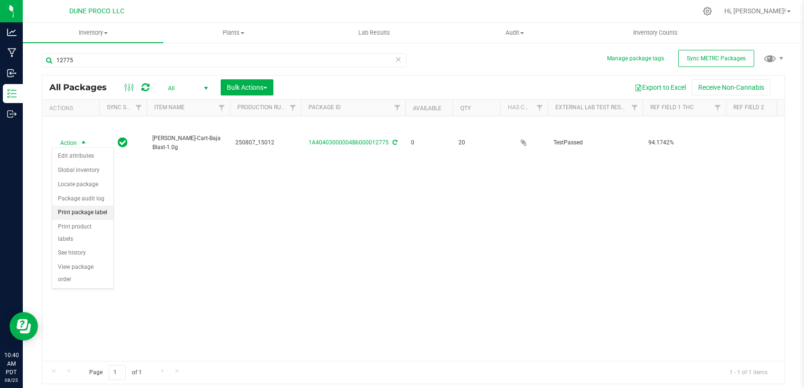
click at [80, 214] on li "Print package label" at bounding box center [82, 213] width 61 height 14
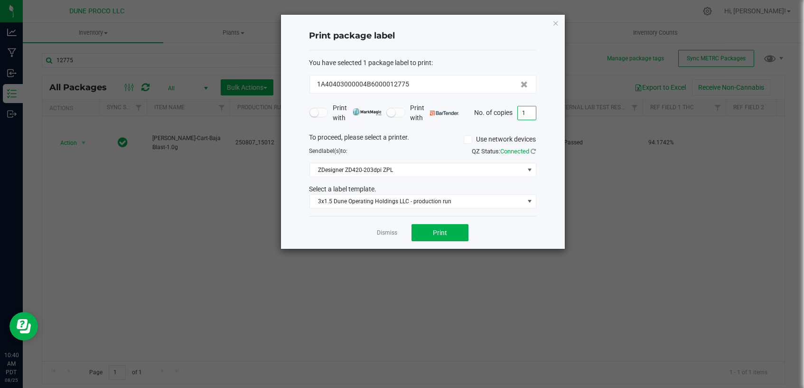
click at [528, 113] on input "1" at bounding box center [527, 112] width 18 height 13
type input "20"
click at [425, 227] on button "Print" at bounding box center [440, 232] width 57 height 17
click at [400, 235] on div "Dismiss Print" at bounding box center [423, 232] width 227 height 33
click at [390, 233] on link "Dismiss" at bounding box center [387, 233] width 20 height 8
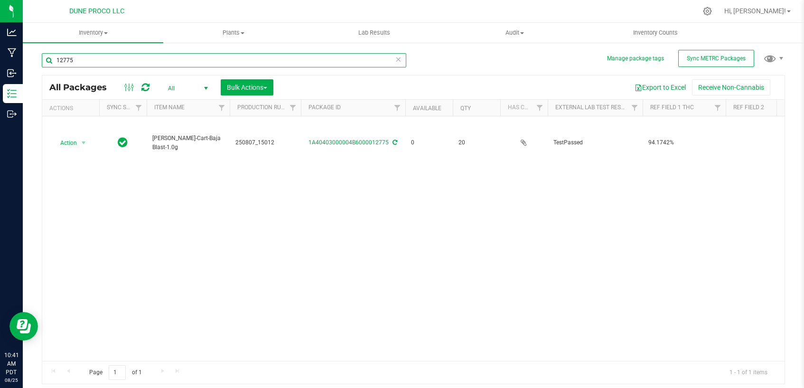
click at [138, 64] on input "12775" at bounding box center [224, 60] width 365 height 14
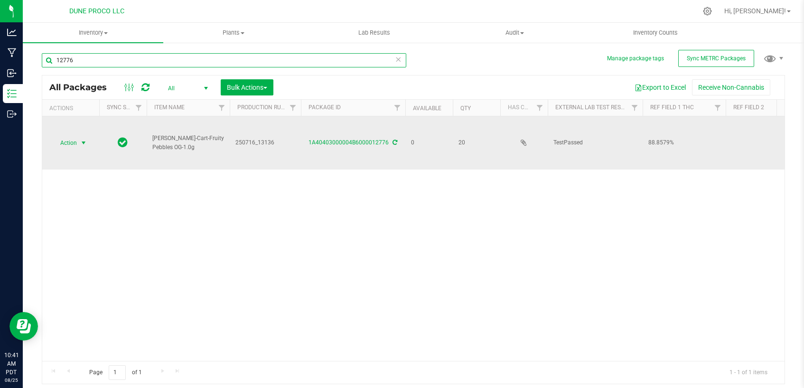
type input "12776"
click at [78, 141] on span "select" at bounding box center [84, 142] width 12 height 13
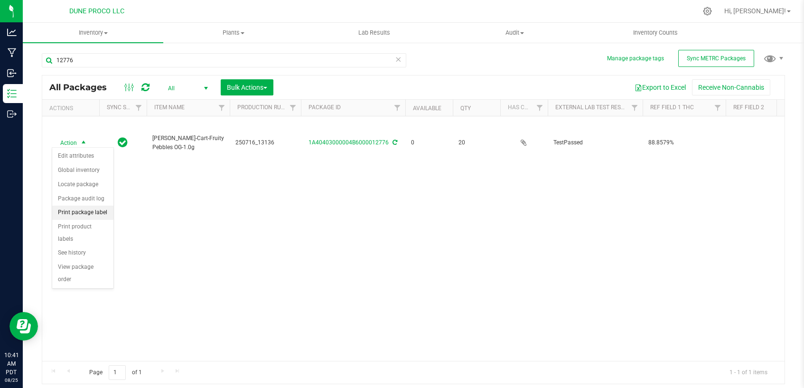
click at [79, 214] on li "Print package label" at bounding box center [82, 213] width 61 height 14
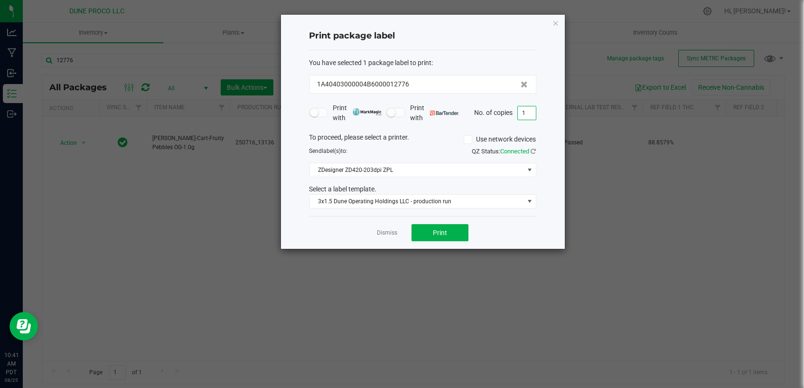
click at [532, 114] on input "1" at bounding box center [527, 112] width 18 height 13
type input "20"
click at [444, 230] on span "Print" at bounding box center [440, 233] width 14 height 8
click at [390, 235] on link "Dismiss" at bounding box center [387, 233] width 20 height 8
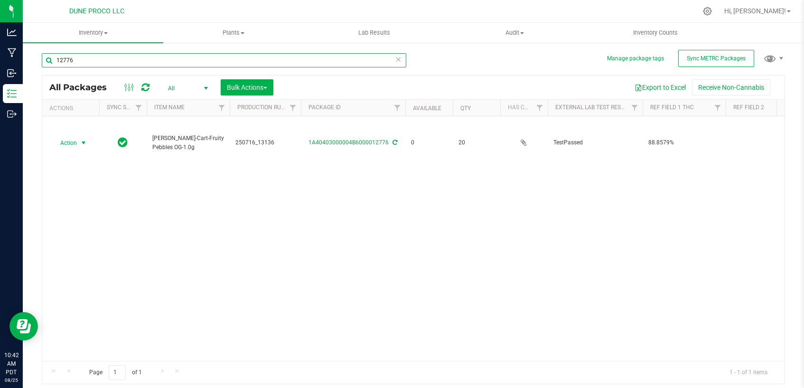
click at [156, 66] on input "12776" at bounding box center [224, 60] width 365 height 14
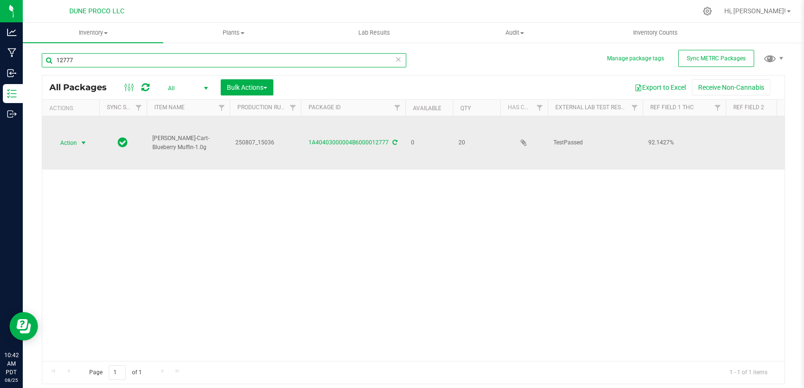
type input "12777"
click at [85, 141] on span "select" at bounding box center [84, 143] width 8 height 8
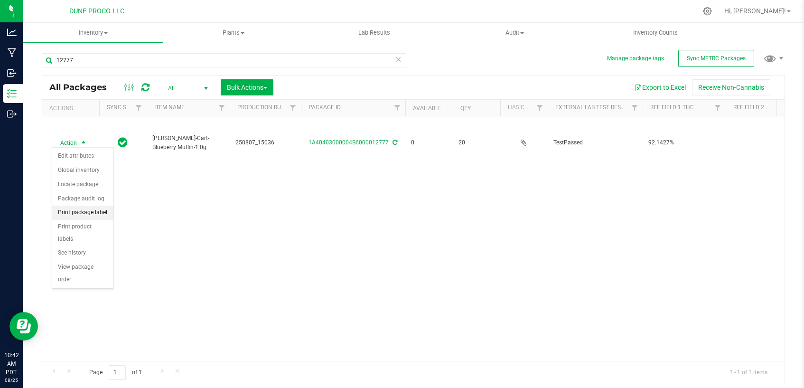
click at [101, 207] on li "Print package label" at bounding box center [82, 213] width 61 height 14
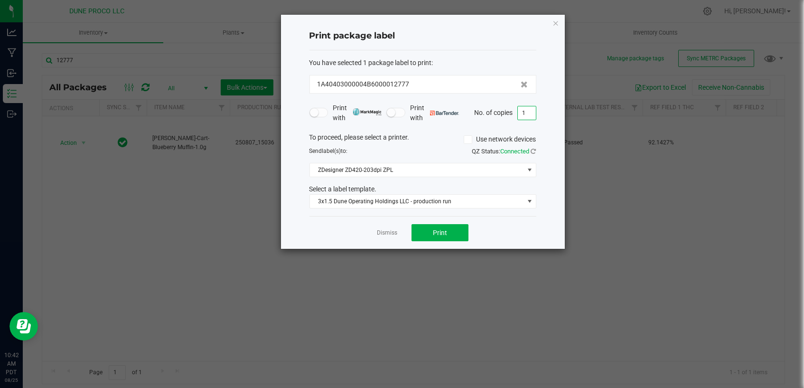
click at [525, 112] on input "1" at bounding box center [527, 112] width 18 height 13
type input "20"
click at [436, 232] on span "Print" at bounding box center [440, 233] width 14 height 8
click at [385, 233] on link "Dismiss" at bounding box center [387, 233] width 20 height 8
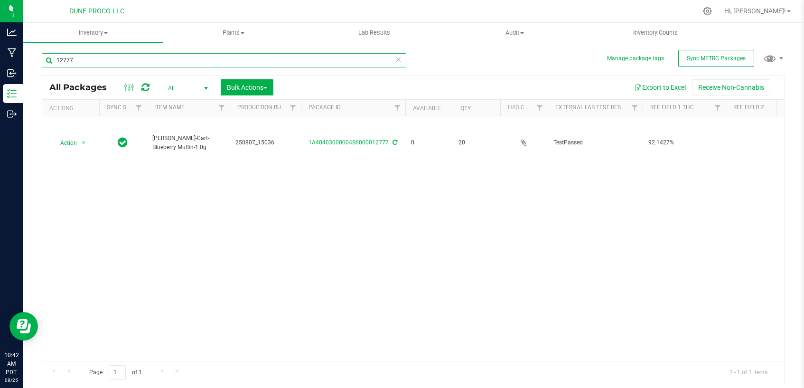
click at [160, 57] on input "12777" at bounding box center [224, 60] width 365 height 14
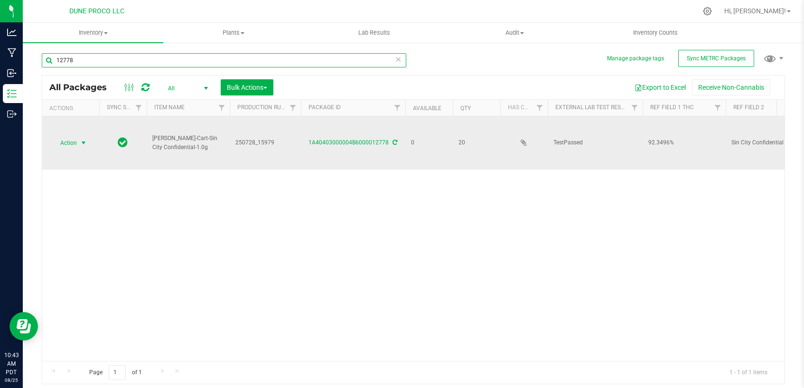
type input "12778"
click at [82, 141] on span "select" at bounding box center [84, 143] width 8 height 8
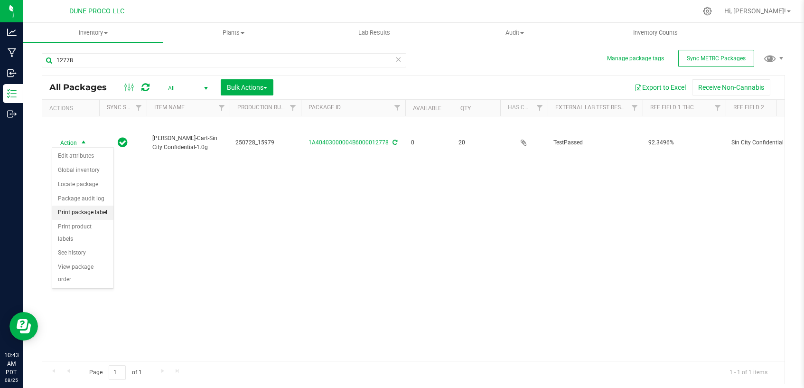
drag, startPoint x: 95, startPoint y: 213, endPoint x: 101, endPoint y: 213, distance: 5.7
click at [95, 212] on li "Print package label" at bounding box center [82, 213] width 61 height 14
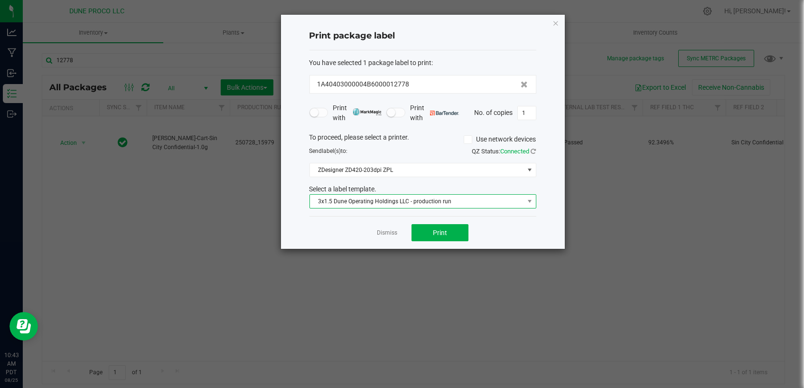
click at [508, 203] on span "3x1.5 Dune Operating Holdings LLC - production run" at bounding box center [417, 201] width 214 height 13
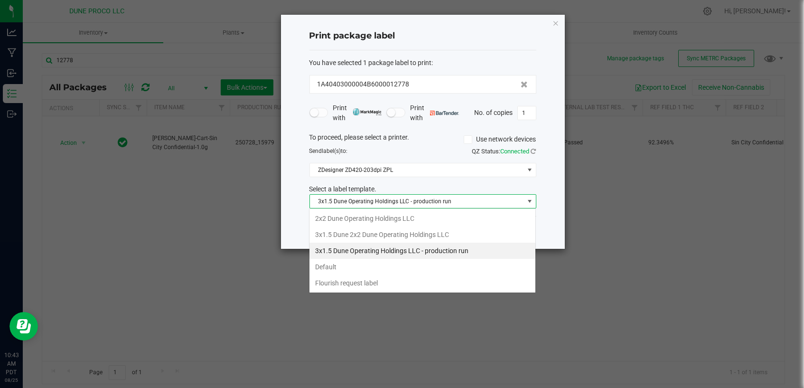
scroll to position [14, 227]
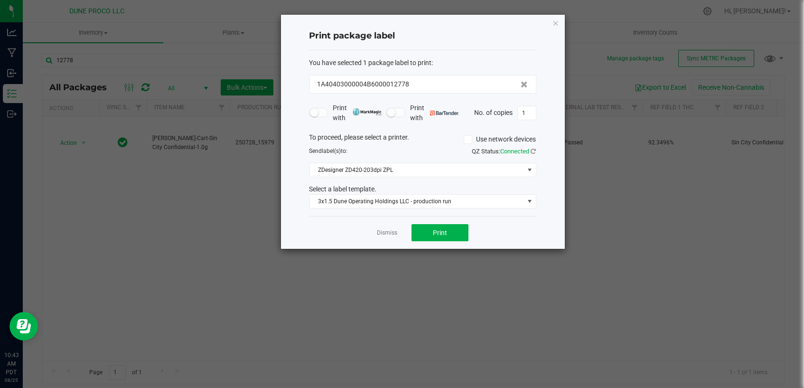
click at [551, 218] on div "Print package label You have selected 1 package label to print : 1A40403000004B…" at bounding box center [423, 132] width 284 height 234
click at [383, 231] on link "Dismiss" at bounding box center [387, 233] width 20 height 8
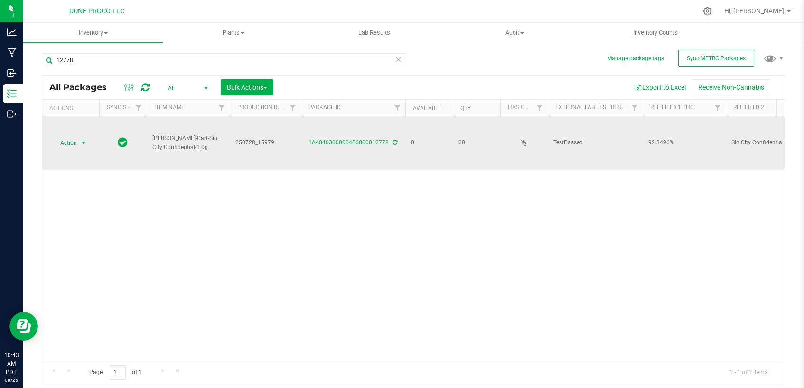
click at [82, 141] on span "select" at bounding box center [84, 143] width 8 height 8
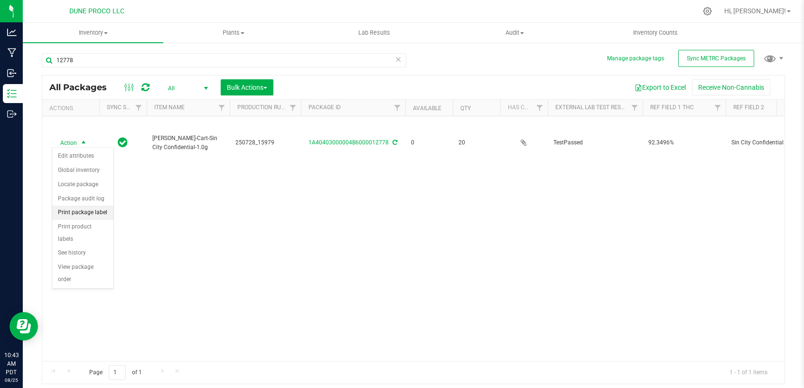
click at [85, 213] on li "Print package label" at bounding box center [82, 213] width 61 height 14
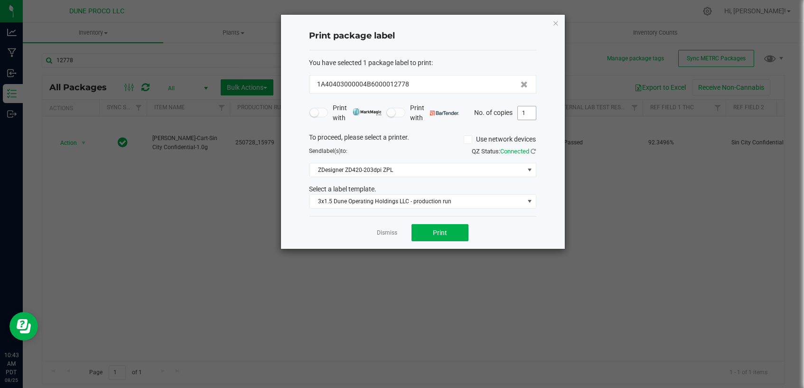
click at [530, 112] on input "1" at bounding box center [527, 112] width 18 height 13
type input "20"
click at [441, 230] on span "Print" at bounding box center [440, 233] width 14 height 8
click at [394, 231] on link "Dismiss" at bounding box center [387, 233] width 20 height 8
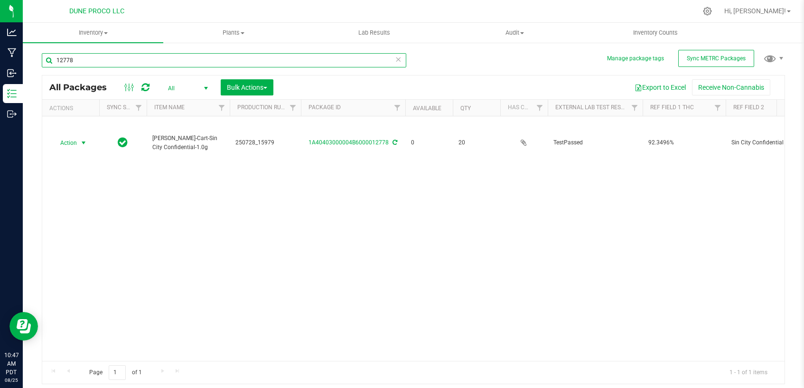
click at [153, 62] on input "12778" at bounding box center [224, 60] width 365 height 14
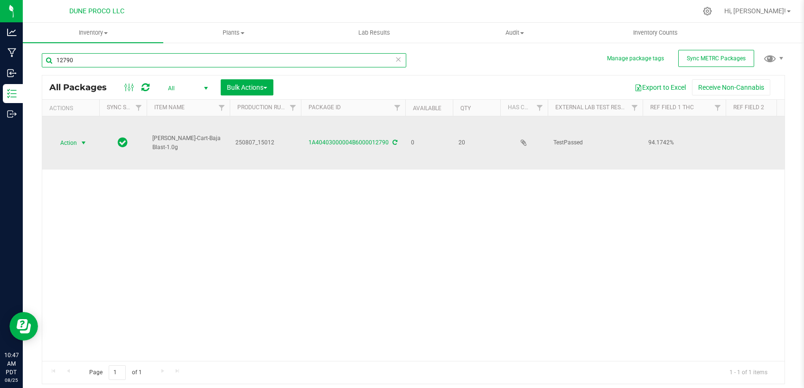
type input "12790"
click at [82, 141] on span "select" at bounding box center [84, 143] width 8 height 8
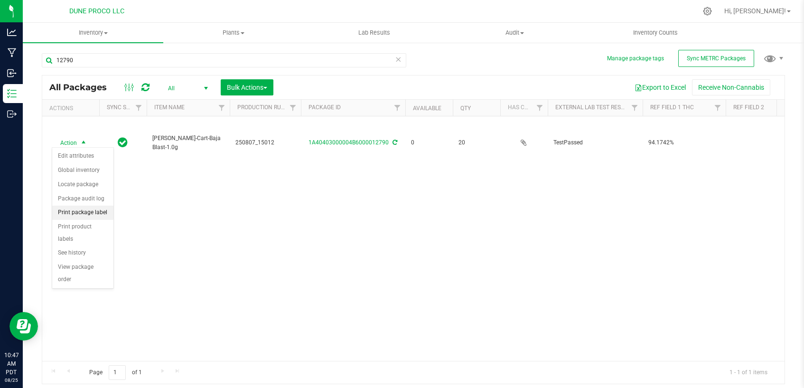
click at [94, 211] on li "Print package label" at bounding box center [82, 213] width 61 height 14
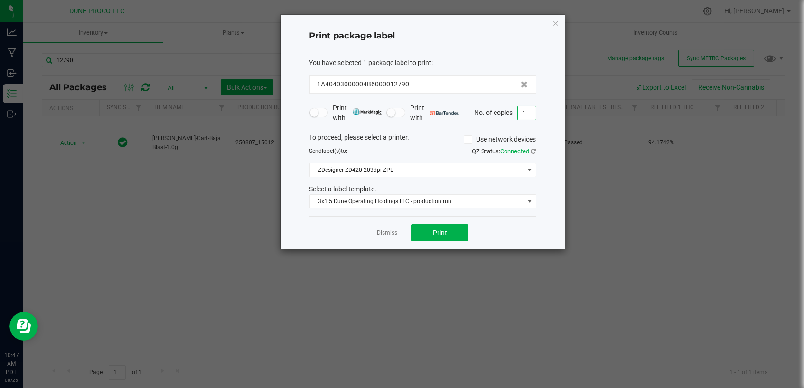
click at [531, 114] on input "1" at bounding box center [527, 112] width 18 height 13
type input "20"
click at [441, 230] on span "Print" at bounding box center [440, 233] width 14 height 8
click at [379, 229] on link "Dismiss" at bounding box center [387, 233] width 20 height 8
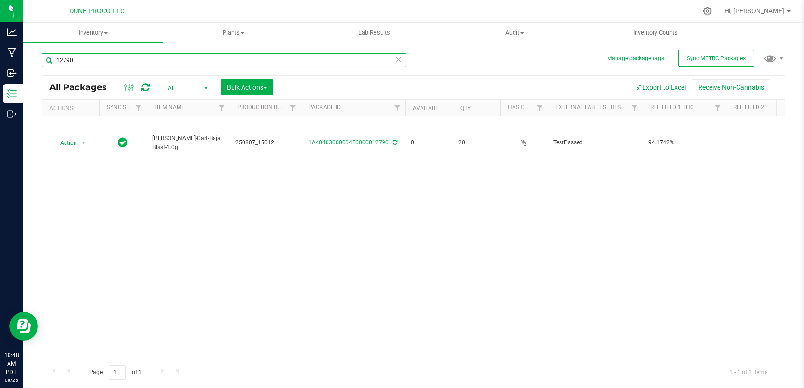
click at [265, 61] on input "12790" at bounding box center [224, 60] width 365 height 14
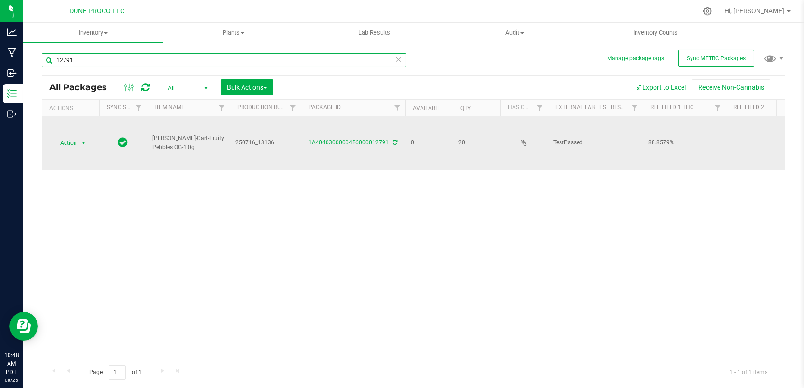
type input "12791"
click at [85, 141] on span "select" at bounding box center [84, 143] width 8 height 8
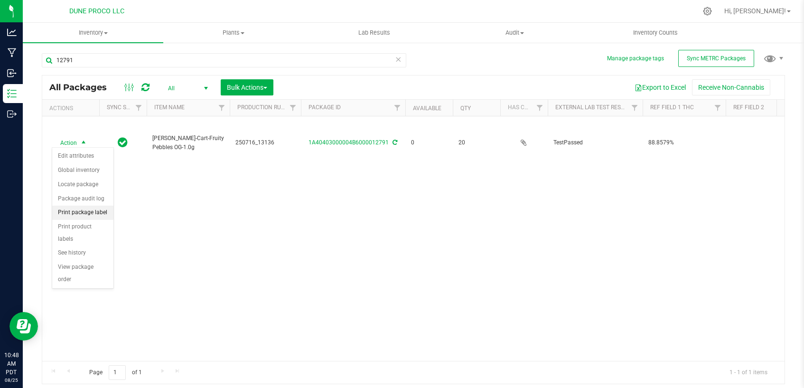
click at [93, 210] on li "Print package label" at bounding box center [82, 213] width 61 height 14
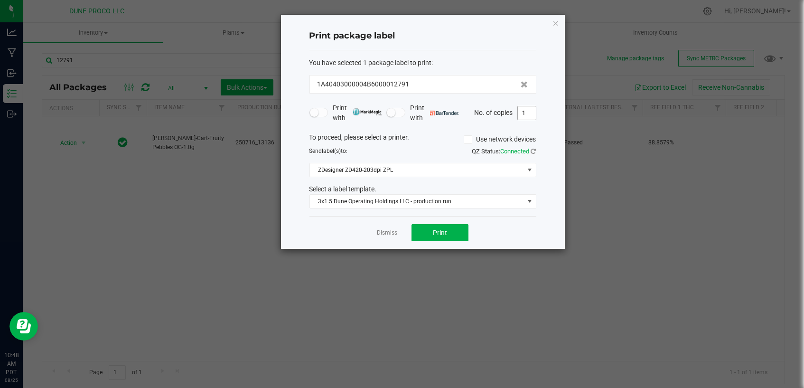
click at [523, 110] on input "1" at bounding box center [527, 112] width 18 height 13
type input "20"
click at [451, 234] on button "Print" at bounding box center [440, 232] width 57 height 17
click at [396, 233] on link "Dismiss" at bounding box center [387, 233] width 20 height 8
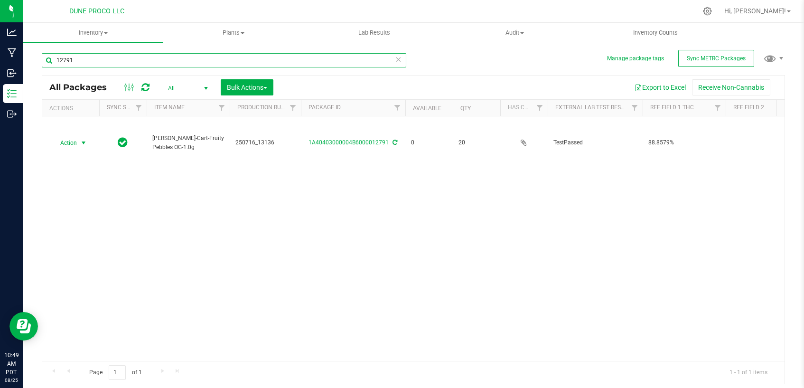
click at [252, 57] on input "12791" at bounding box center [224, 60] width 365 height 14
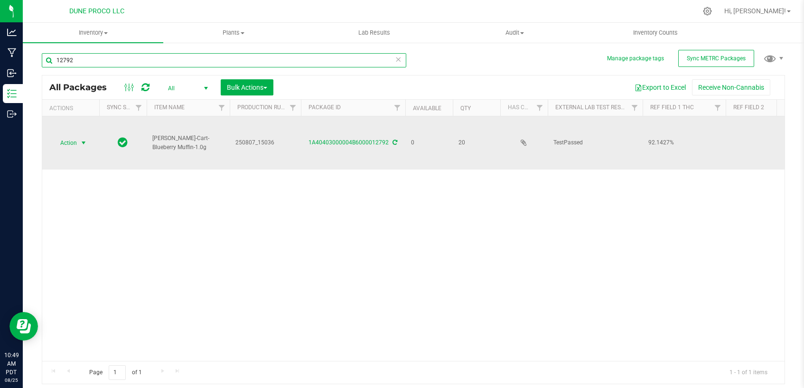
type input "12792"
click at [85, 141] on span "select" at bounding box center [84, 143] width 8 height 8
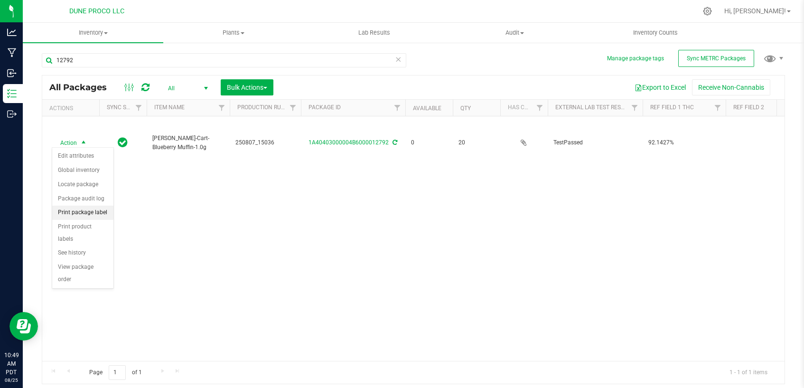
click at [79, 214] on li "Print package label" at bounding box center [82, 213] width 61 height 14
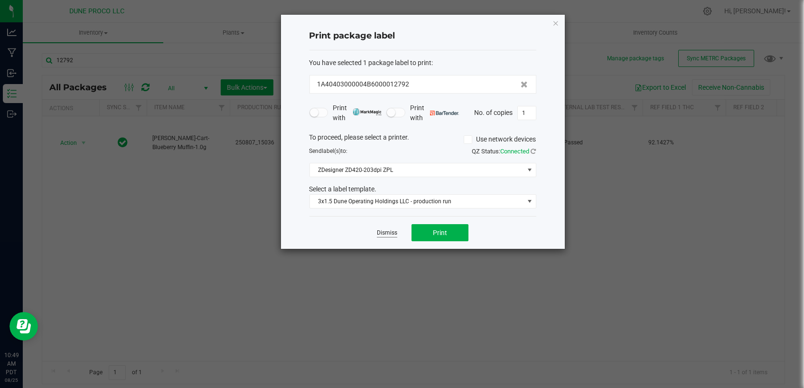
click at [380, 232] on link "Dismiss" at bounding box center [387, 233] width 20 height 8
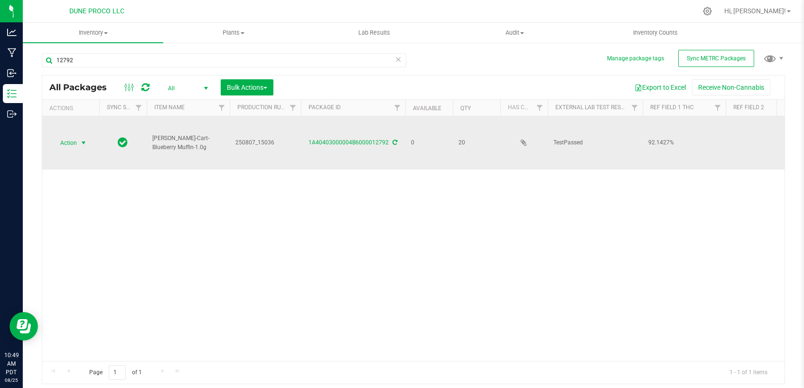
click at [79, 142] on span "select" at bounding box center [84, 142] width 12 height 13
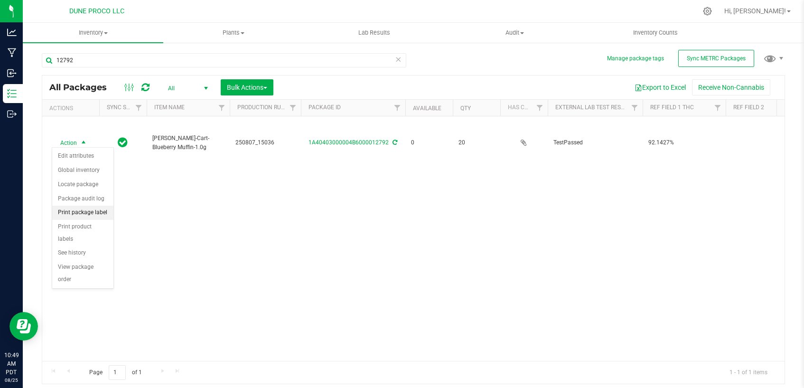
click at [79, 212] on li "Print package label" at bounding box center [82, 213] width 61 height 14
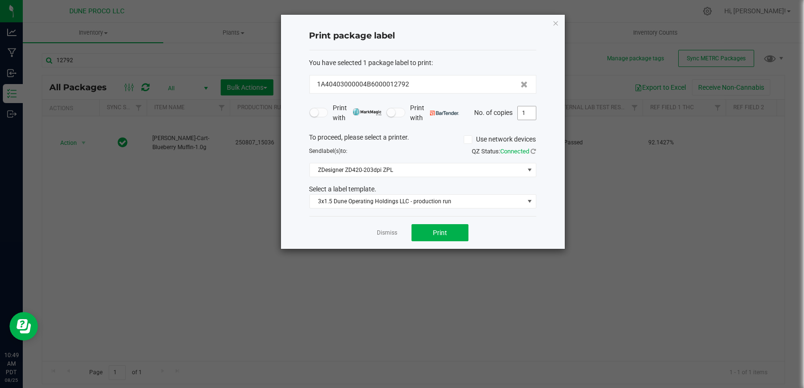
click at [526, 114] on input "1" at bounding box center [527, 112] width 18 height 13
type input "20"
click at [446, 226] on button "Print" at bounding box center [440, 232] width 57 height 17
click at [387, 234] on link "Dismiss" at bounding box center [387, 233] width 20 height 8
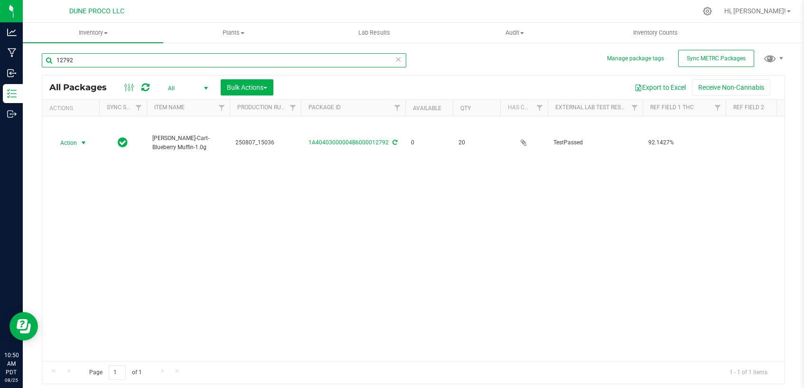
click at [201, 65] on input "12792" at bounding box center [224, 60] width 365 height 14
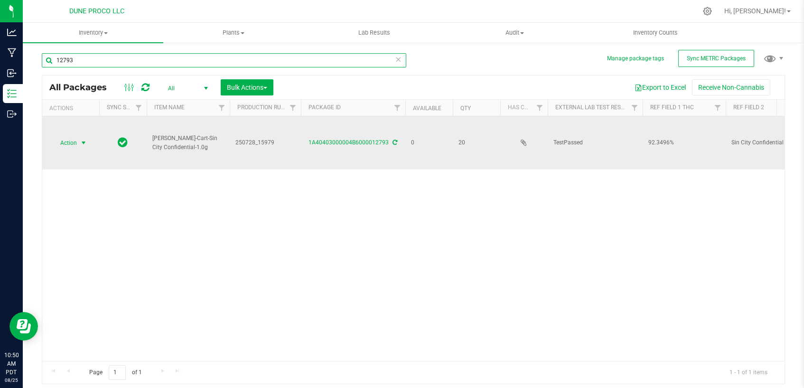
type input "12793"
click at [85, 141] on span "select" at bounding box center [84, 143] width 8 height 8
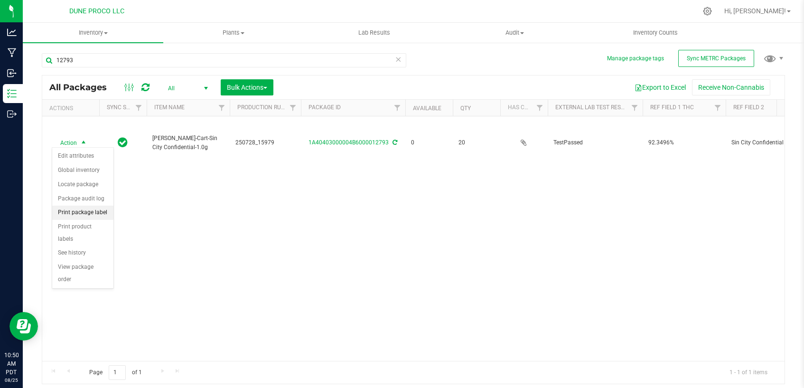
click at [87, 214] on li "Print package label" at bounding box center [82, 213] width 61 height 14
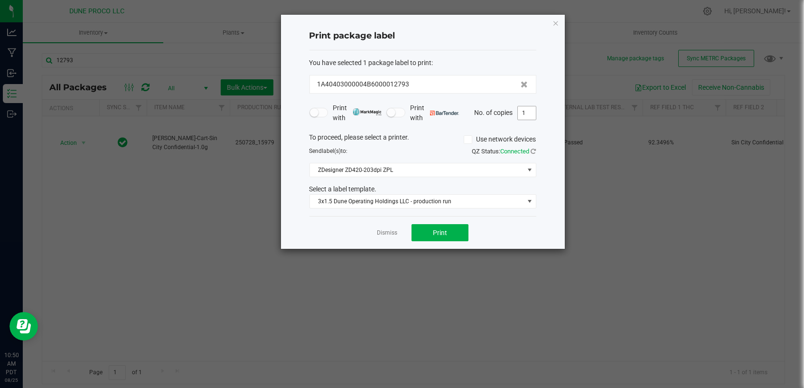
click at [521, 115] on input "1" at bounding box center [527, 112] width 18 height 13
type input "20"
click at [452, 229] on button "Print" at bounding box center [440, 232] width 57 height 17
click at [392, 235] on link "Dismiss" at bounding box center [387, 233] width 20 height 8
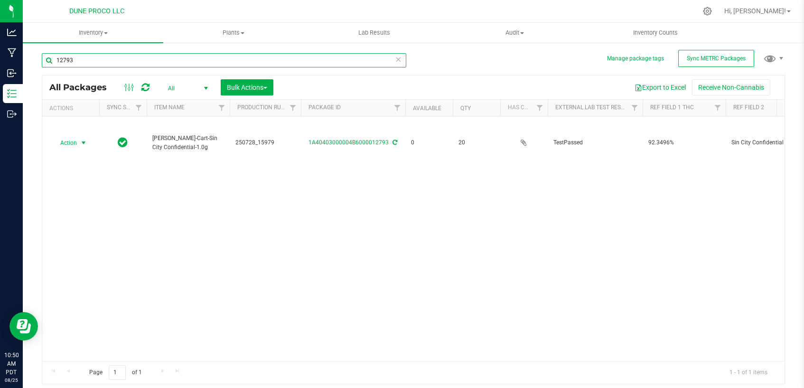
click at [181, 62] on input "12793" at bounding box center [224, 60] width 365 height 14
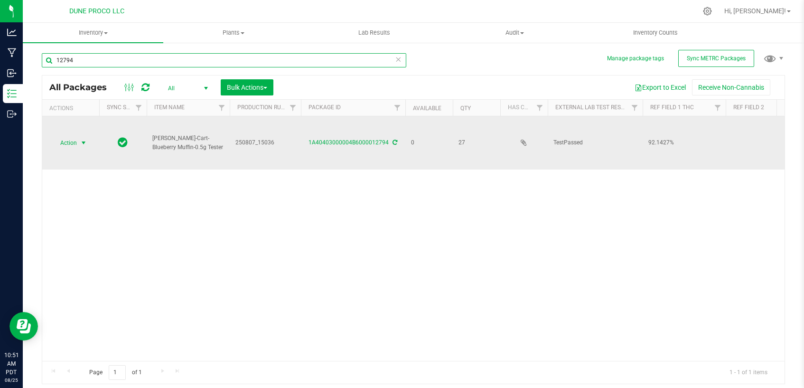
type input "12794"
click at [78, 142] on span "select" at bounding box center [84, 142] width 12 height 13
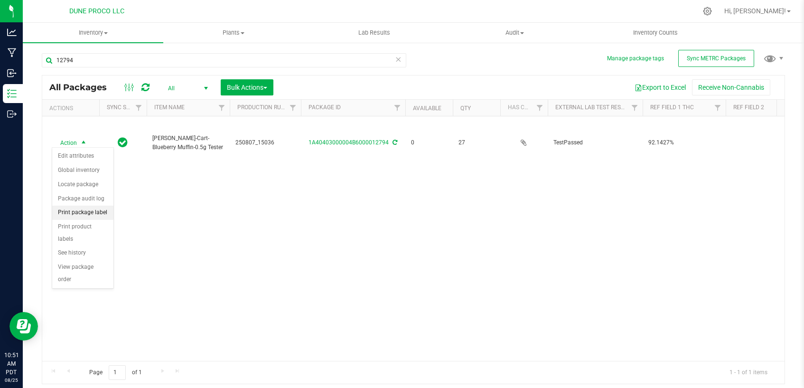
click at [78, 215] on li "Print package label" at bounding box center [82, 213] width 61 height 14
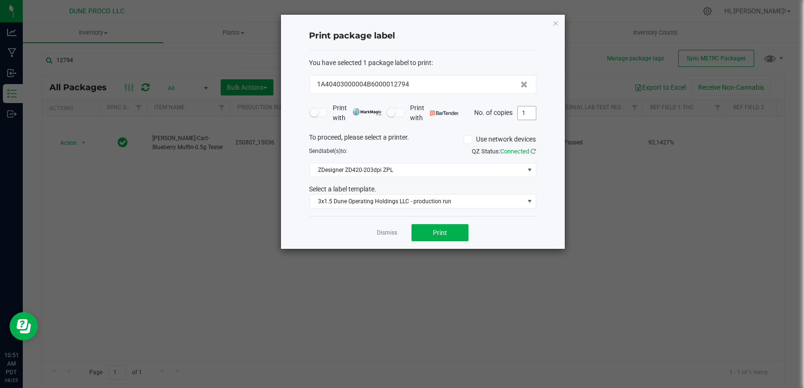
click at [533, 112] on input "1" at bounding box center [527, 112] width 18 height 13
type input "27"
click at [441, 232] on span "Print" at bounding box center [440, 233] width 14 height 8
click at [386, 232] on link "Dismiss" at bounding box center [387, 233] width 20 height 8
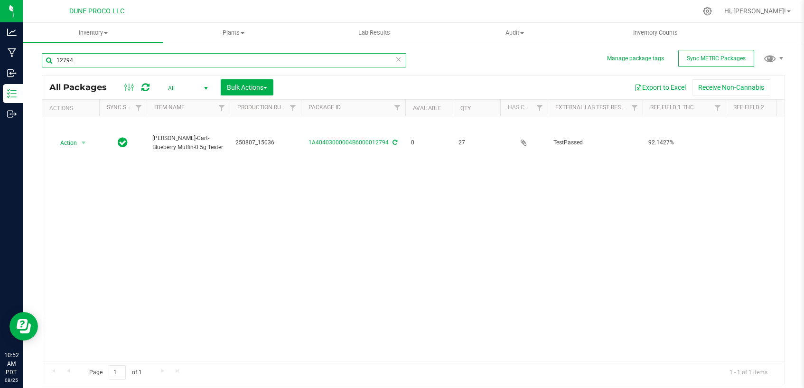
click at [253, 58] on input "12794" at bounding box center [224, 60] width 365 height 14
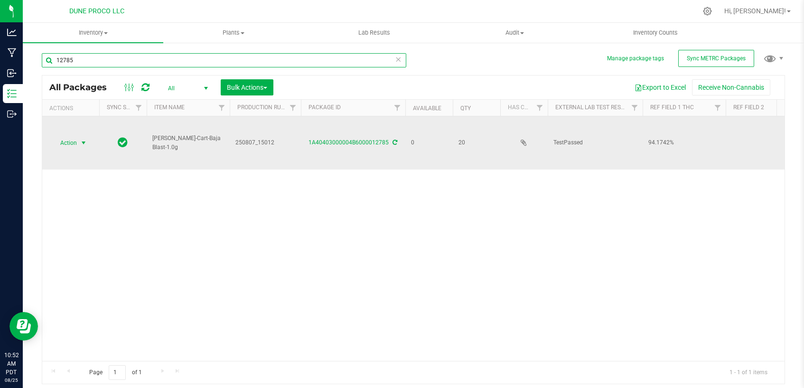
type input "12785"
click at [82, 141] on span "select" at bounding box center [84, 143] width 8 height 8
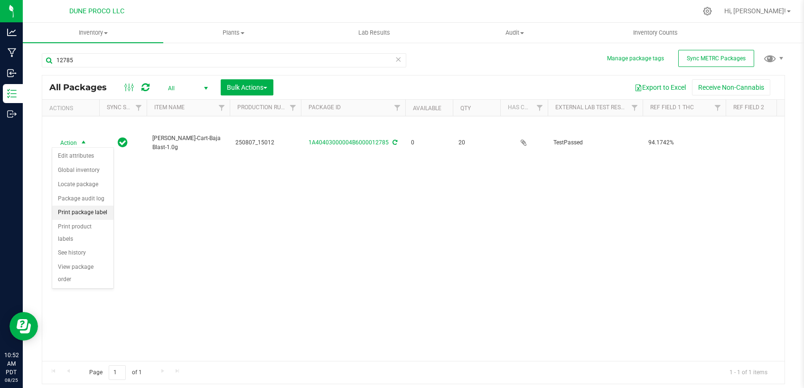
click at [92, 212] on li "Print package label" at bounding box center [82, 213] width 61 height 14
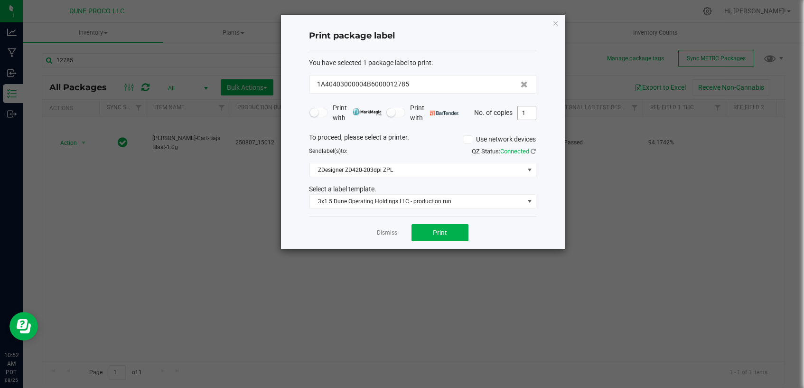
click at [528, 113] on input "1" at bounding box center [527, 112] width 18 height 13
type input "20"
click at [463, 233] on button "Print" at bounding box center [440, 232] width 57 height 17
click at [395, 235] on link "Dismiss" at bounding box center [387, 233] width 20 height 8
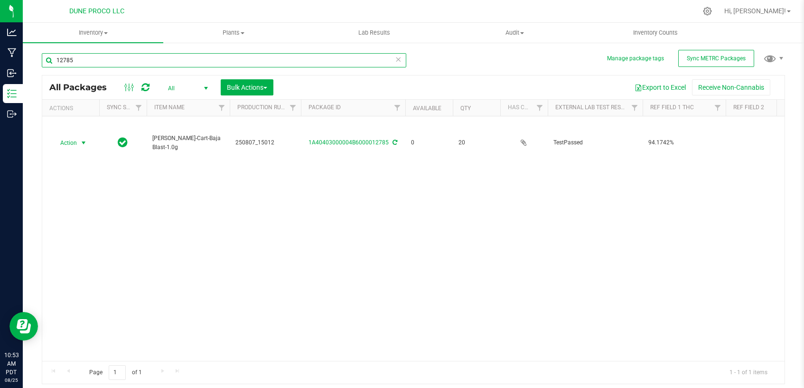
click at [188, 66] on input "12785" at bounding box center [224, 60] width 365 height 14
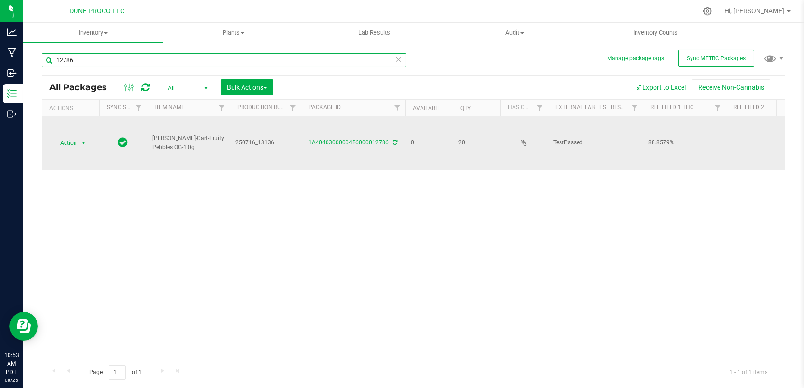
type input "12786"
click at [85, 140] on span "select" at bounding box center [84, 143] width 8 height 8
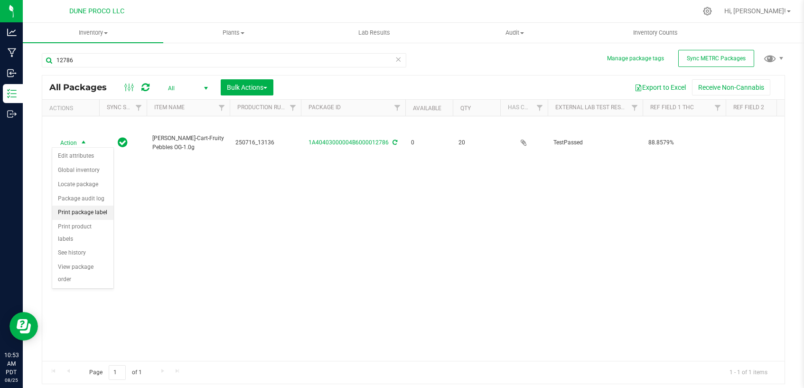
click at [80, 213] on li "Print package label" at bounding box center [82, 213] width 61 height 14
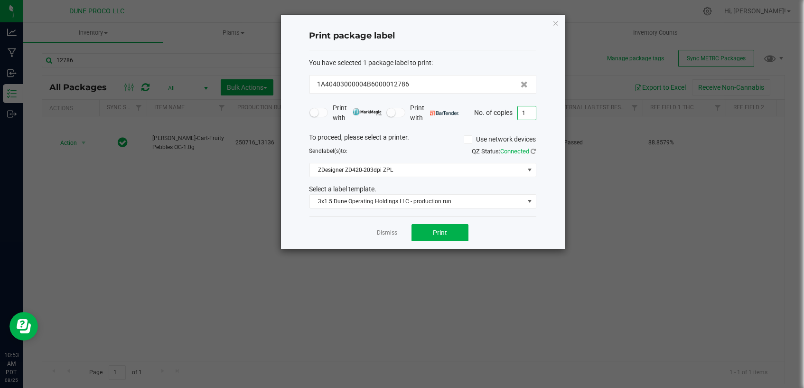
click at [533, 112] on input "1" at bounding box center [527, 112] width 18 height 13
type input "20"
click at [449, 231] on button "Print" at bounding box center [440, 232] width 57 height 17
click at [386, 231] on link "Dismiss" at bounding box center [387, 233] width 20 height 8
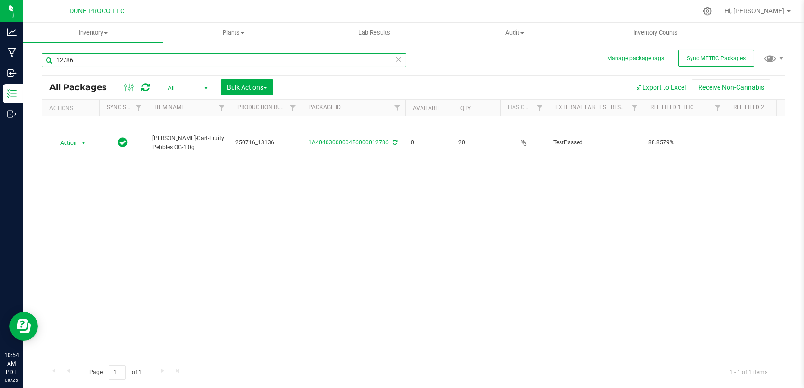
click at [188, 59] on input "12786" at bounding box center [224, 60] width 365 height 14
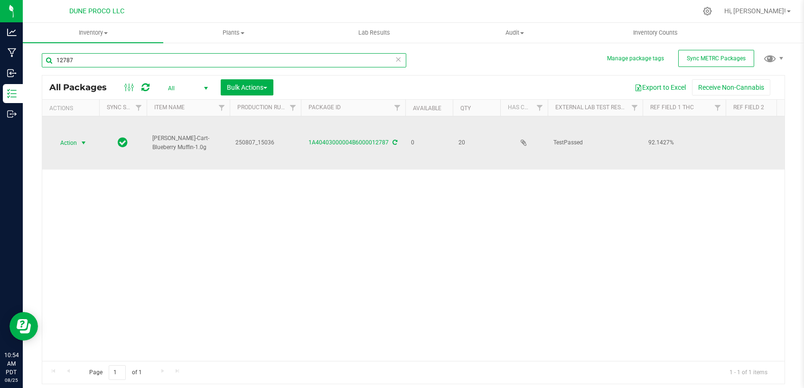
type input "12787"
click at [84, 140] on span "select" at bounding box center [84, 143] width 8 height 8
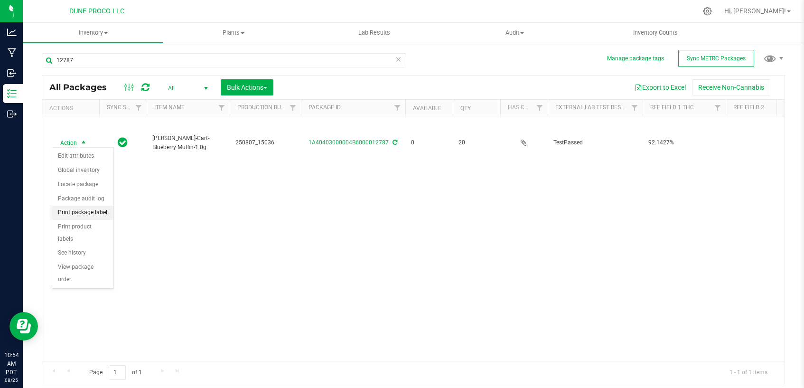
click at [91, 213] on li "Print package label" at bounding box center [82, 213] width 61 height 14
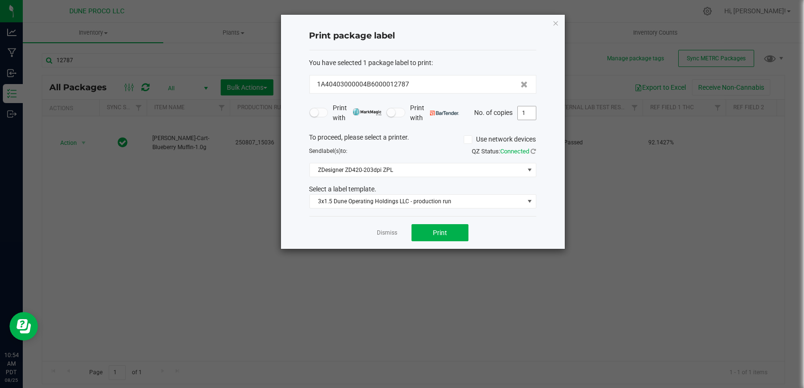
click at [524, 113] on input "1" at bounding box center [527, 112] width 18 height 13
type input "20"
click at [454, 235] on button "Print" at bounding box center [440, 232] width 57 height 17
click at [387, 235] on link "Dismiss" at bounding box center [387, 233] width 20 height 8
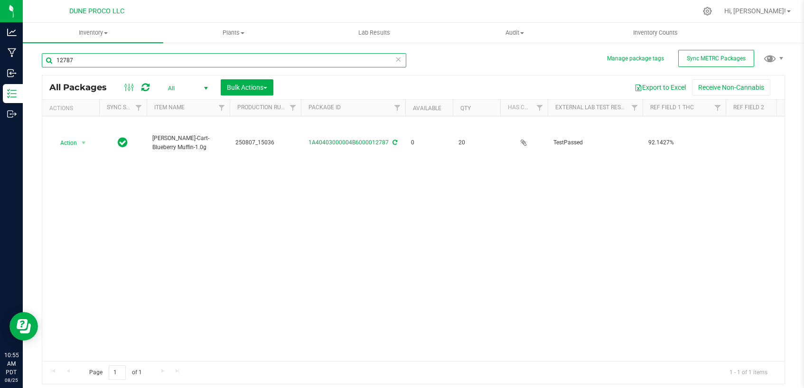
click at [197, 55] on input "12787" at bounding box center [224, 60] width 365 height 14
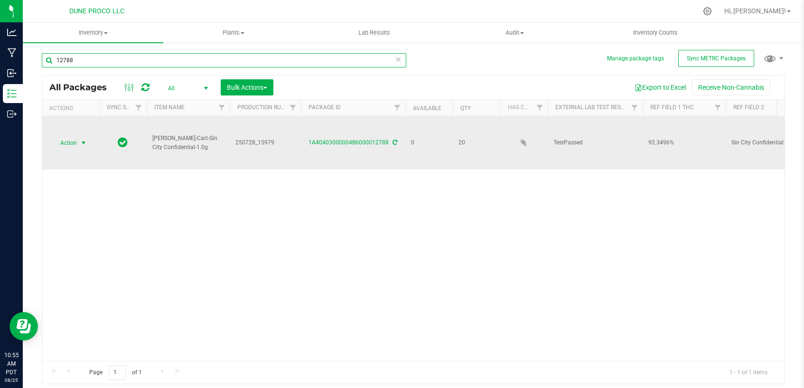
type input "12788"
click at [80, 142] on span "select" at bounding box center [84, 143] width 8 height 8
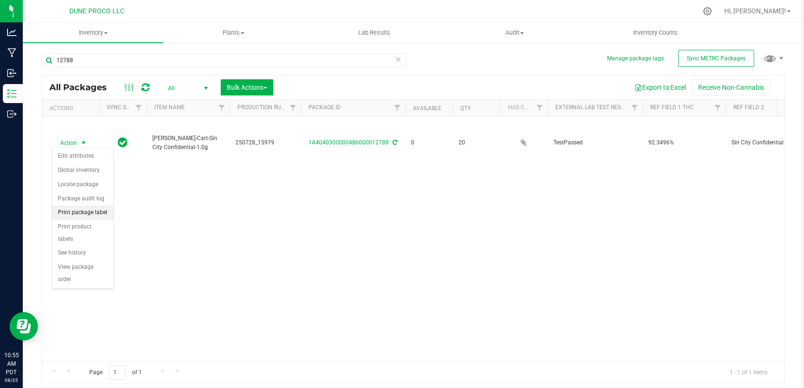
click at [81, 215] on li "Print package label" at bounding box center [82, 213] width 61 height 14
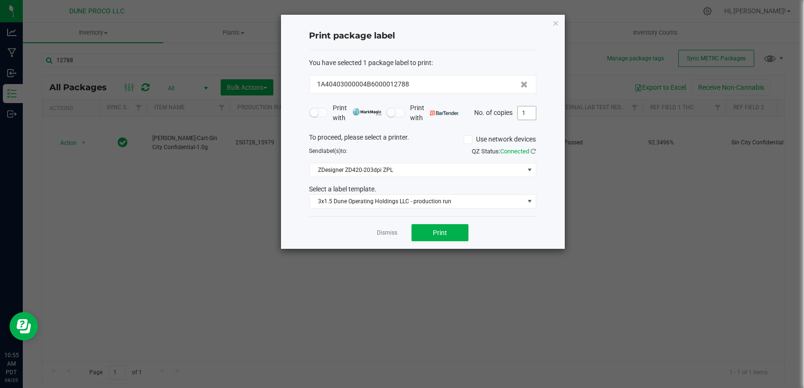
click at [535, 113] on input "1" at bounding box center [527, 112] width 18 height 13
type input "20"
click at [414, 235] on button "Print" at bounding box center [440, 232] width 57 height 17
click at [394, 234] on link "Dismiss" at bounding box center [387, 233] width 20 height 8
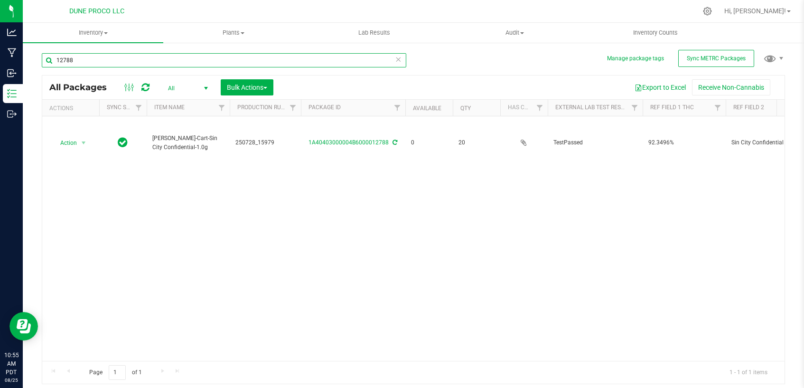
drag, startPoint x: 246, startPoint y: 59, endPoint x: 250, endPoint y: 66, distance: 7.2
click at [246, 60] on input "12788" at bounding box center [224, 60] width 365 height 14
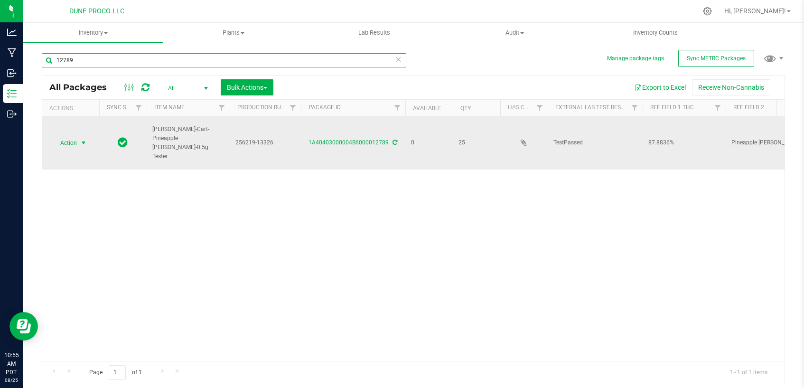
type input "12789"
click at [80, 139] on span "select" at bounding box center [84, 143] width 8 height 8
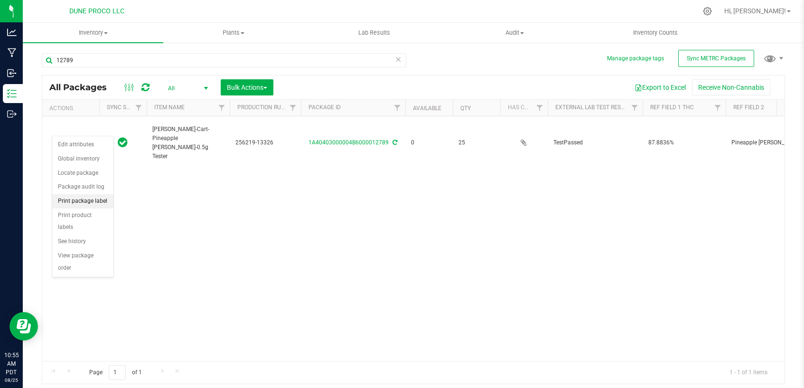
click at [74, 206] on li "Print package label" at bounding box center [82, 201] width 61 height 14
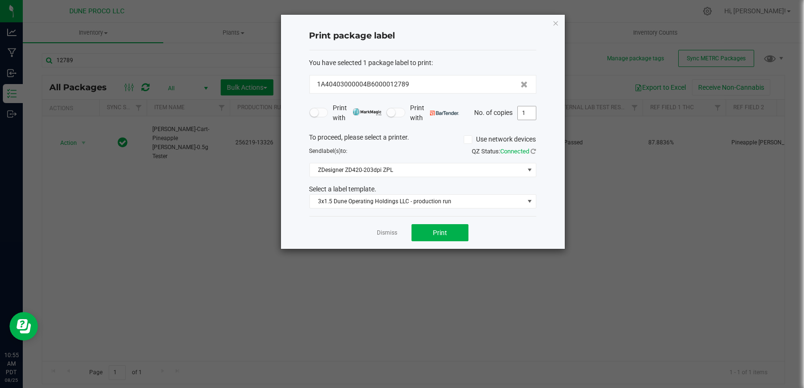
click at [524, 114] on input "1" at bounding box center [527, 112] width 18 height 13
type input "25"
click at [458, 224] on button "Print" at bounding box center [440, 232] width 57 height 17
click at [385, 233] on link "Dismiss" at bounding box center [387, 233] width 20 height 8
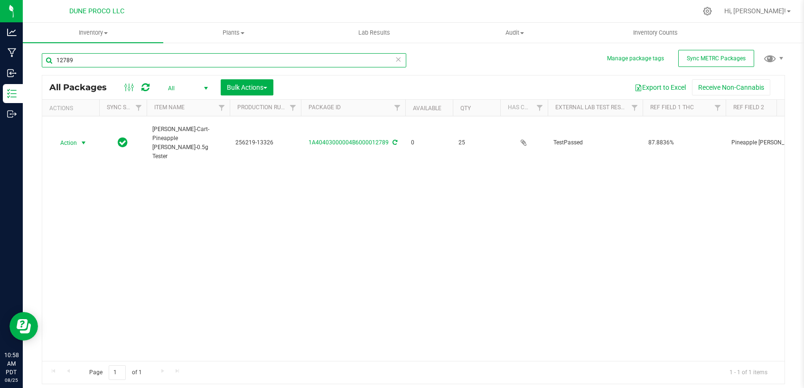
click at [136, 65] on input "12789" at bounding box center [224, 60] width 365 height 14
drag, startPoint x: 60, startPoint y: 59, endPoint x: 111, endPoint y: 72, distance: 52.4
click at [113, 69] on div "12789" at bounding box center [224, 64] width 365 height 22
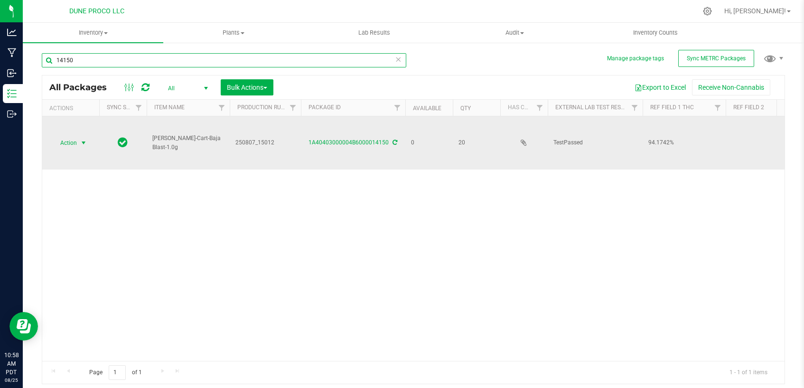
type input "14150"
click at [83, 141] on span "select" at bounding box center [84, 143] width 8 height 8
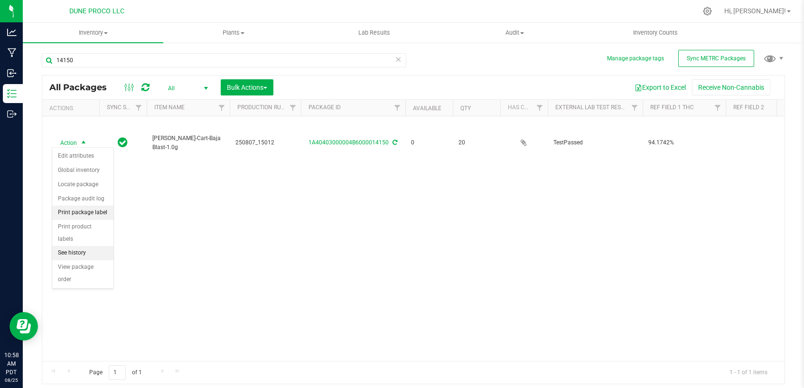
drag, startPoint x: 88, startPoint y: 213, endPoint x: 112, endPoint y: 210, distance: 24.0
click at [88, 211] on li "Print package label" at bounding box center [82, 213] width 61 height 14
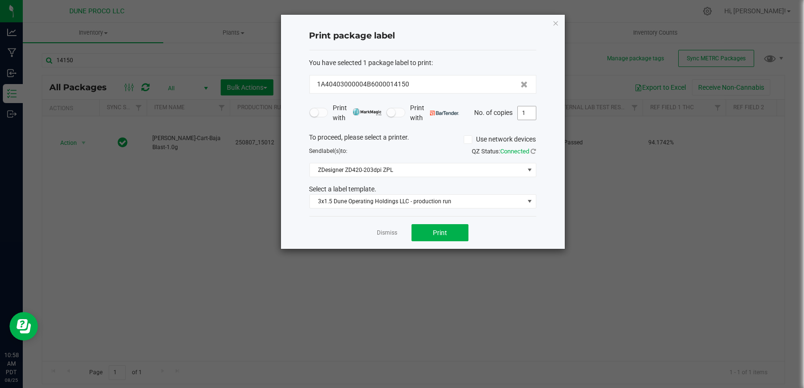
click at [530, 113] on input "1" at bounding box center [527, 112] width 18 height 13
type input "20"
click at [455, 224] on button "Print" at bounding box center [440, 232] width 57 height 17
drag, startPoint x: 394, startPoint y: 233, endPoint x: 394, endPoint y: 238, distance: 5.7
click at [394, 236] on link "Dismiss" at bounding box center [387, 233] width 20 height 8
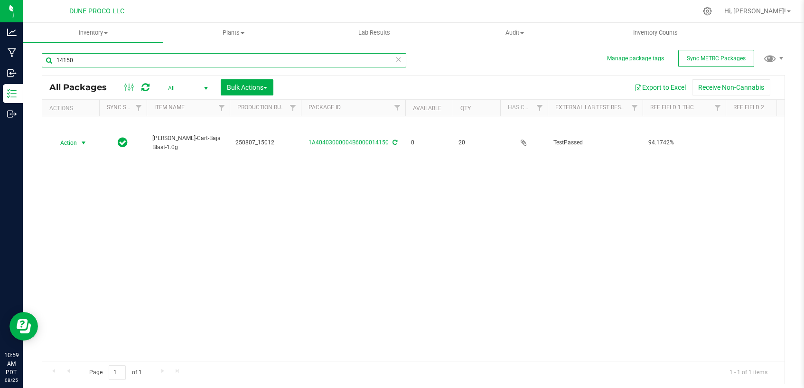
click at [219, 64] on input "14150" at bounding box center [224, 60] width 365 height 14
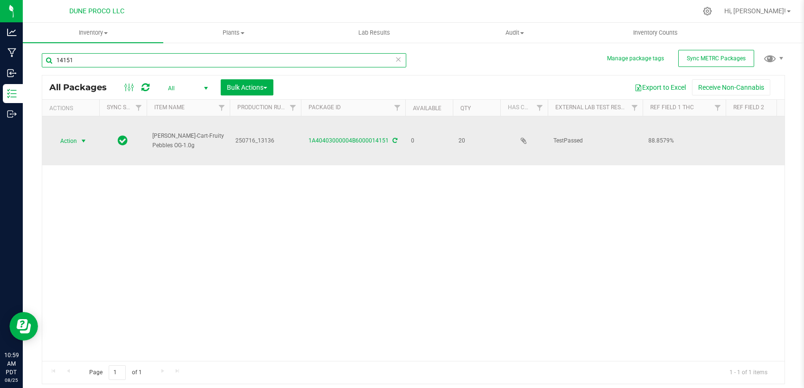
type input "14151"
click at [82, 141] on span "select" at bounding box center [84, 141] width 8 height 8
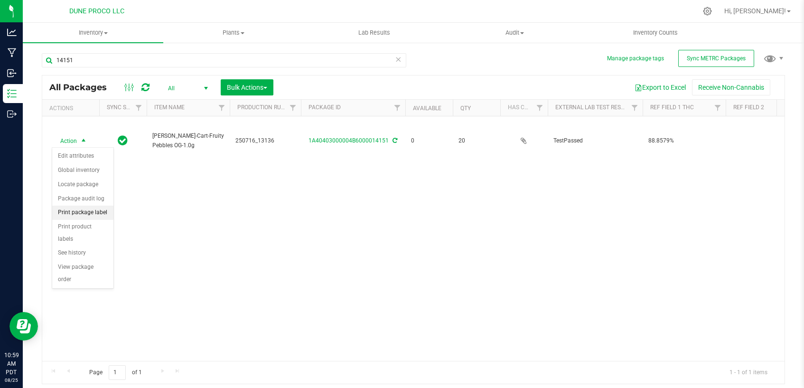
click at [85, 213] on li "Print package label" at bounding box center [82, 213] width 61 height 14
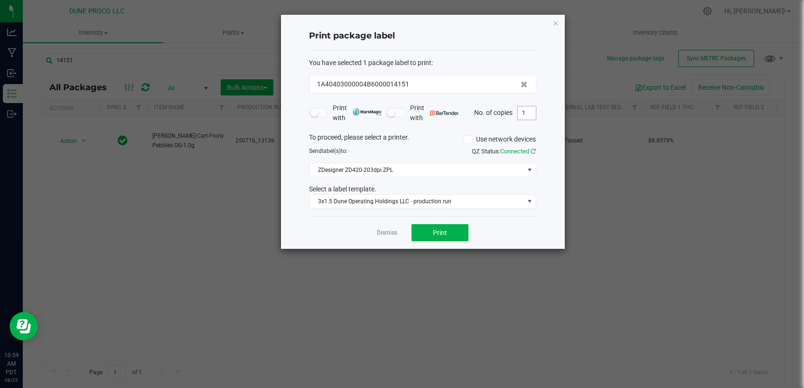
click at [532, 114] on input "1" at bounding box center [527, 112] width 18 height 13
type input "20"
click at [444, 230] on span "Print" at bounding box center [440, 233] width 14 height 8
click at [382, 233] on link "Dismiss" at bounding box center [387, 233] width 20 height 8
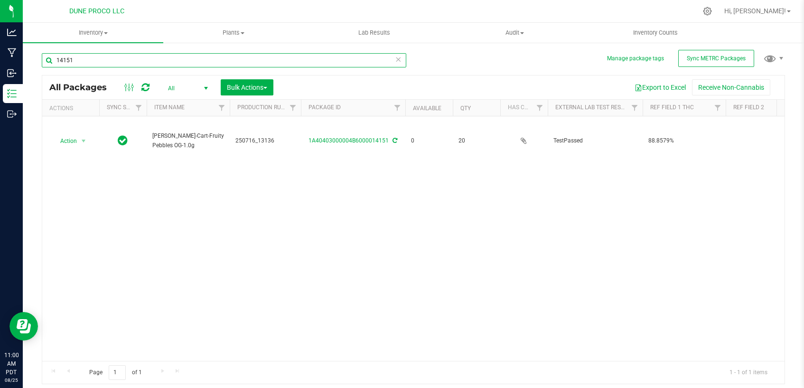
click at [244, 57] on input "14151" at bounding box center [224, 60] width 365 height 14
type input "14152"
click at [84, 141] on span "select" at bounding box center [84, 141] width 8 height 8
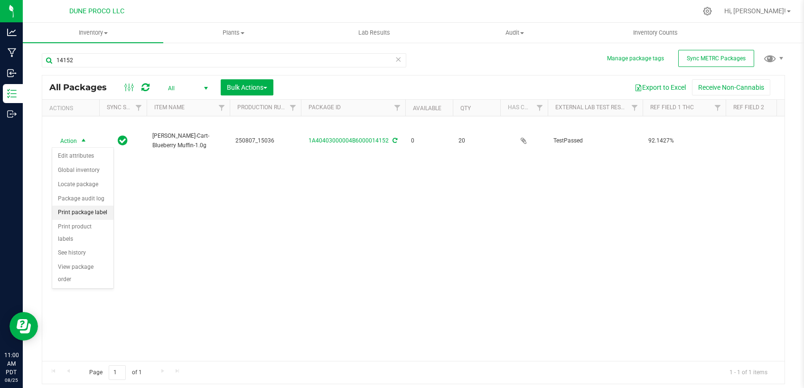
click at [87, 211] on li "Print package label" at bounding box center [82, 213] width 61 height 14
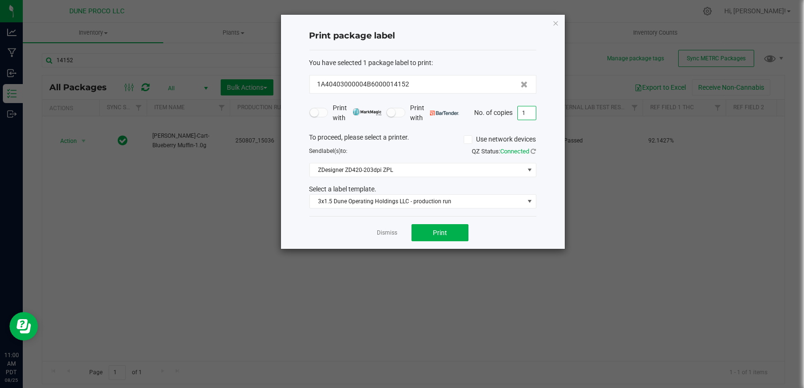
click at [524, 116] on input "1" at bounding box center [527, 112] width 18 height 13
type input "20"
click at [433, 227] on button "Print" at bounding box center [440, 232] width 57 height 17
click at [383, 232] on link "Dismiss" at bounding box center [387, 233] width 20 height 8
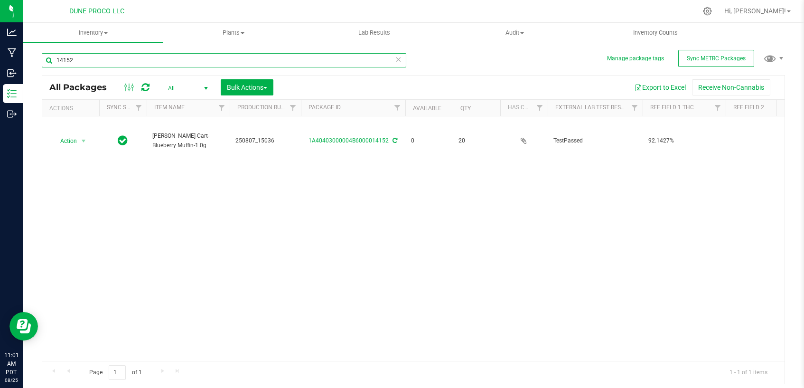
click at [138, 62] on input "14152" at bounding box center [224, 60] width 365 height 14
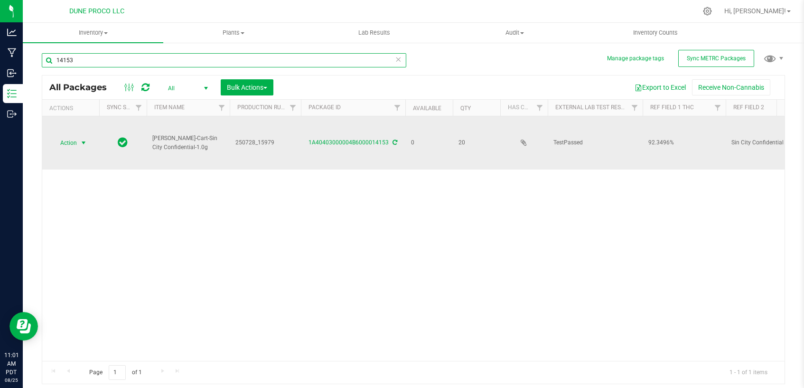
type input "14153"
click at [85, 140] on span "select" at bounding box center [84, 143] width 8 height 8
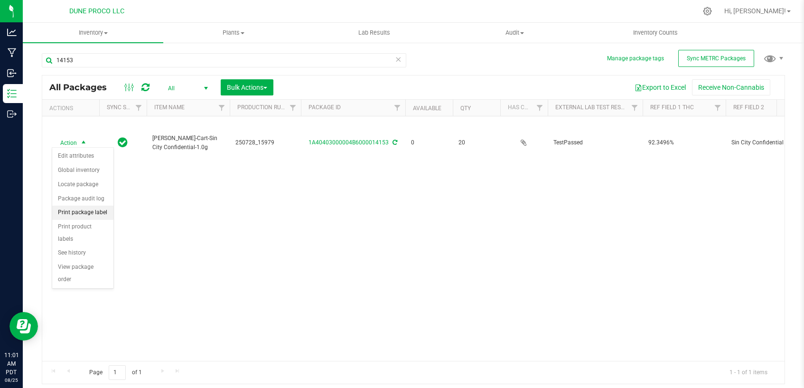
click at [90, 212] on li "Print package label" at bounding box center [82, 213] width 61 height 14
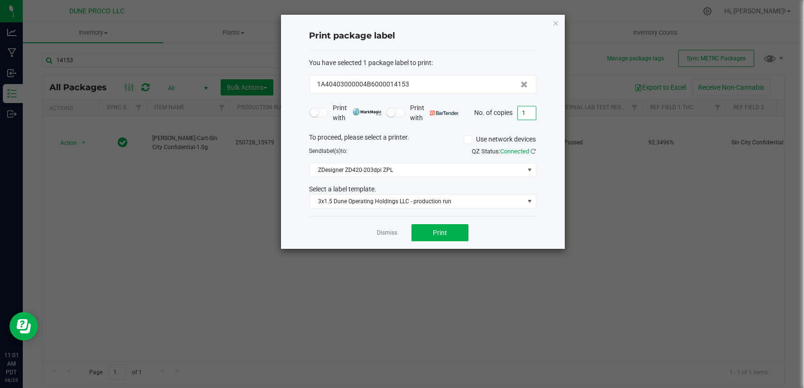
click at [527, 113] on input "1" at bounding box center [527, 112] width 18 height 13
type input "20"
click at [434, 232] on span "Print" at bounding box center [440, 233] width 14 height 8
click at [382, 233] on link "Dismiss" at bounding box center [387, 233] width 20 height 8
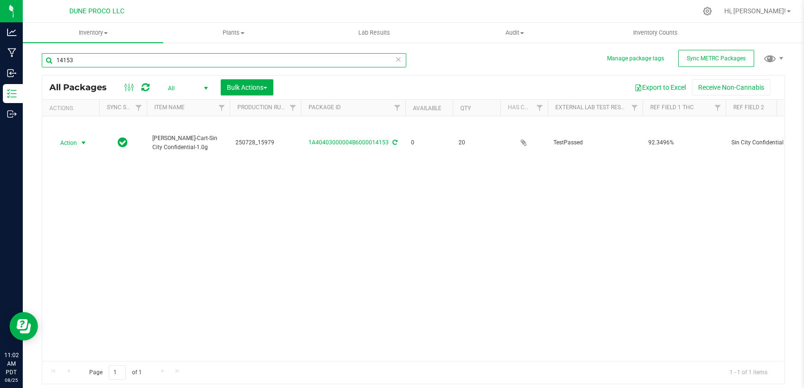
click at [191, 61] on input "14153" at bounding box center [224, 60] width 365 height 14
type input "14154"
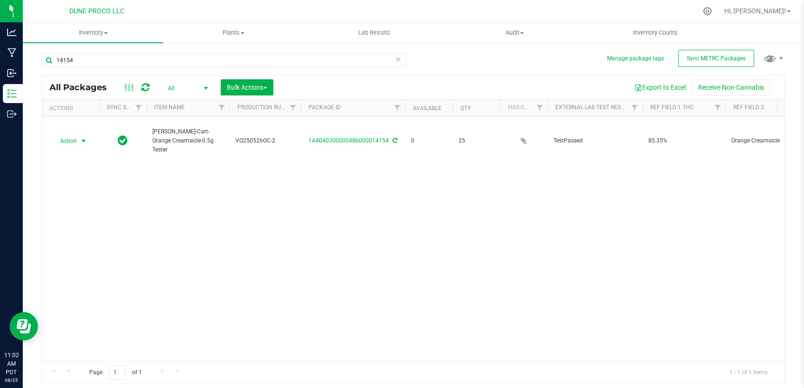
click at [84, 140] on span "select" at bounding box center [84, 141] width 8 height 8
click at [76, 213] on li "Print package label" at bounding box center [82, 213] width 61 height 14
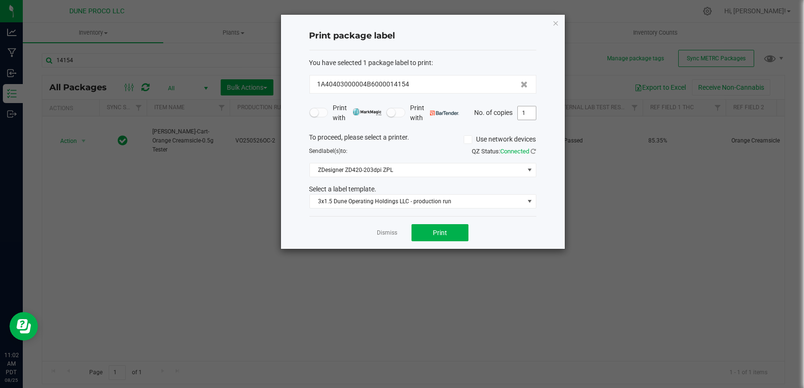
click at [535, 113] on input "1" at bounding box center [527, 112] width 18 height 13
type input "25"
click at [446, 232] on span "Print" at bounding box center [440, 233] width 14 height 8
click at [392, 230] on link "Dismiss" at bounding box center [387, 233] width 20 height 8
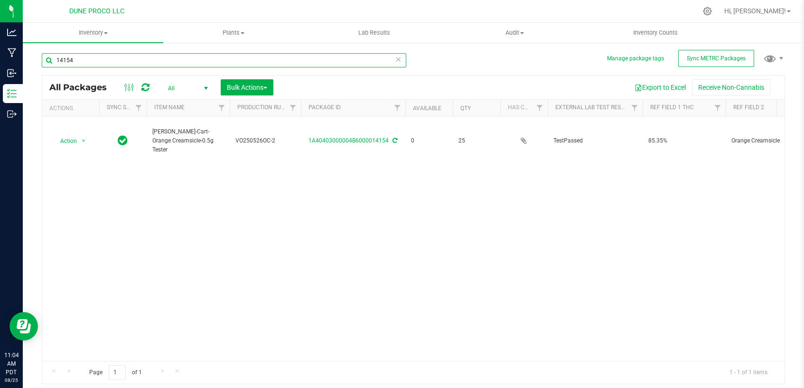
drag, startPoint x: 57, startPoint y: 61, endPoint x: 111, endPoint y: 69, distance: 54.7
click at [110, 67] on input "14154" at bounding box center [224, 60] width 365 height 14
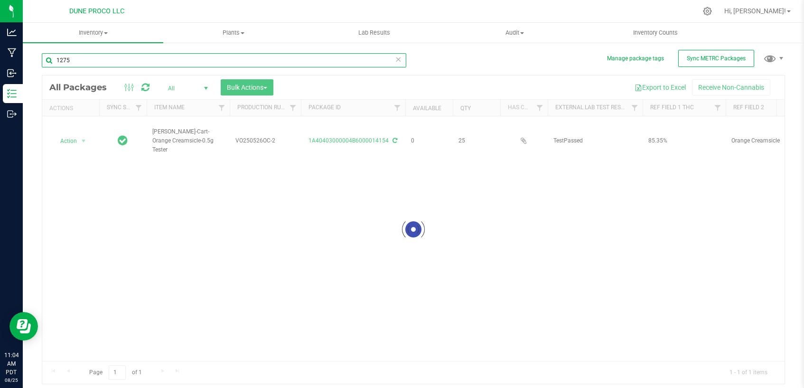
type input "12752"
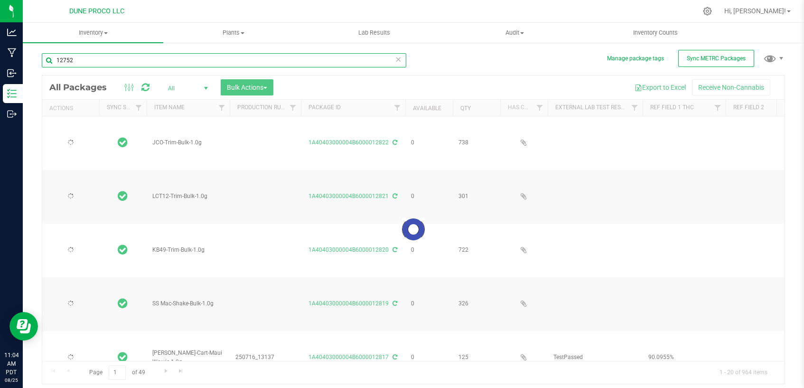
type input "2025-07-16"
type input "2025-08-07"
type input "2025-07-02"
type input "2025-06-30"
type input "2025-07-16"
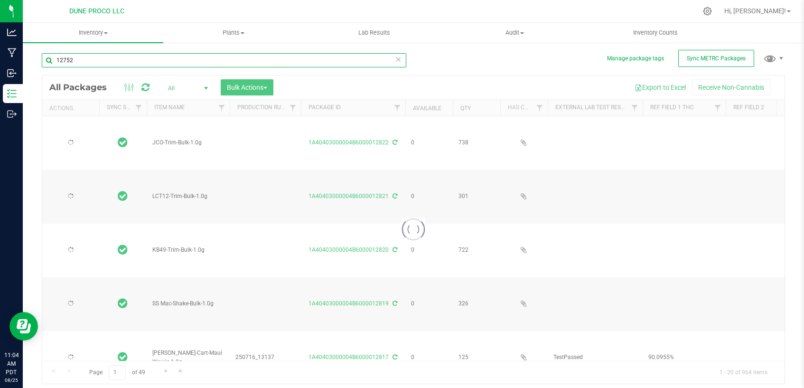
type input "2025-07-02"
type input "2025-06-30"
type input "2025-07-16"
type input "2025-08-07"
type input "2025-06-30"
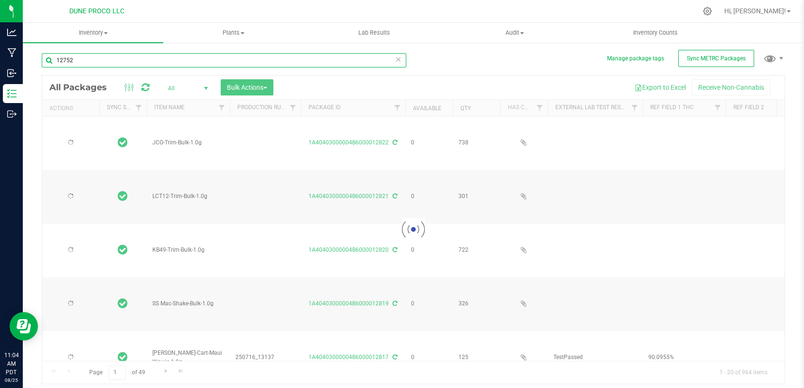
type input "2025-07-02"
type input "2025-07-04"
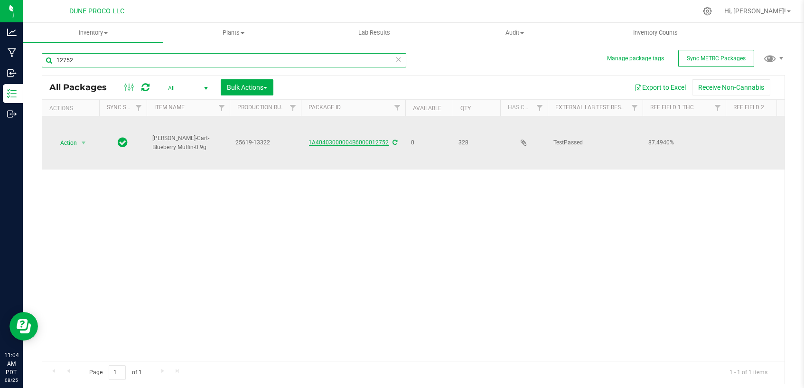
type input "12752"
click at [338, 140] on link "1A40403000004B6000012752" at bounding box center [349, 142] width 80 height 7
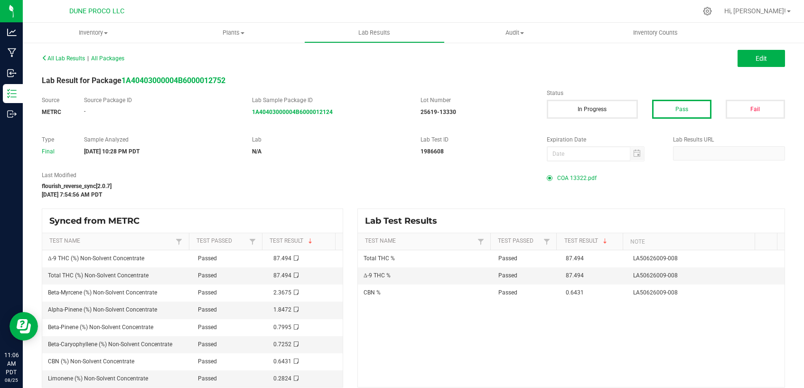
click at [566, 179] on span "COA 13322.pdf" at bounding box center [576, 178] width 39 height 14
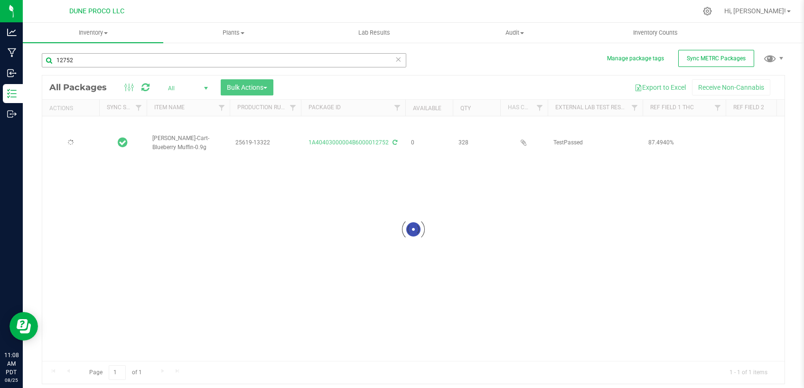
type input "2025-06-19"
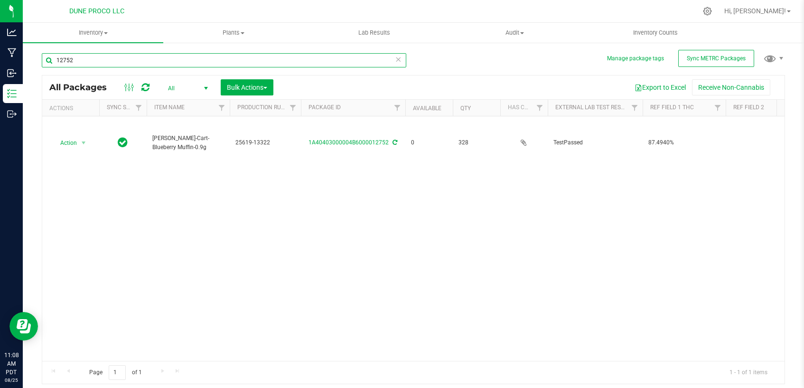
click at [164, 62] on input "12752" at bounding box center [224, 60] width 365 height 14
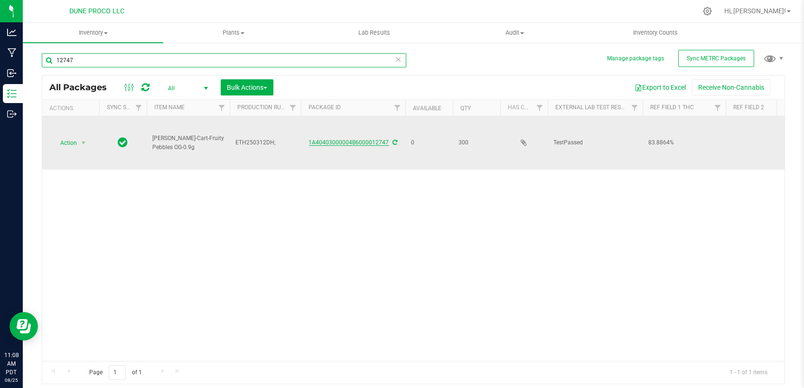
type input "12747"
click at [356, 139] on link "1A40403000004B6000012747" at bounding box center [349, 142] width 80 height 7
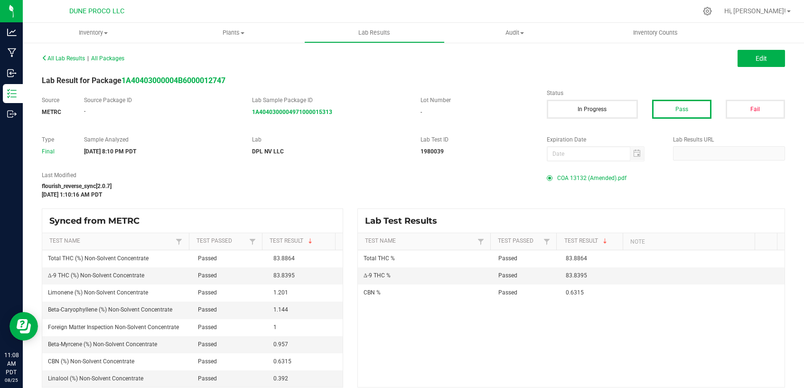
click at [579, 179] on span "COA 13132 (Amended).pdf" at bounding box center [591, 178] width 69 height 14
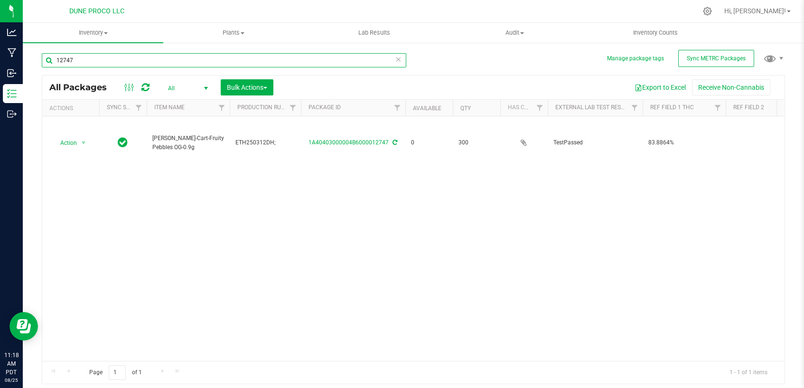
click at [334, 63] on input "12747" at bounding box center [224, 60] width 365 height 14
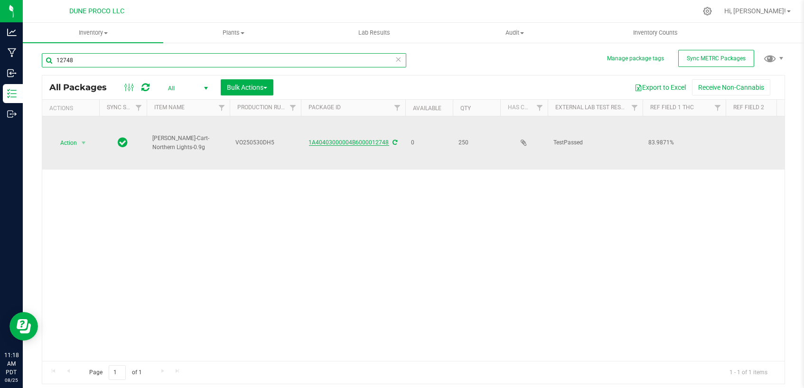
type input "12748"
click at [348, 141] on link "1A40403000004B6000012748" at bounding box center [349, 142] width 80 height 7
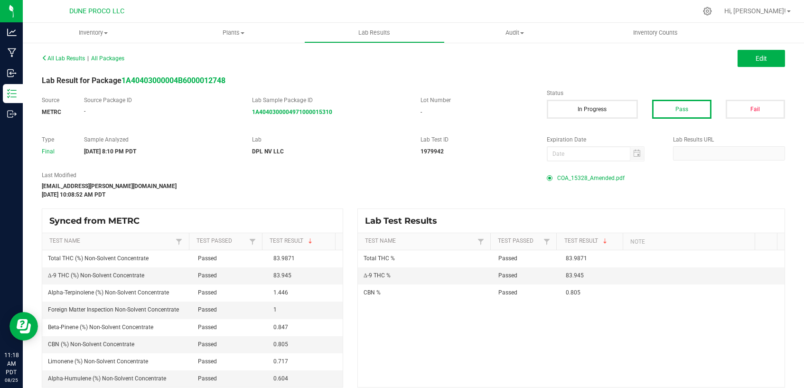
click at [575, 181] on span "COA_15328_Amended.pdf" at bounding box center [590, 178] width 67 height 14
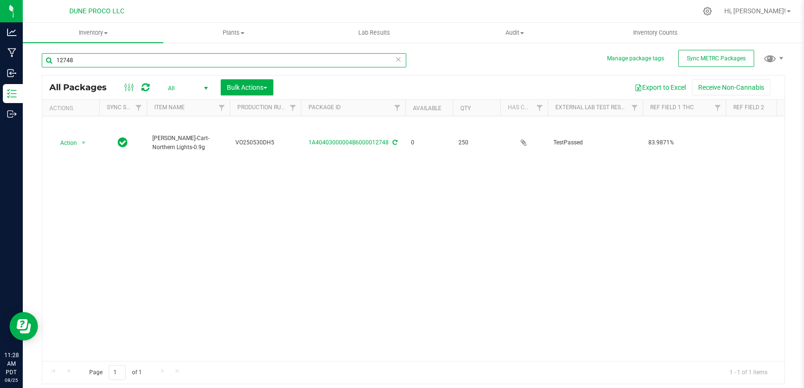
click at [214, 59] on input "12748" at bounding box center [224, 60] width 365 height 14
click at [212, 64] on input "12748" at bounding box center [224, 60] width 365 height 14
type input "12753"
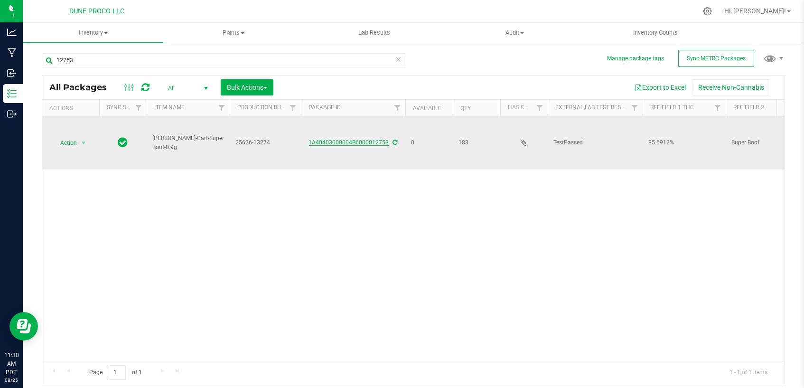
click at [360, 139] on link "1A40403000004B6000012753" at bounding box center [349, 142] width 80 height 7
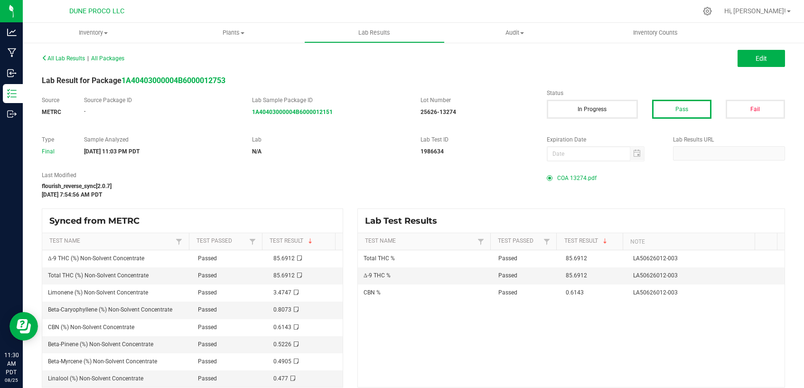
click at [567, 180] on span "COA 13274.pdf" at bounding box center [576, 178] width 39 height 14
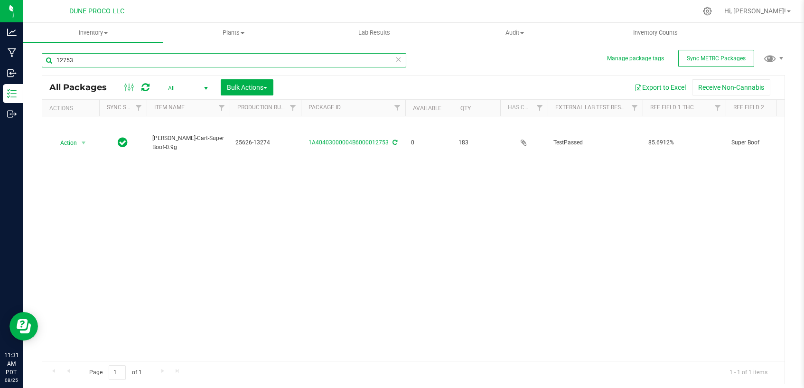
click at [121, 64] on input "12753" at bounding box center [224, 60] width 365 height 14
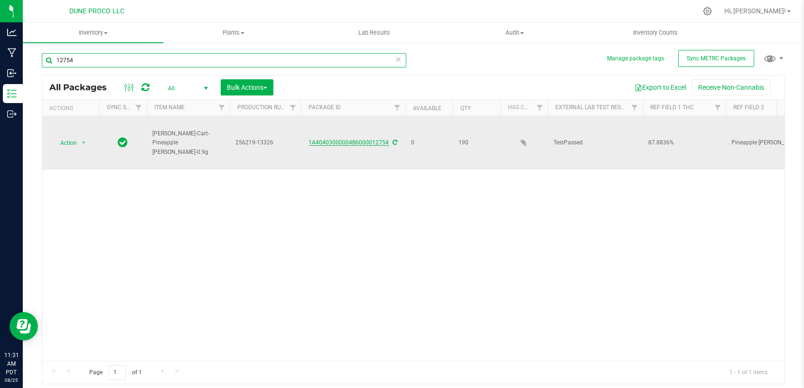
type input "12754"
click at [326, 139] on link "1A40403000004B6000012754" at bounding box center [349, 142] width 80 height 7
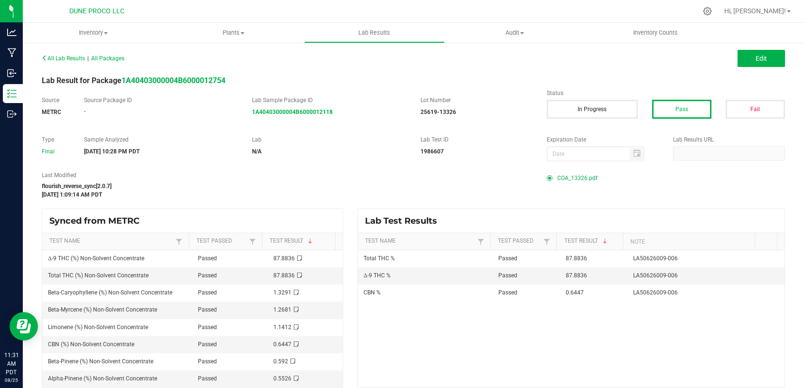
click at [579, 180] on span "COA_13326.pdf" at bounding box center [577, 178] width 40 height 14
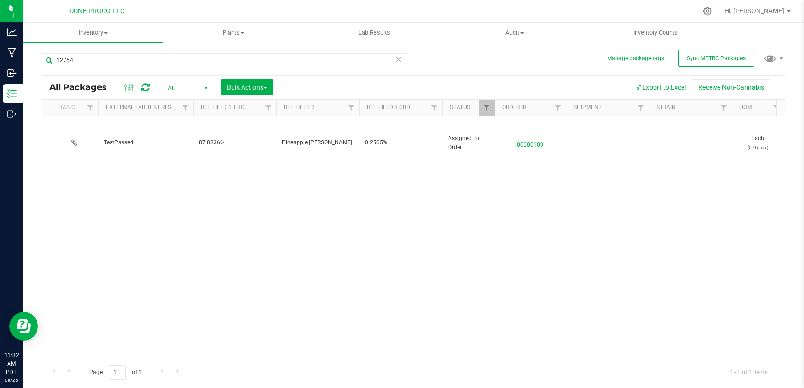
scroll to position [0, 475]
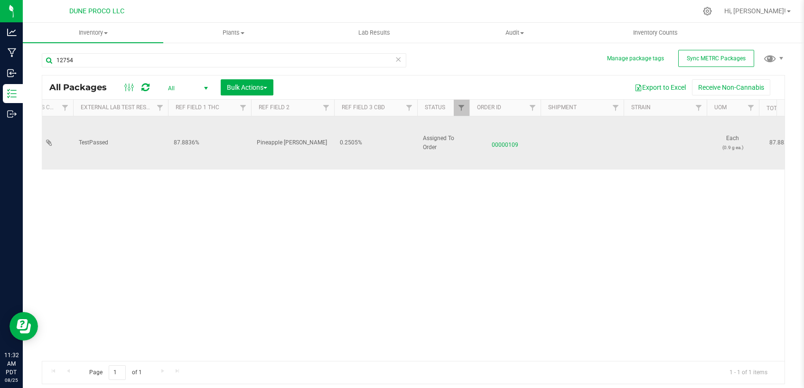
click at [499, 141] on span "00000109" at bounding box center [505, 143] width 60 height 14
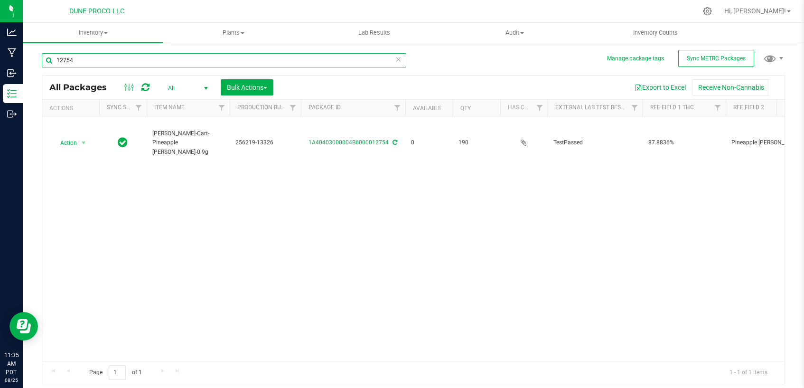
click at [74, 63] on input "12754" at bounding box center [224, 60] width 365 height 14
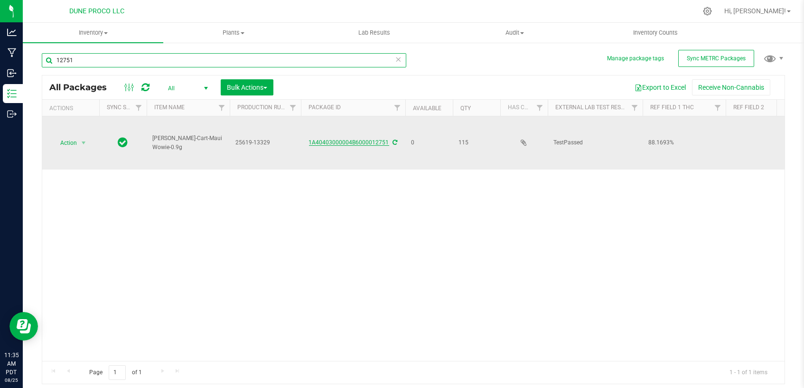
type input "12751"
click at [358, 139] on link "1A40403000004B6000012751" at bounding box center [349, 142] width 80 height 7
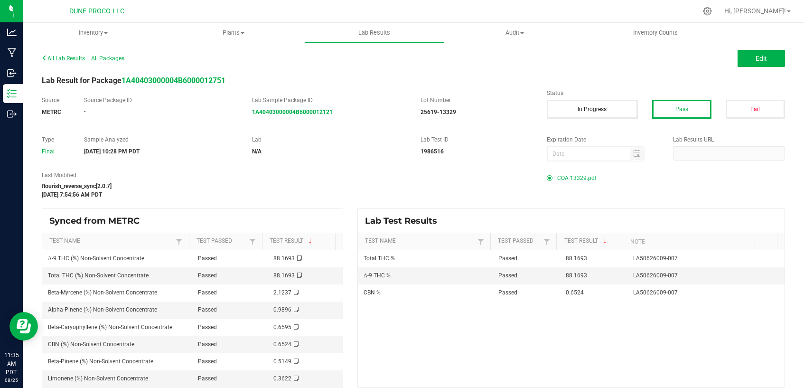
click at [564, 179] on span "COA 13329.pdf" at bounding box center [576, 178] width 39 height 14
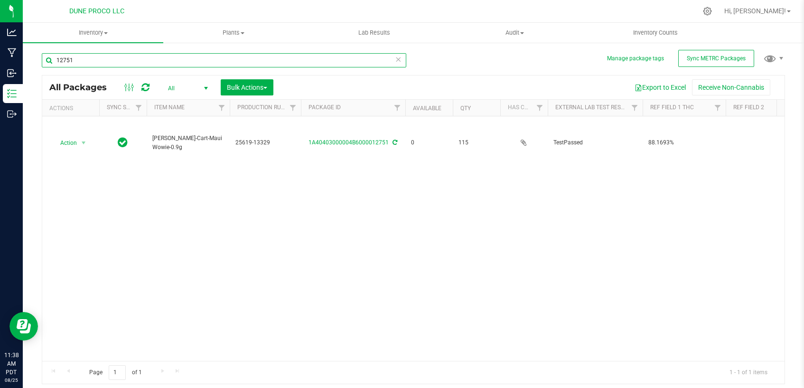
click at [113, 63] on input "12751" at bounding box center [224, 60] width 365 height 14
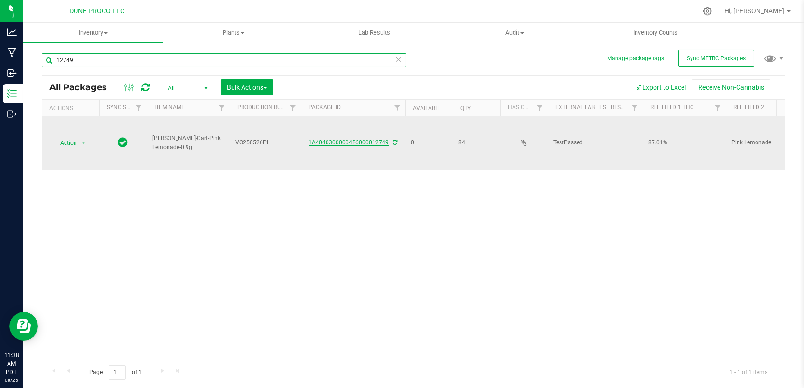
type input "12749"
click at [354, 139] on link "1A40403000004B6000012749" at bounding box center [349, 142] width 80 height 7
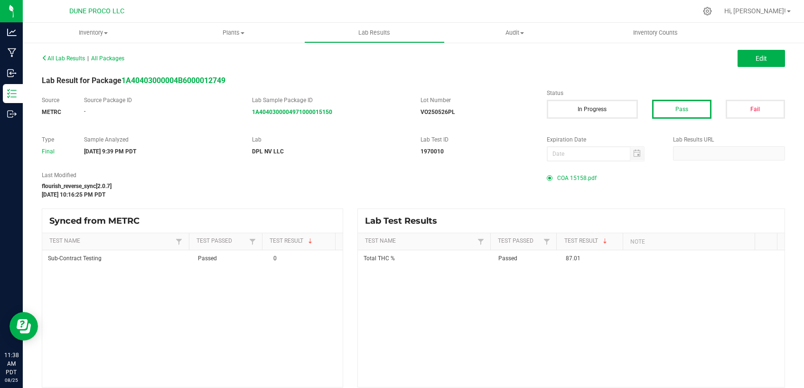
click at [569, 177] on span "COA 15158.pdf" at bounding box center [576, 178] width 39 height 14
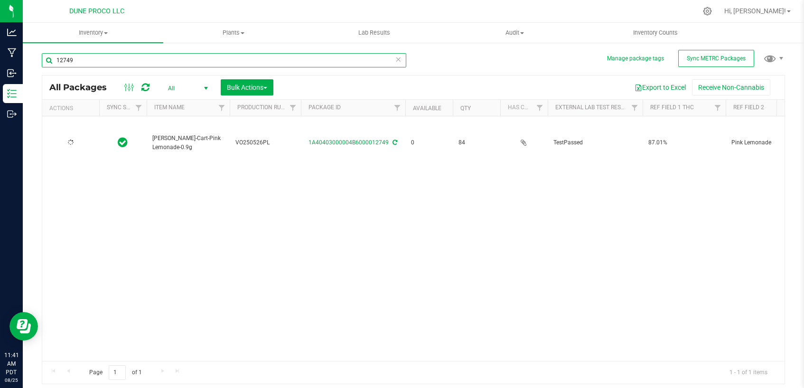
click at [132, 57] on input "12749" at bounding box center [224, 60] width 365 height 14
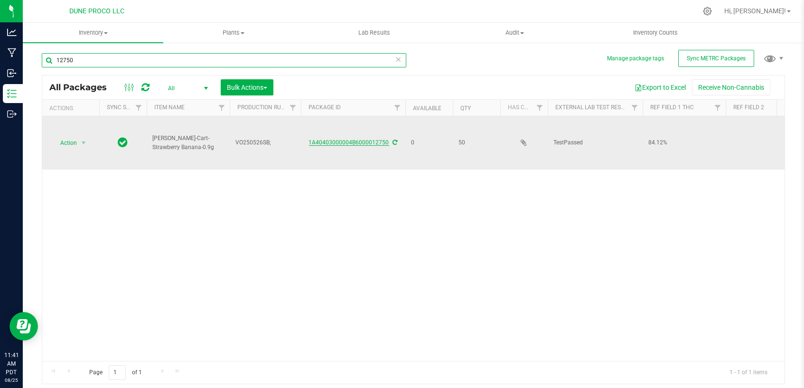
type input "12750"
click at [345, 140] on link "1A40403000004B6000012750" at bounding box center [349, 142] width 80 height 7
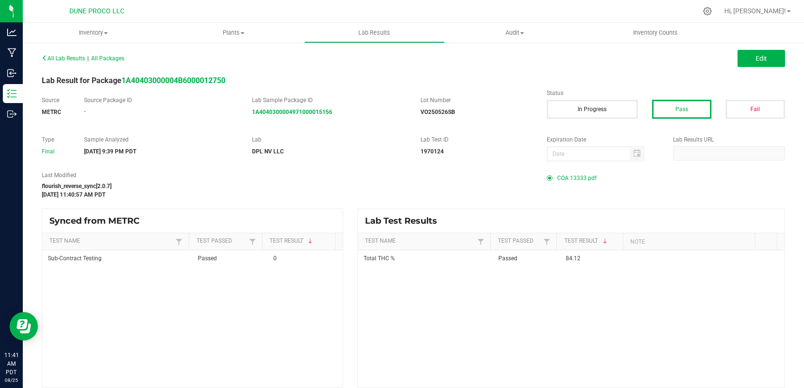
click at [579, 180] on span "COA 13333.pdf" at bounding box center [576, 178] width 39 height 14
